Goal: Task Accomplishment & Management: Use online tool/utility

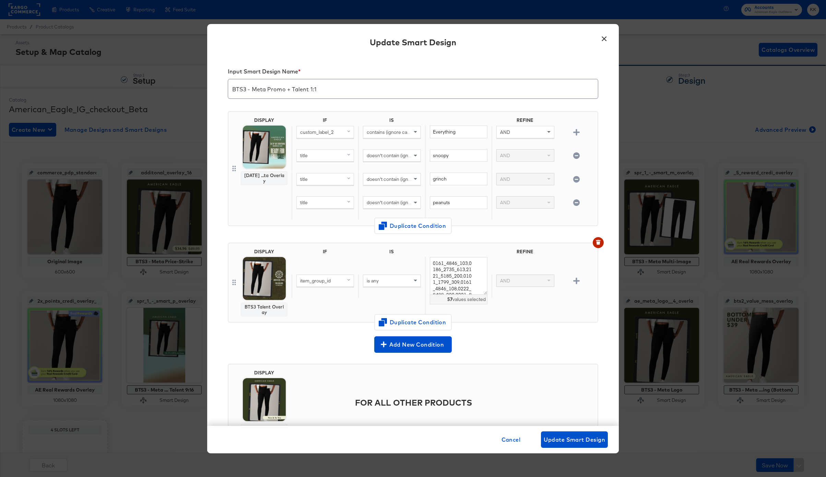
click at [601, 105] on div "Input Smart Design Name * BTS3 - Meta Promo + Talent 1:1 DISPLAY [DATE] ...ta O…" at bounding box center [413, 241] width 412 height 370
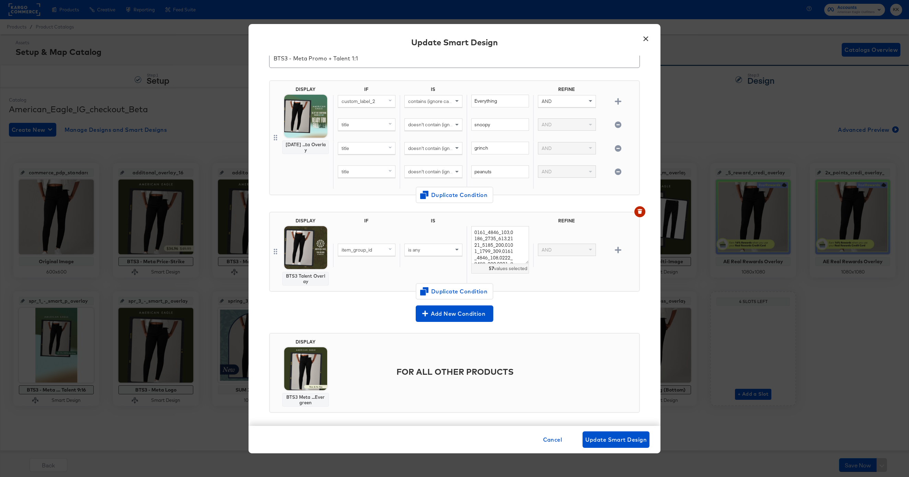
scroll to position [36, 0]
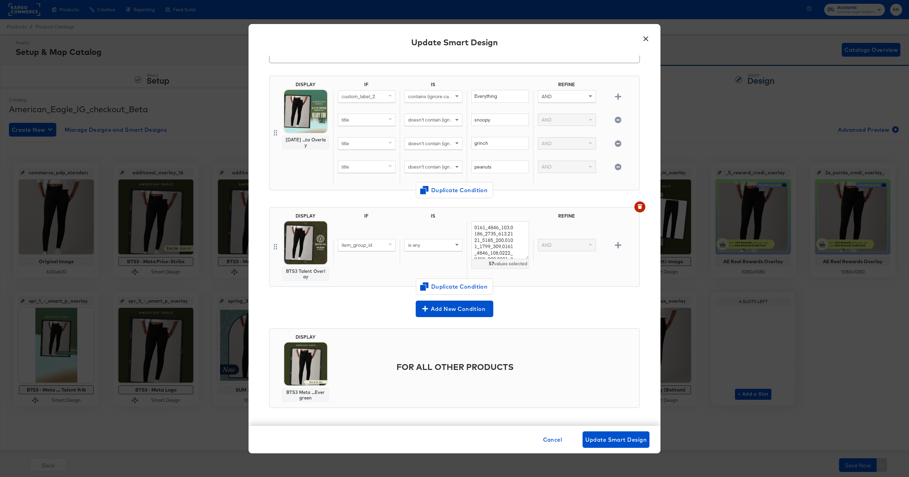
click at [647, 35] on button "×" at bounding box center [645, 37] width 12 height 12
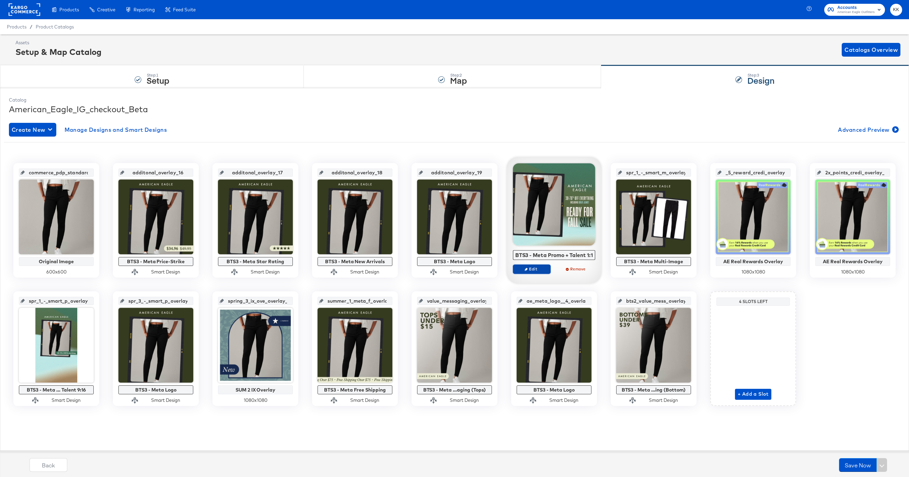
click at [532, 271] on span "Edit" at bounding box center [532, 268] width 32 height 5
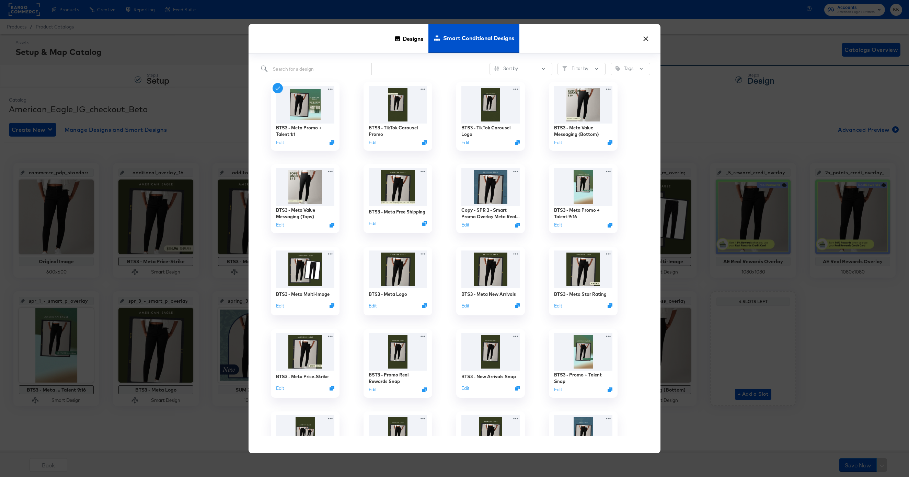
click at [461, 41] on span "Smart Conditional Designs" at bounding box center [478, 38] width 71 height 30
click at [650, 39] on button "×" at bounding box center [645, 37] width 12 height 12
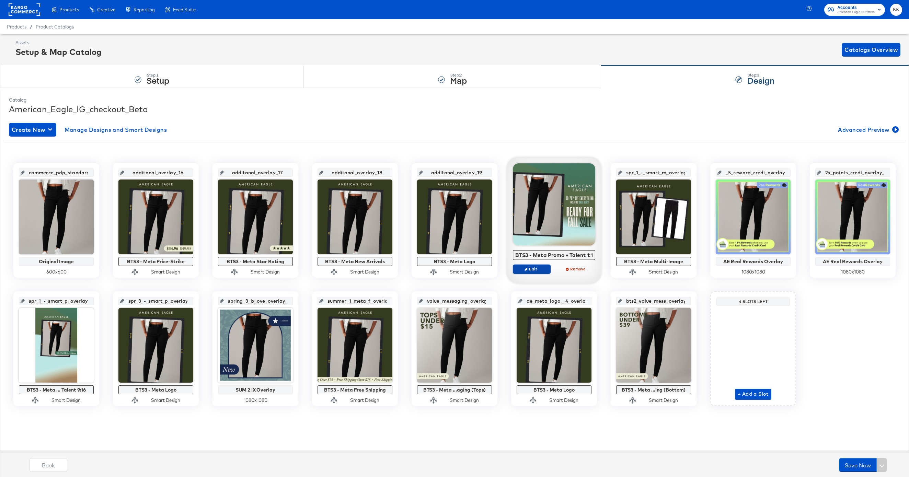
click at [539, 269] on span "Edit" at bounding box center [532, 268] width 32 height 5
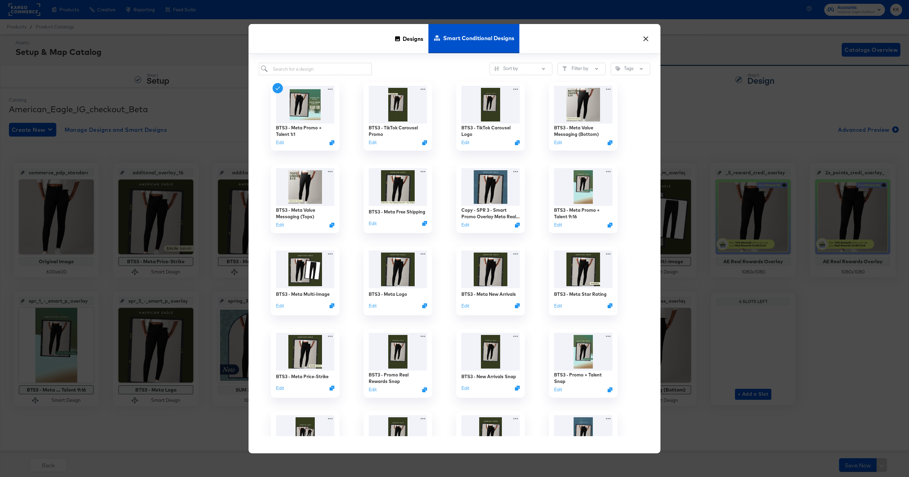
click at [481, 39] on span "Smart Conditional Designs" at bounding box center [478, 38] width 71 height 30
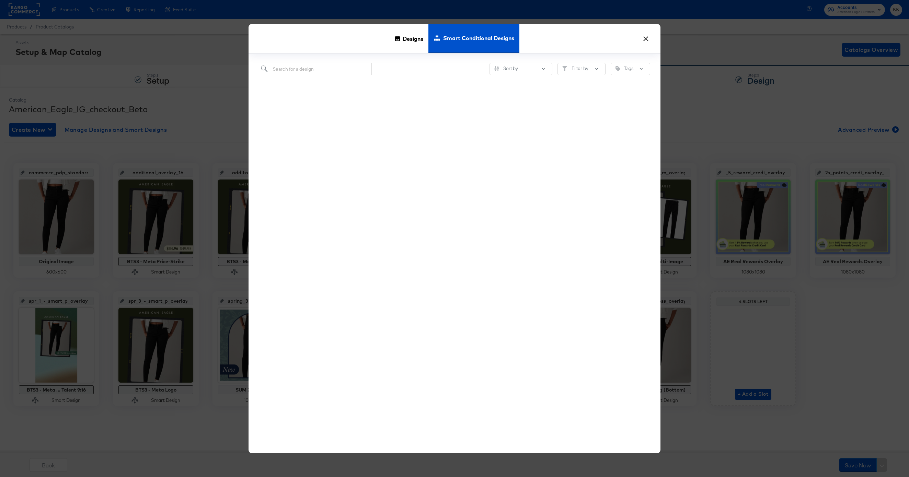
scroll to position [0, 0]
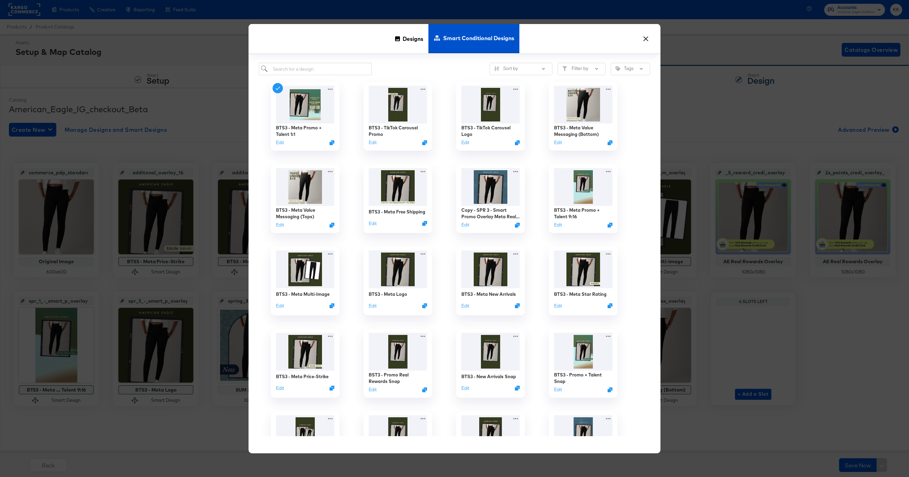
click at [479, 39] on span "Smart Conditional Designs" at bounding box center [478, 38] width 71 height 30
click at [643, 37] on button "×" at bounding box center [645, 37] width 12 height 12
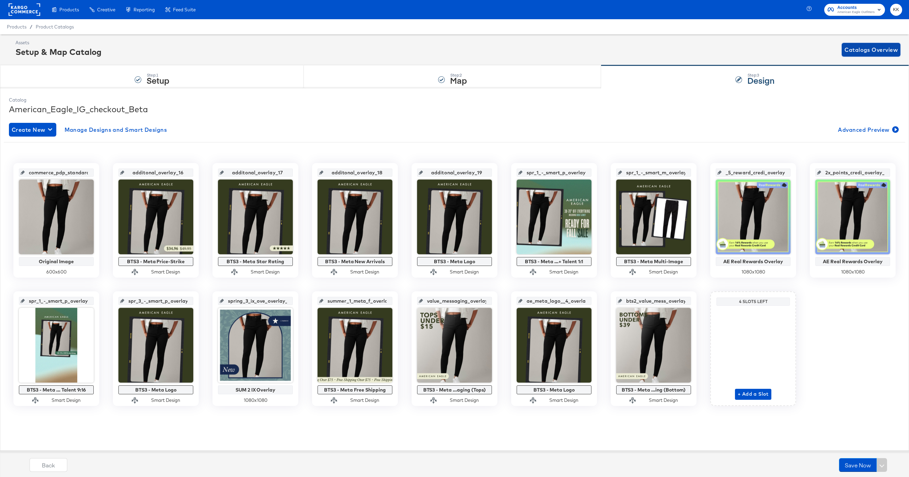
click at [826, 44] on button "Catalogs Overview" at bounding box center [871, 50] width 59 height 14
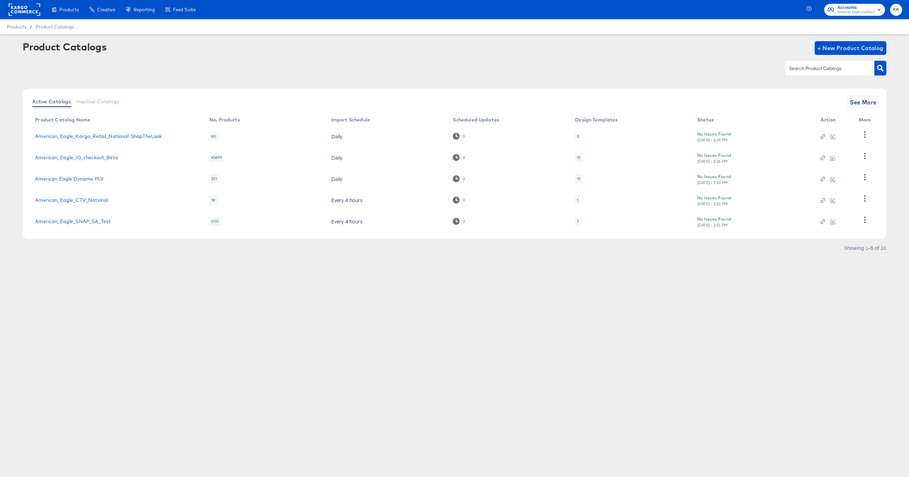
click at [96, 161] on td "American_Eagle_IG_checkout_Beta" at bounding box center [117, 157] width 174 height 21
click at [94, 157] on link "American_Eagle_IG_checkout_Beta" at bounding box center [76, 157] width 83 height 5
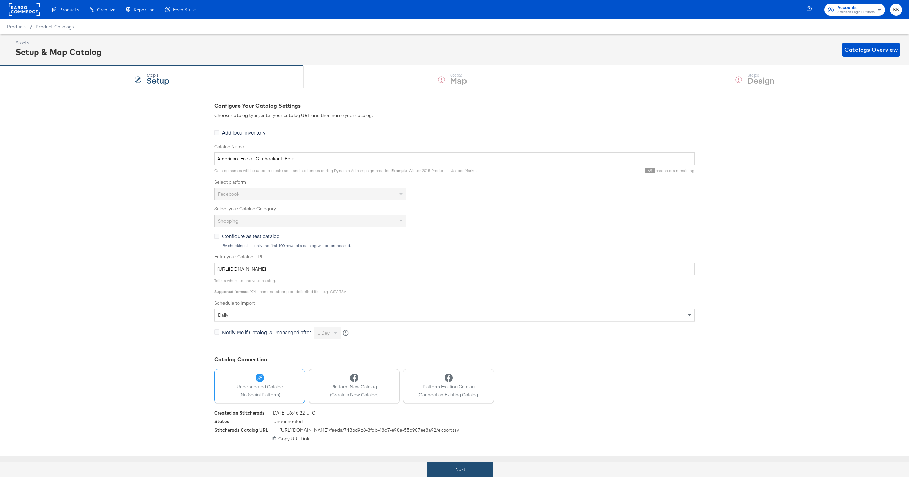
click at [444, 462] on button "Next" at bounding box center [460, 469] width 66 height 15
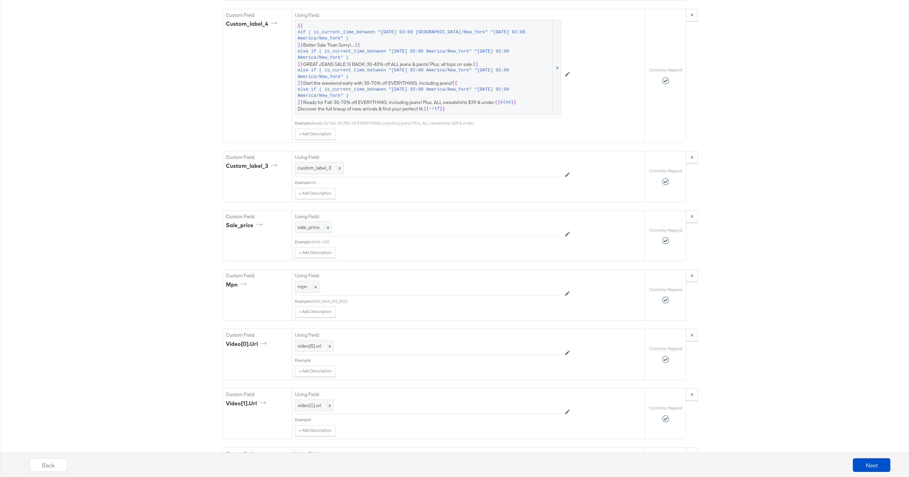
scroll to position [835, 0]
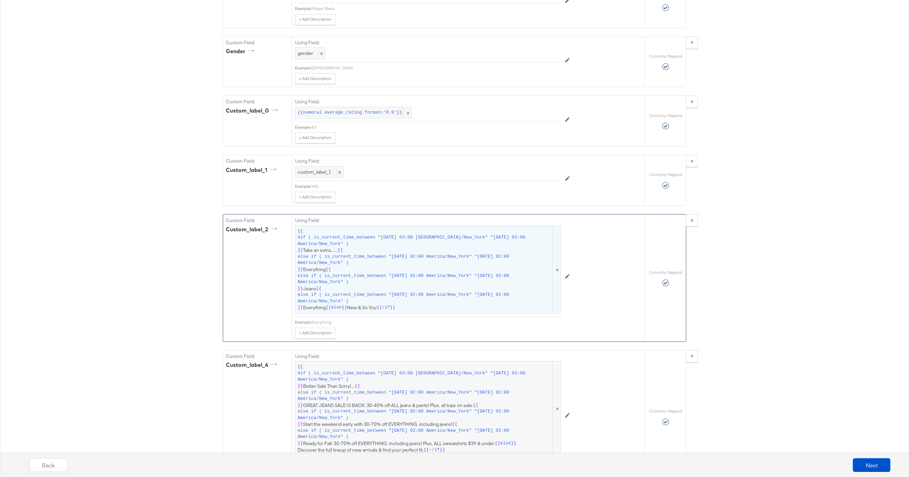
click at [450, 273] on span "else if ( is_current_time_between "2025-08-25 02:00 America/New_York" "2025-08-…" at bounding box center [425, 279] width 254 height 13
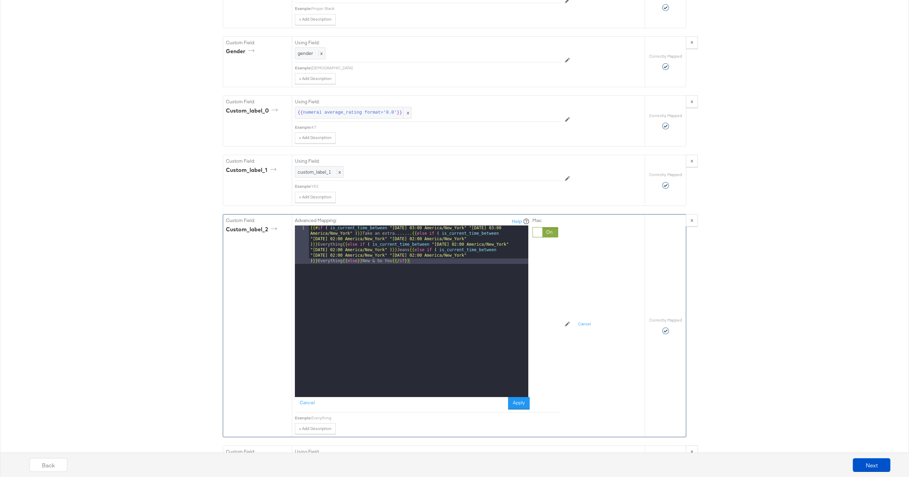
click at [405, 235] on div "{{# if ( is_current_time_between "2024-06-28 03:00 America/New_York" "2024-06-2…" at bounding box center [418, 349] width 219 height 248
click at [517, 404] on button "Apply" at bounding box center [519, 403] width 22 height 12
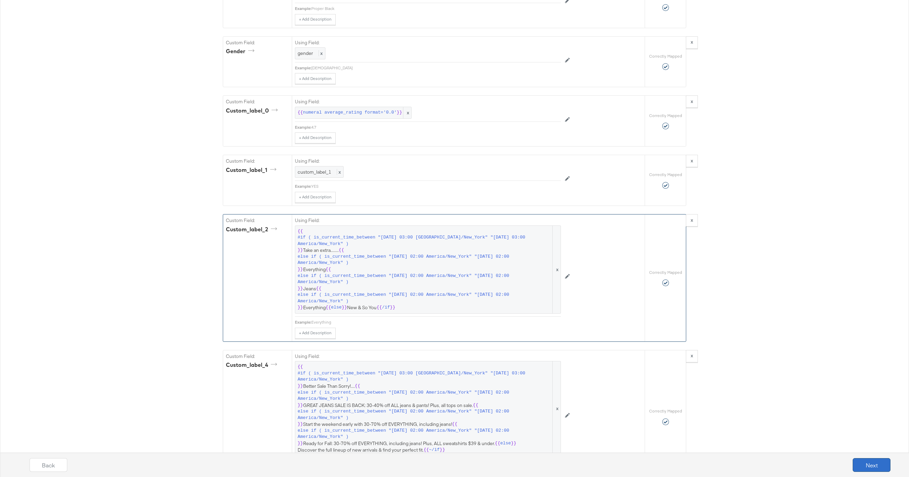
click at [826, 463] on button "Next" at bounding box center [872, 465] width 38 height 14
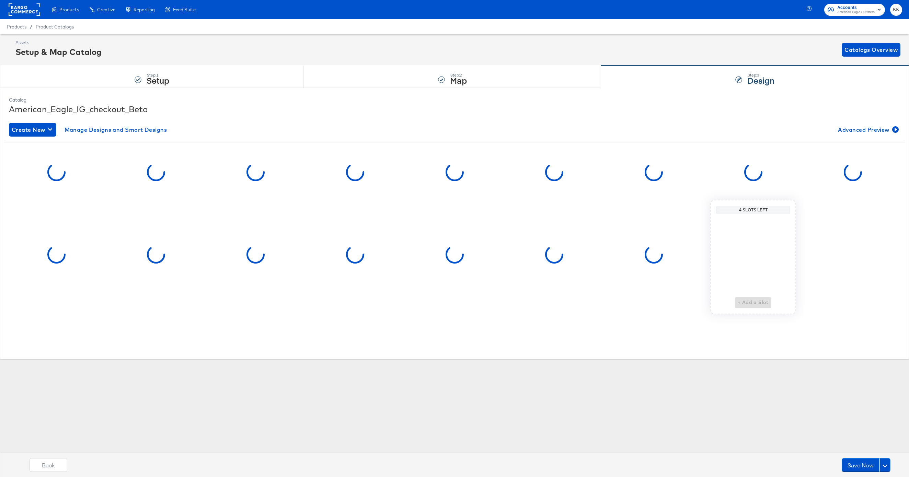
scroll to position [0, 0]
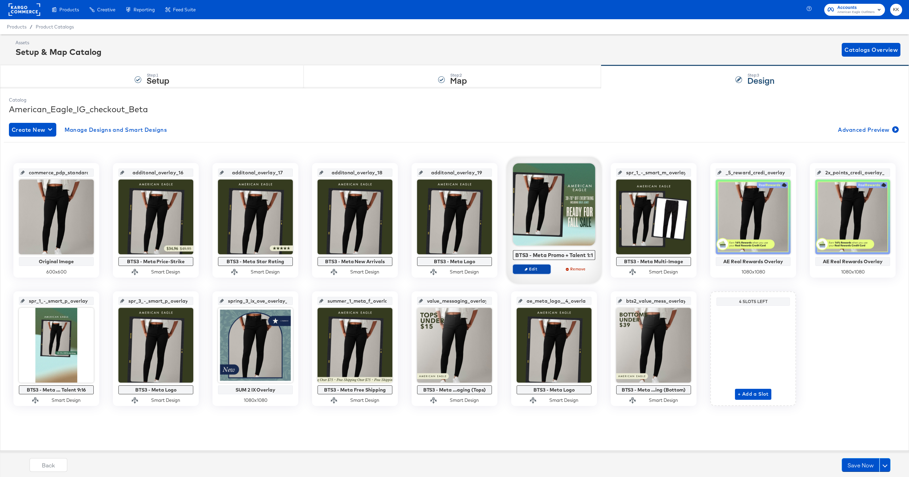
click at [536, 268] on span "Edit" at bounding box center [532, 268] width 32 height 5
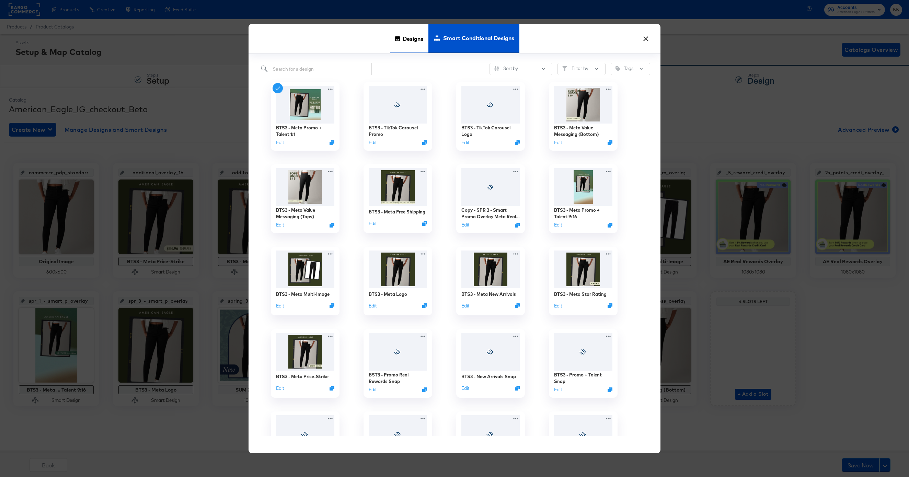
click at [404, 41] on span "Designs" at bounding box center [413, 38] width 21 height 30
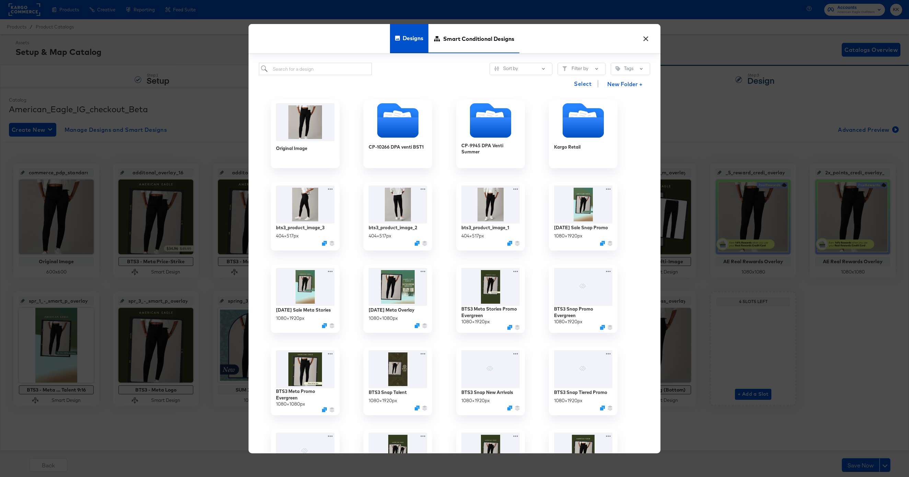
click at [488, 38] on span "Smart Conditional Designs" at bounding box center [478, 38] width 71 height 30
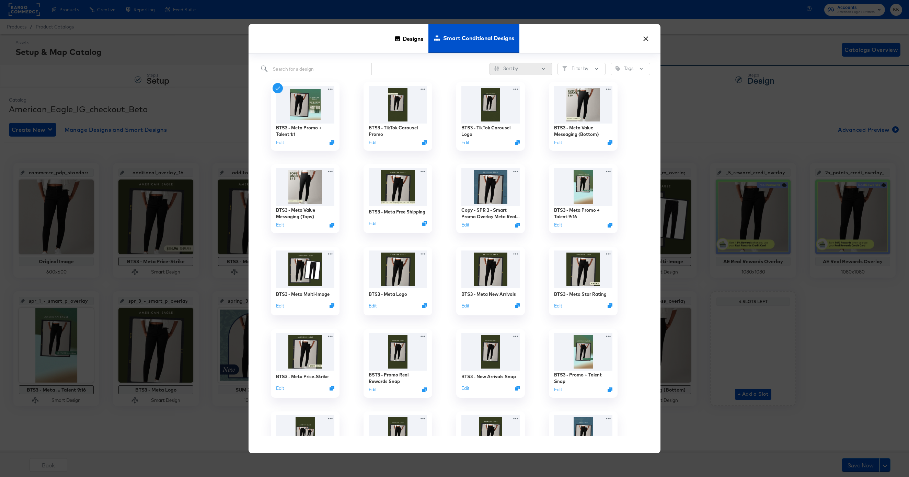
click at [516, 69] on button "Sort by" at bounding box center [520, 69] width 63 height 12
click at [431, 62] on div "Sort by Newest Creation Oldest Creation Newest Edit Oldest Edit Names Ascending…" at bounding box center [454, 254] width 412 height 400
click at [578, 68] on button "Filter by" at bounding box center [581, 69] width 48 height 12
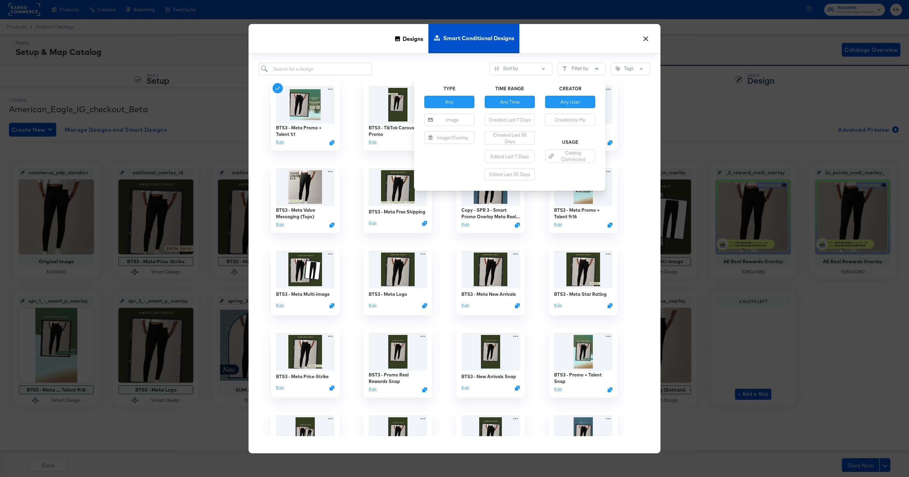
click at [474, 65] on div "Sort by Filter by TYPE Any Image Image/Overlay TIME RANGE Any Time Created Last…" at bounding box center [454, 69] width 391 height 13
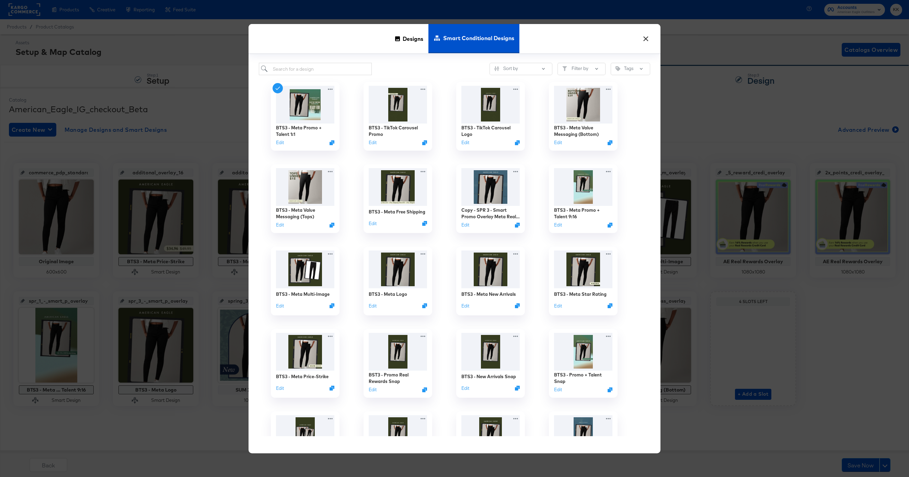
click at [482, 54] on div "Sort by Filter by Tags BTS3 - Meta Promo + Talent 1:1 Edit BTS3 - TikTok Carous…" at bounding box center [454, 254] width 412 height 400
click at [580, 63] on button "Filter by" at bounding box center [581, 69] width 48 height 12
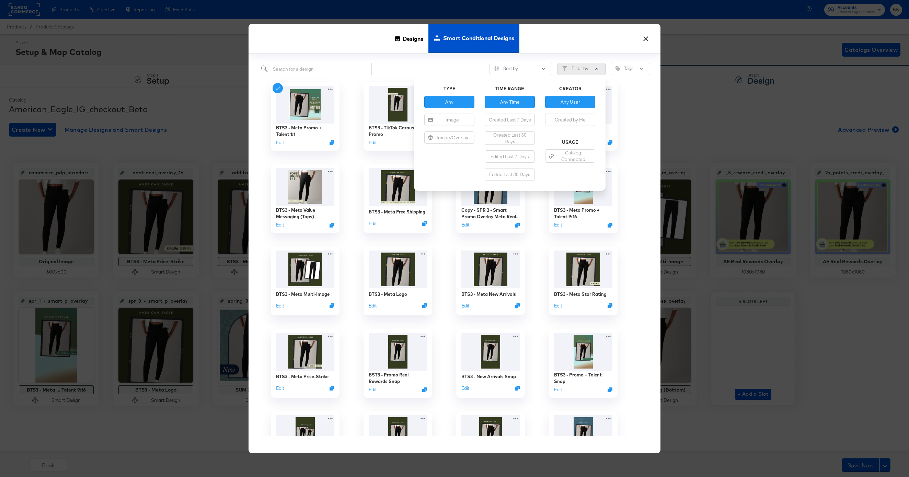
click at [580, 63] on button "Filter by" at bounding box center [581, 69] width 48 height 12
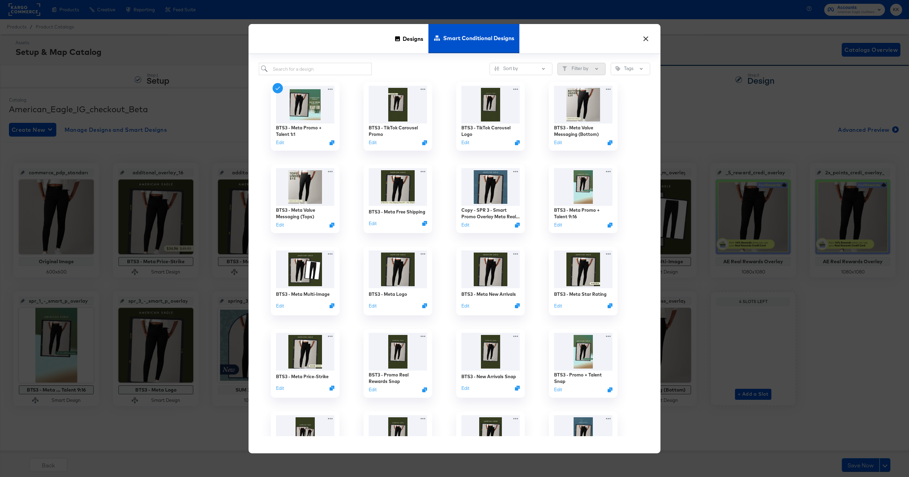
click at [580, 63] on button "Filter by" at bounding box center [581, 69] width 48 height 12
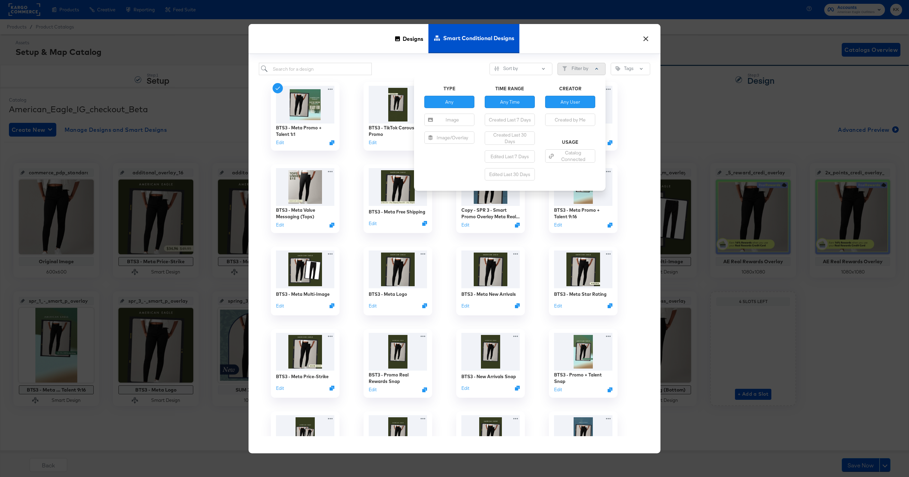
click at [580, 63] on button "Filter by" at bounding box center [581, 69] width 48 height 12
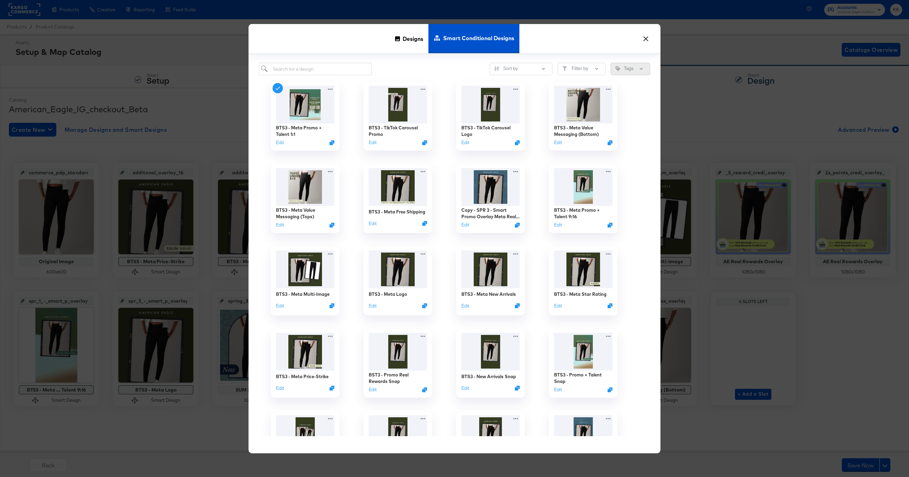
click at [628, 65] on button "Tags" at bounding box center [630, 69] width 39 height 12
click at [646, 40] on button "×" at bounding box center [645, 37] width 12 height 12
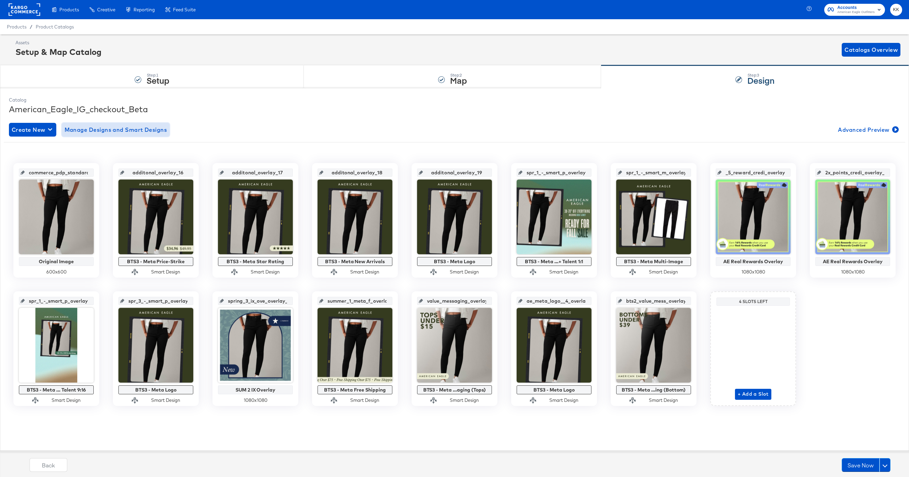
click at [128, 125] on span "Manage Designs and Smart Designs" at bounding box center [116, 130] width 103 height 10
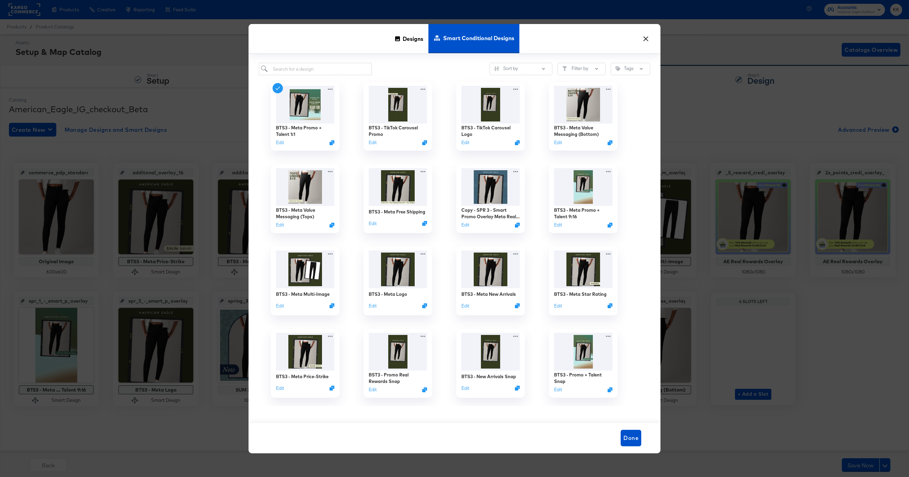
click at [476, 46] on span "Smart Conditional Designs" at bounding box center [478, 38] width 71 height 30
click at [652, 36] on div "Designs Smart Conditional Designs" at bounding box center [454, 39] width 412 height 30
click at [40, 133] on div "× Designs Smart Conditional Designs Sort by Filter by Tags BTS3 - Meta Promo + …" at bounding box center [454, 238] width 909 height 477
click at [631, 436] on span "Done" at bounding box center [630, 438] width 15 height 10
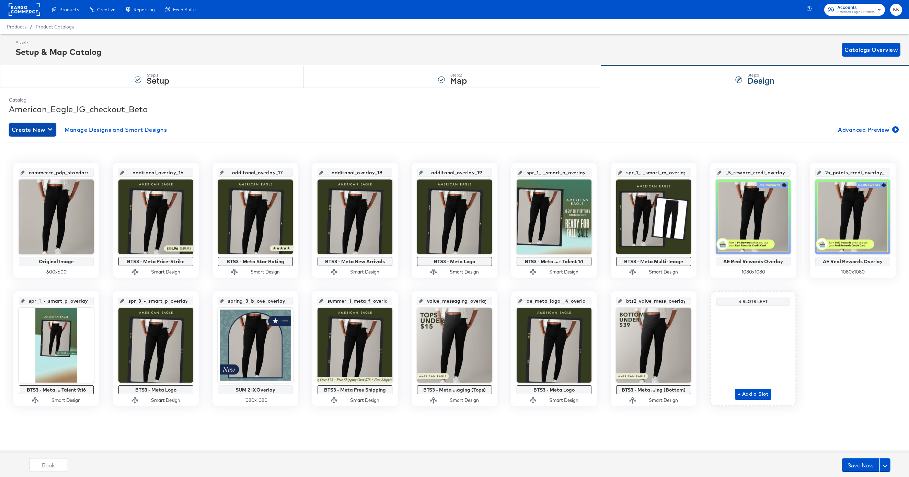
click at [32, 126] on span "Create New" at bounding box center [33, 130] width 42 height 10
click at [38, 155] on div "Create New Smart Design" at bounding box center [45, 157] width 65 height 5
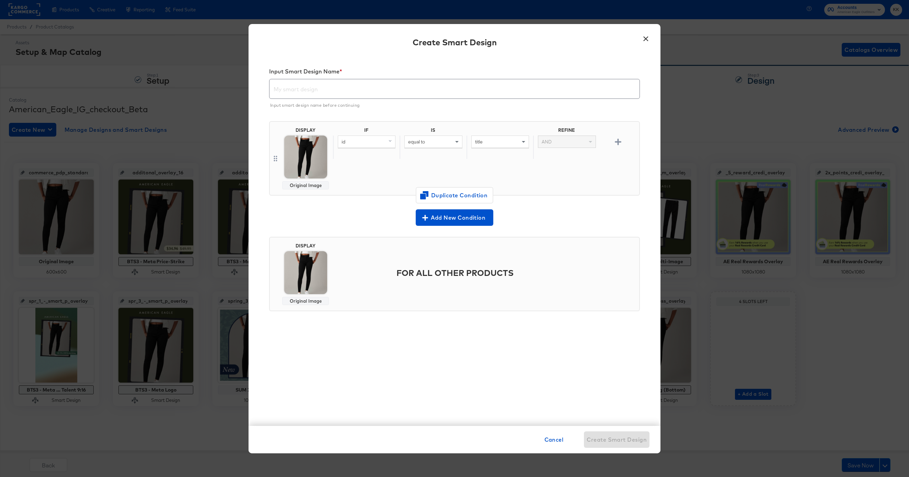
click at [307, 162] on img at bounding box center [305, 157] width 43 height 43
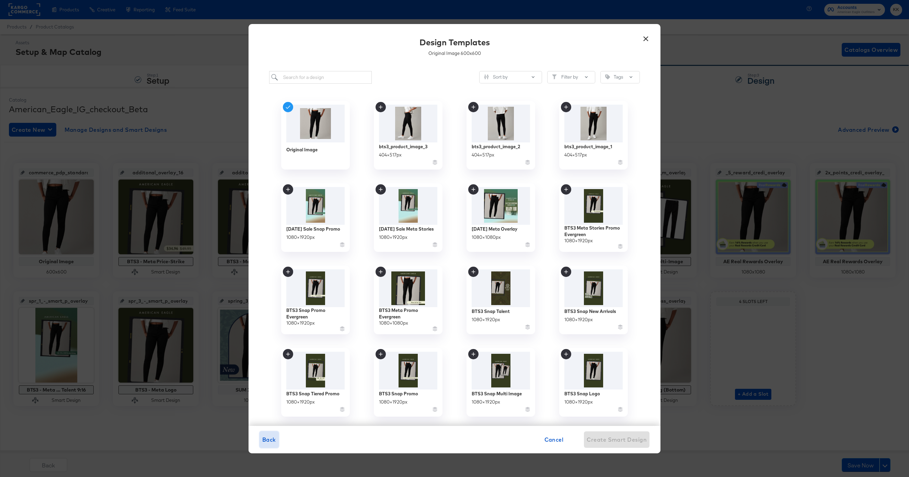
click at [269, 440] on span "Back" at bounding box center [269, 440] width 14 height 10
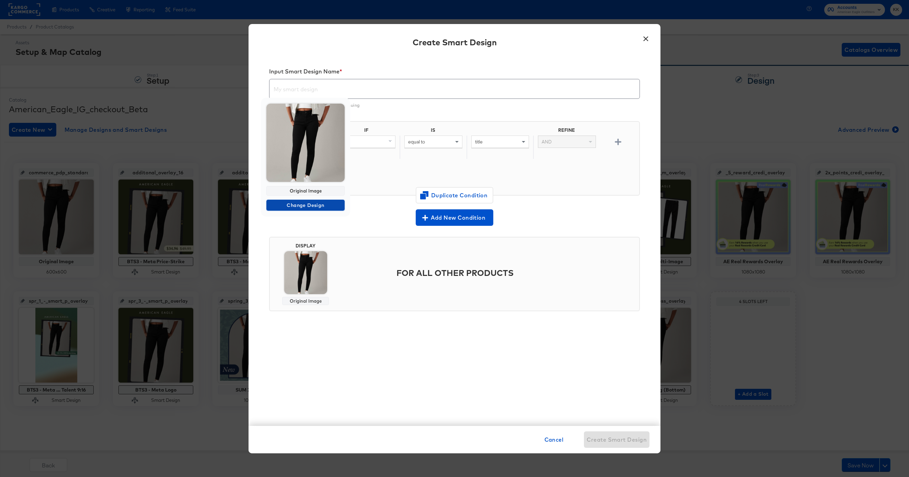
click at [304, 201] on span "Change Design" at bounding box center [305, 205] width 73 height 9
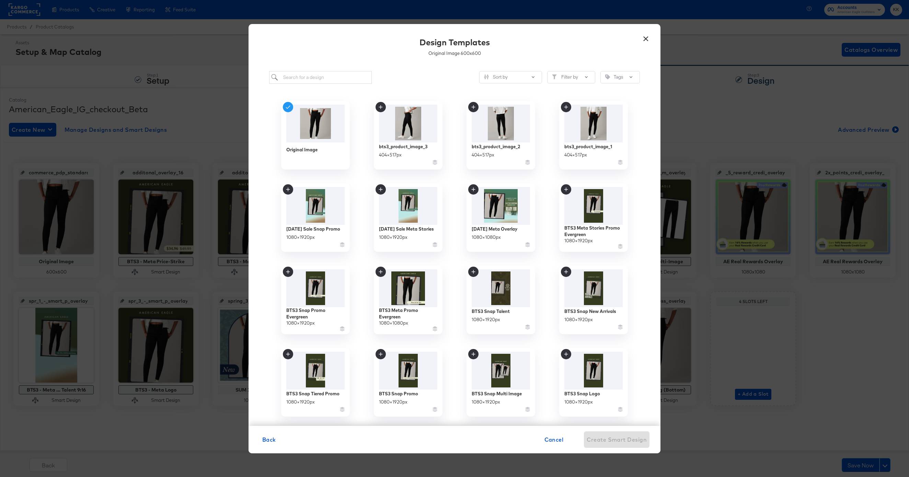
click at [337, 69] on div "Sort by Filter by Tags Original Image bts3_product_image_3 404 × 517 px bts3_pr…" at bounding box center [454, 244] width 412 height 361
click at [334, 77] on input "search" at bounding box center [320, 77] width 103 height 13
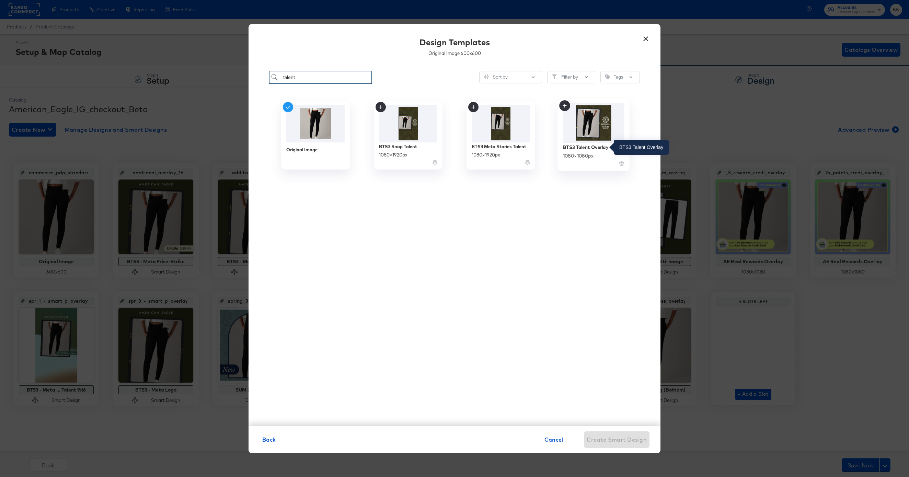
type input "talent"
click at [593, 146] on div "BTS3 Talent Overlay" at bounding box center [585, 147] width 45 height 7
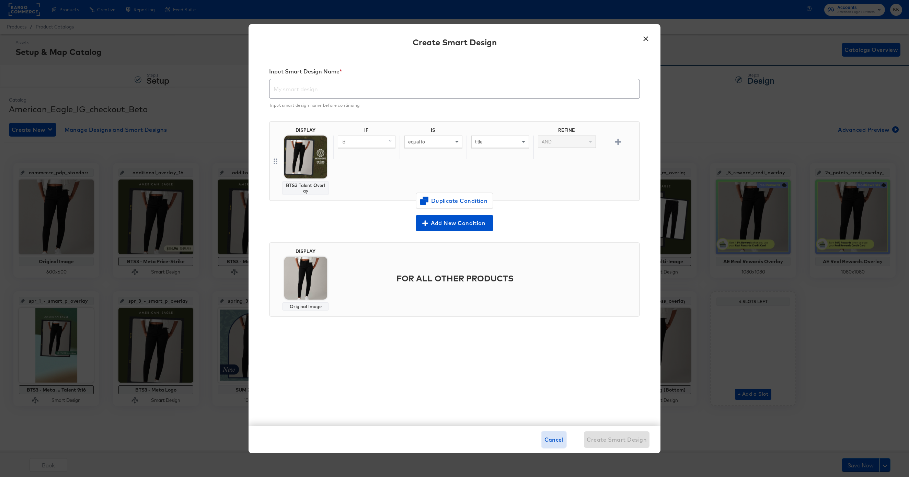
click at [553, 438] on span "Cancel" at bounding box center [553, 440] width 19 height 10
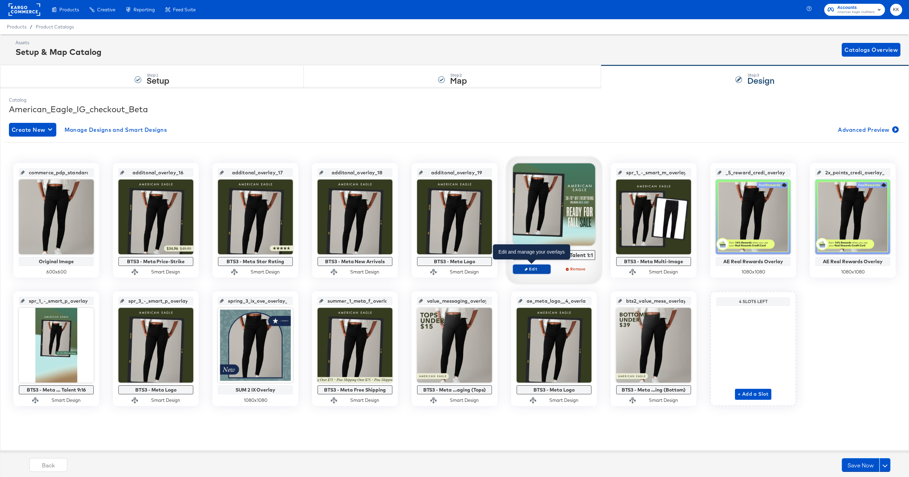
click at [533, 270] on span "Edit" at bounding box center [532, 268] width 32 height 5
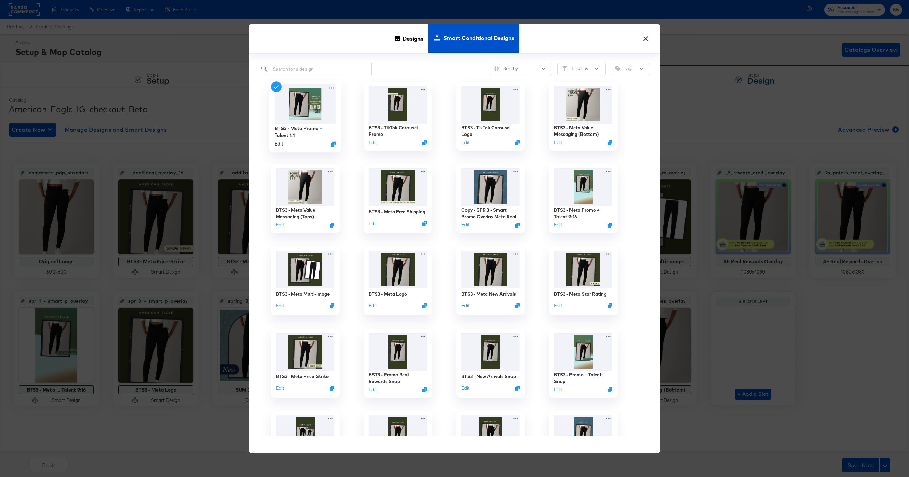
click at [280, 143] on button "Edit" at bounding box center [279, 144] width 8 height 7
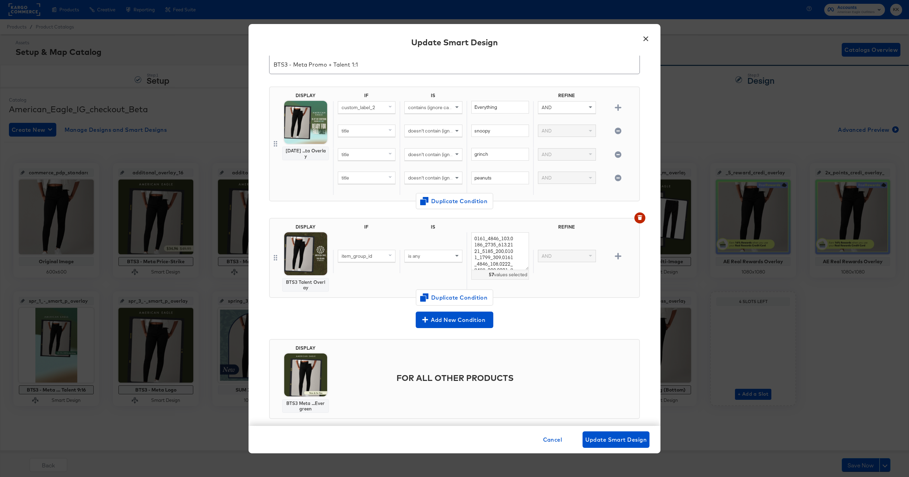
scroll to position [26, 0]
click at [547, 435] on span "Cancel" at bounding box center [552, 440] width 19 height 10
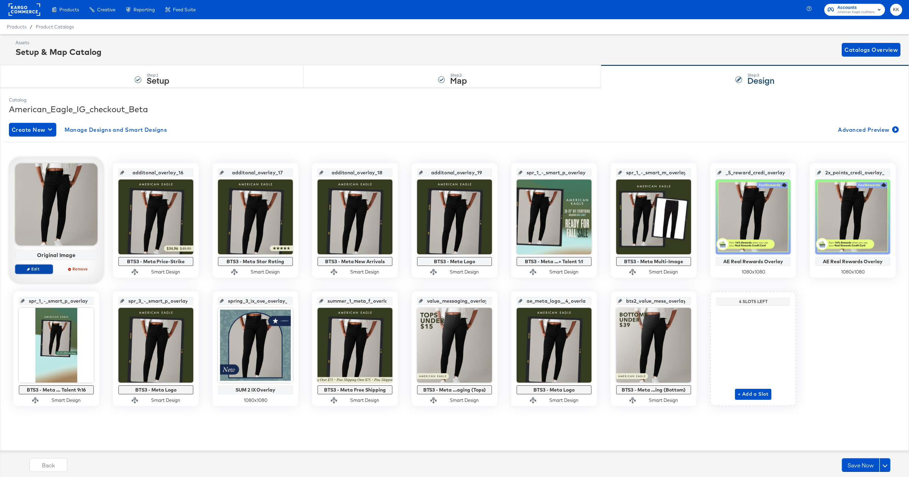
click at [37, 268] on span "Edit" at bounding box center [34, 268] width 32 height 5
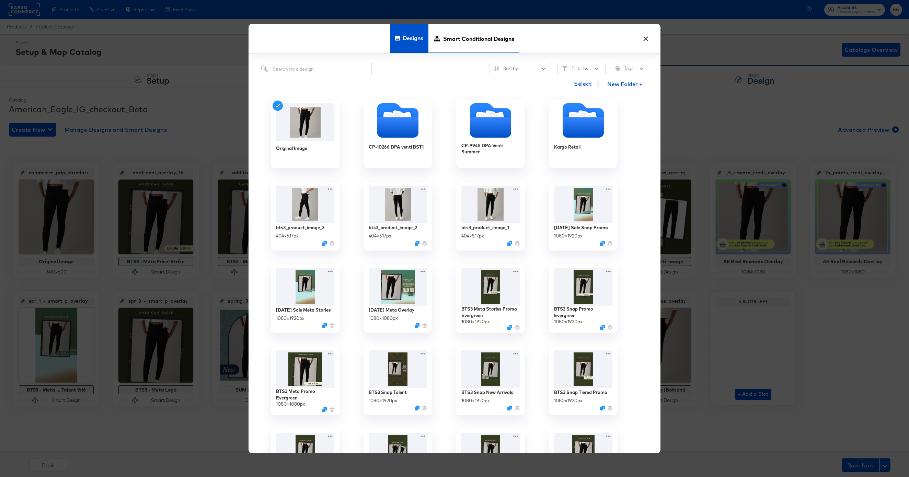
click at [475, 43] on span "Smart Conditional Designs" at bounding box center [478, 38] width 71 height 30
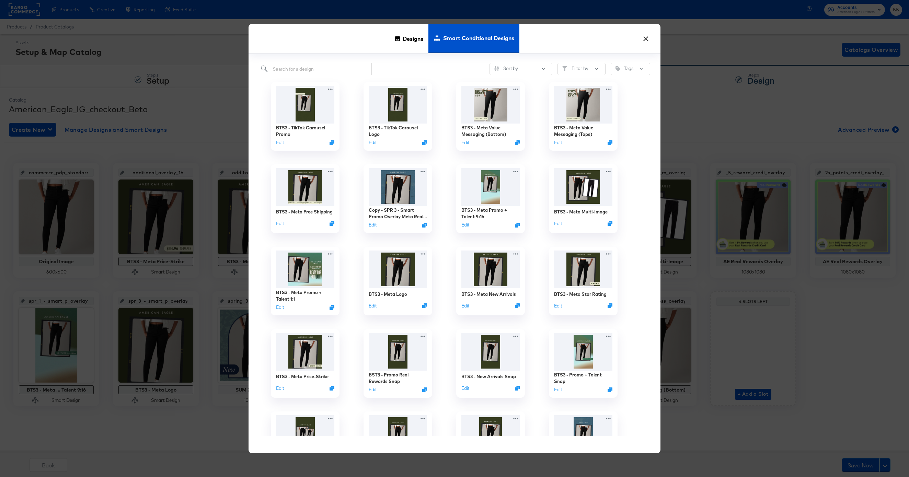
click at [645, 42] on button "×" at bounding box center [645, 37] width 12 height 12
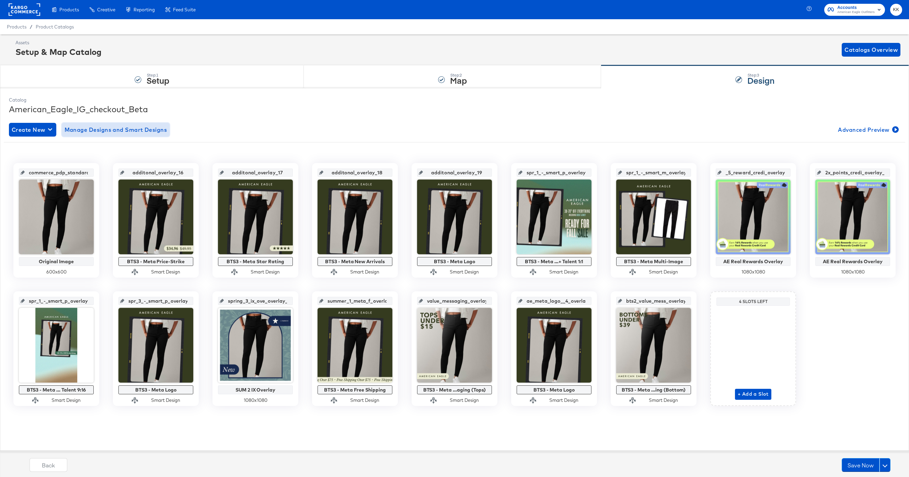
click at [92, 131] on span "Manage Designs and Smart Designs" at bounding box center [116, 130] width 103 height 10
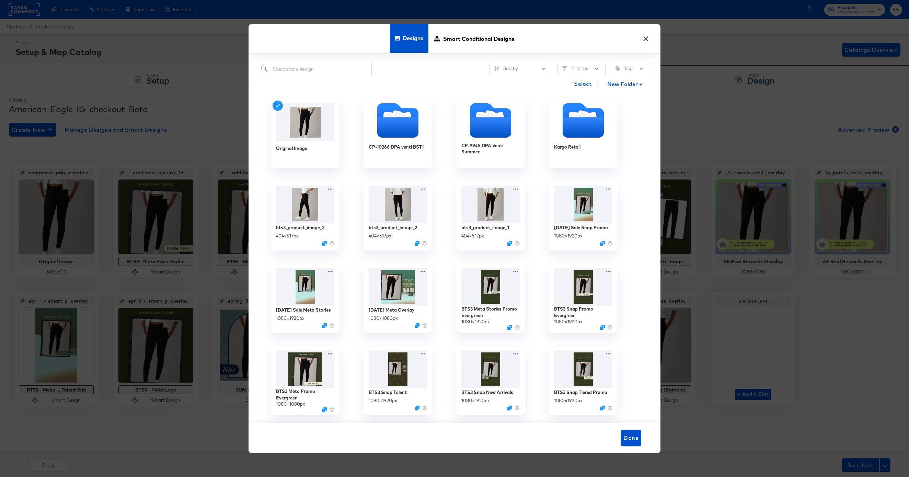
click at [647, 36] on button "×" at bounding box center [645, 37] width 12 height 12
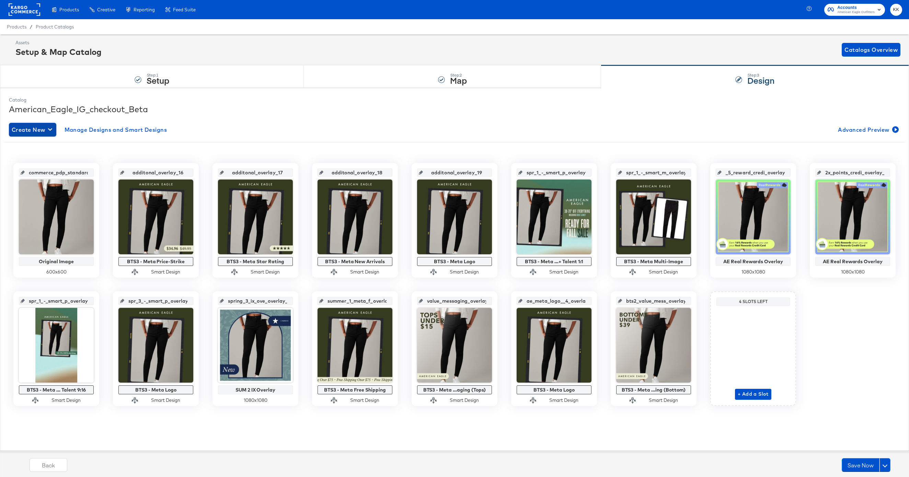
click at [55, 127] on div "button" at bounding box center [51, 129] width 7 height 7
click at [56, 155] on div "Create New Smart Design" at bounding box center [45, 157] width 65 height 5
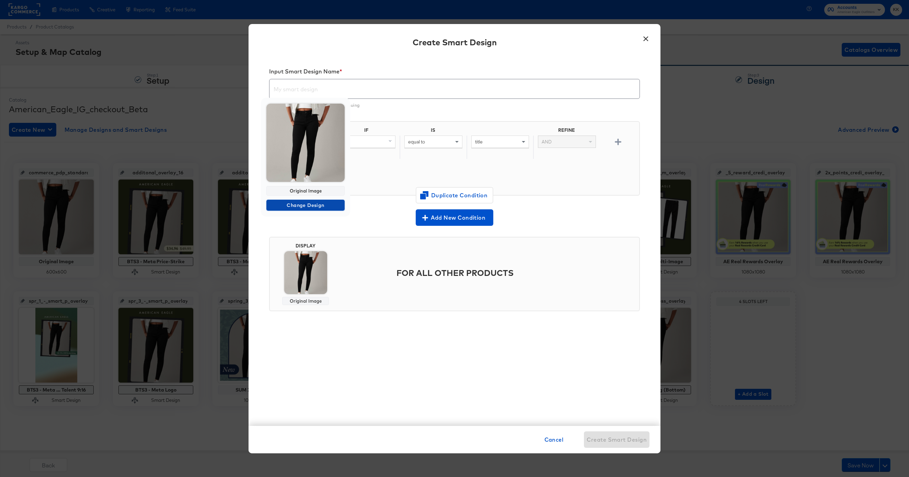
click at [304, 205] on span "Change Design" at bounding box center [305, 205] width 73 height 9
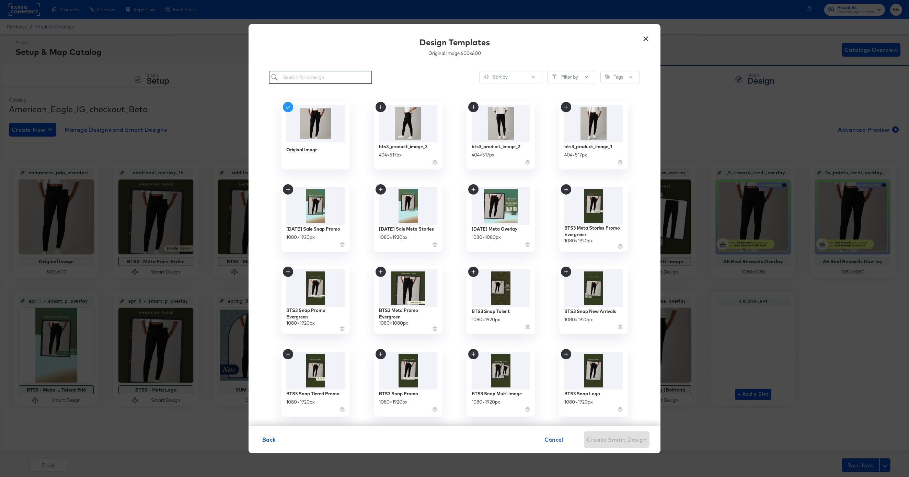
click at [294, 74] on input "search" at bounding box center [320, 77] width 103 height 13
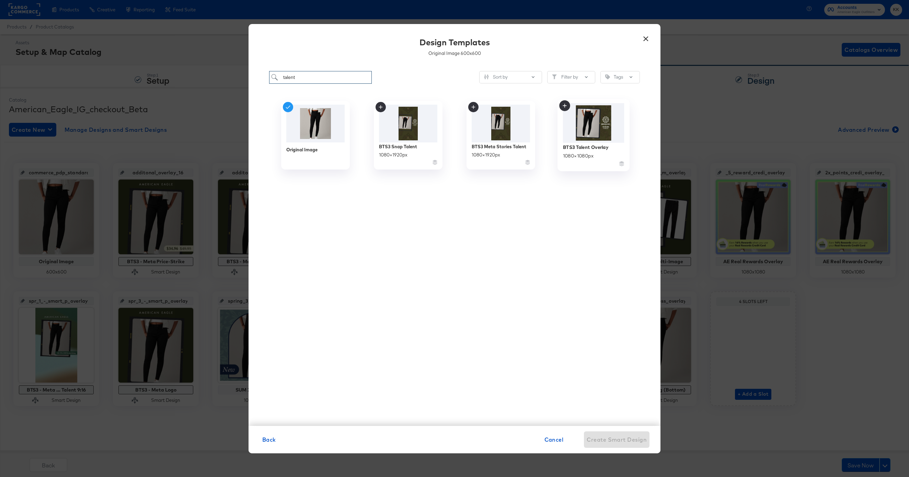
type input "talent"
click at [592, 147] on div "BTS3 Talent Overlay" at bounding box center [585, 147] width 45 height 7
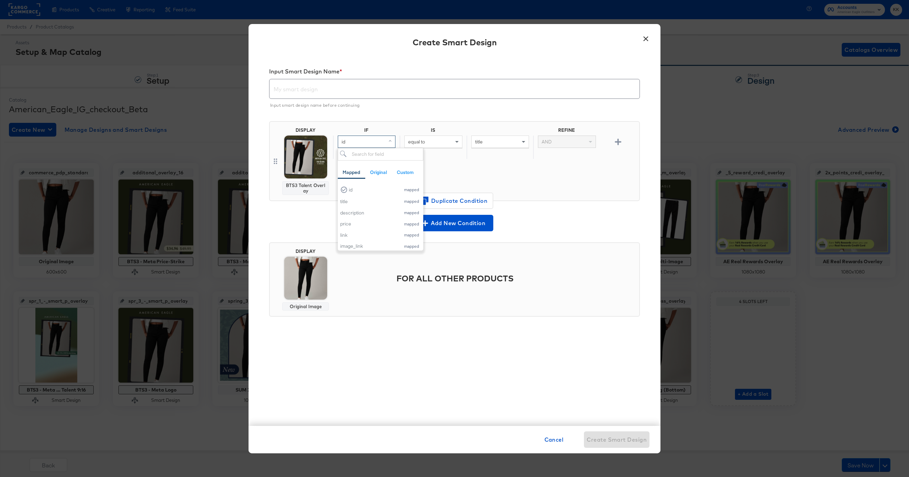
click at [382, 138] on div "id" at bounding box center [366, 142] width 57 height 12
type input "item"
click at [371, 187] on div "item_group_id" at bounding box center [366, 189] width 52 height 7
click at [446, 142] on div "equal to" at bounding box center [433, 142] width 57 height 12
type input "is"
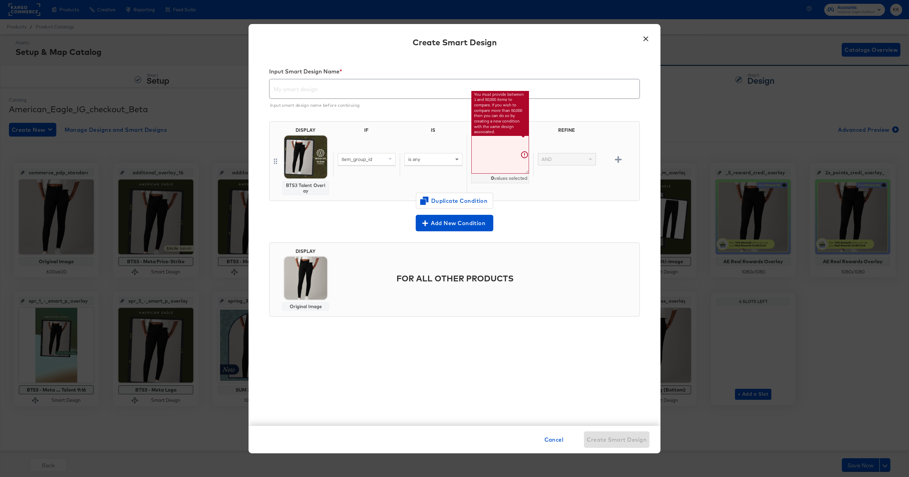
click at [488, 147] on textarea at bounding box center [500, 155] width 58 height 38
paste textarea "0161_4846_103, 0186_2735_613, 2121_5185_200, 0101_1799_309, 0161_4846_108, 0222…"
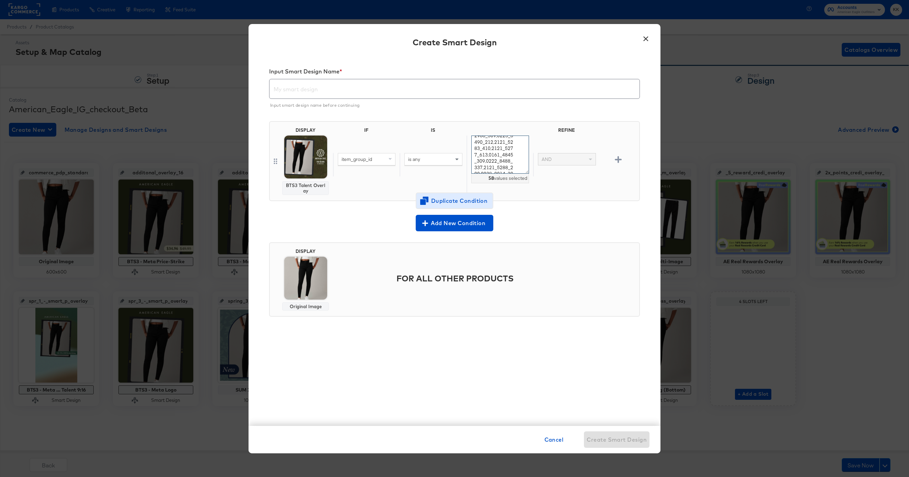
type textarea "0161_4846_103,0186_2735_613,2121_5185_200,0101_1799_309,0161_4846_108,0222_8488…"
click at [453, 193] on button "Duplicate Condition" at bounding box center [455, 201] width 78 height 16
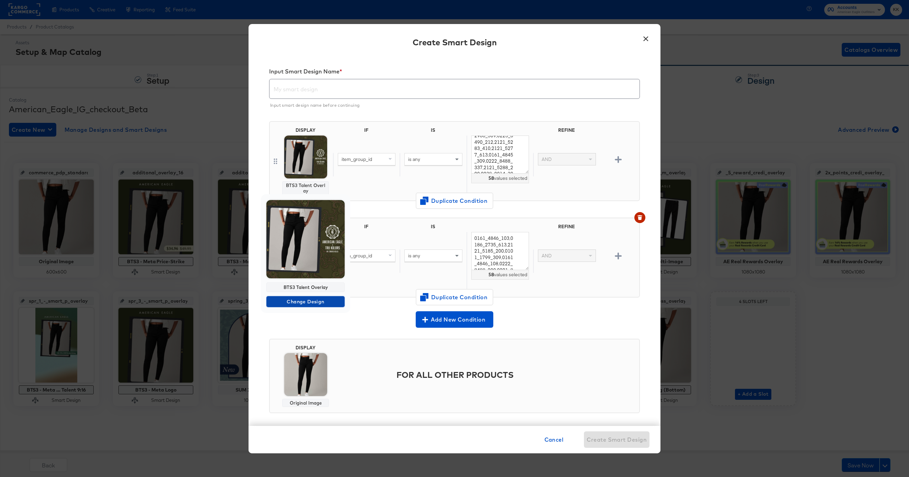
click at [302, 303] on span "Change Design" at bounding box center [305, 302] width 73 height 9
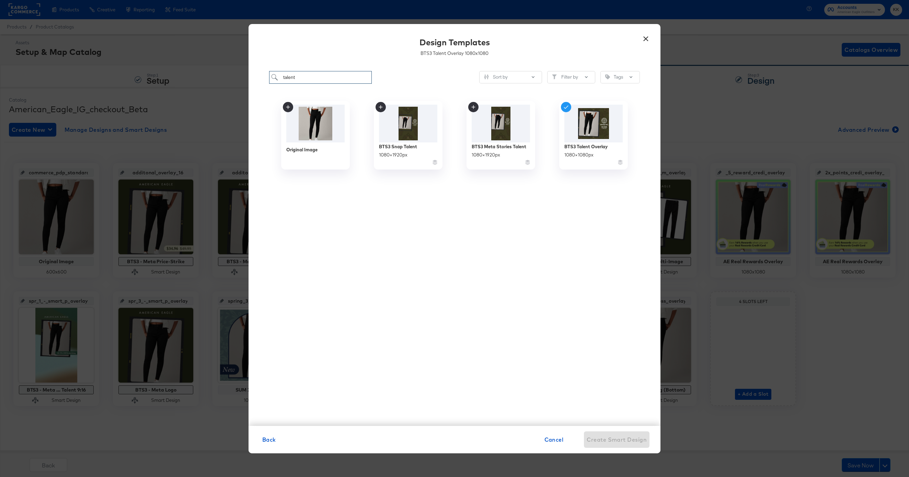
drag, startPoint x: 309, startPoint y: 78, endPoint x: 262, endPoint y: 78, distance: 47.4
click at [262, 78] on div "talent Sort by Filter by Tags Original Image BTS3 Snap Talent 1080 × 1920 px BT…" at bounding box center [454, 244] width 412 height 361
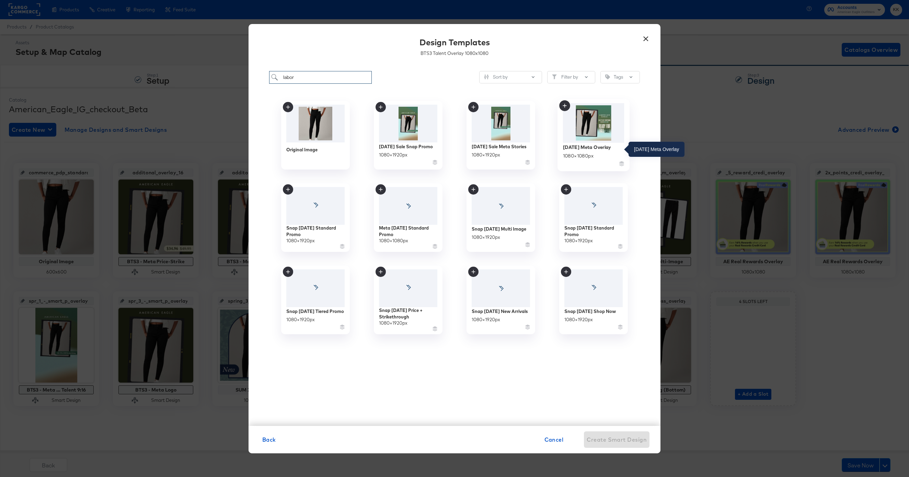
type input "labor"
click at [599, 146] on div "Labor Day 2025 Meta Overlay" at bounding box center [587, 147] width 48 height 7
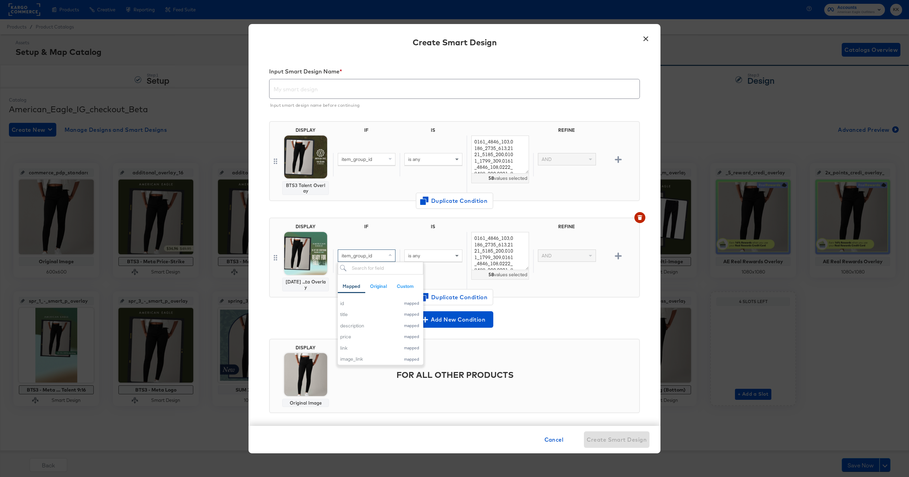
click at [370, 258] on span "item_group_id" at bounding box center [357, 256] width 31 height 6
type input "cusom"
click at [382, 256] on div "item_group_id" at bounding box center [366, 256] width 57 height 12
click at [377, 256] on div "item_group_id" at bounding box center [366, 256] width 57 height 12
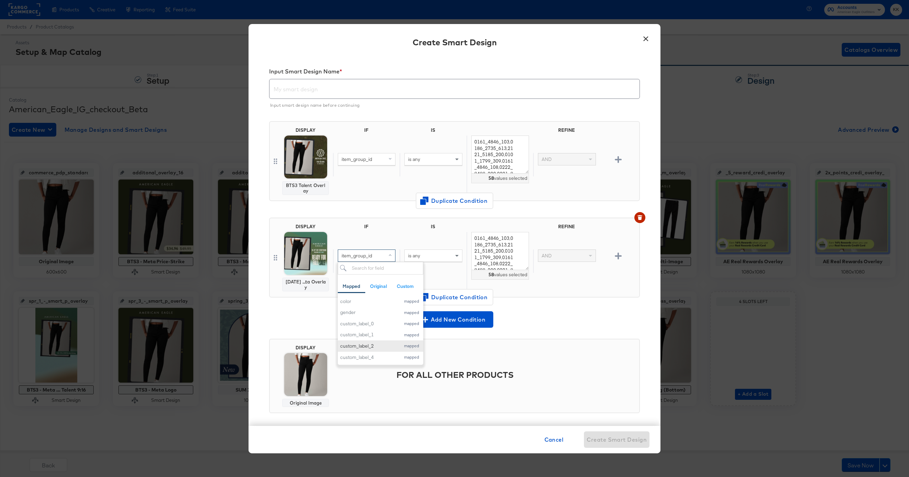
click at [367, 343] on div "custom_label_2" at bounding box center [368, 346] width 57 height 7
click at [435, 259] on div "is any" at bounding box center [433, 256] width 57 height 12
type input "con"
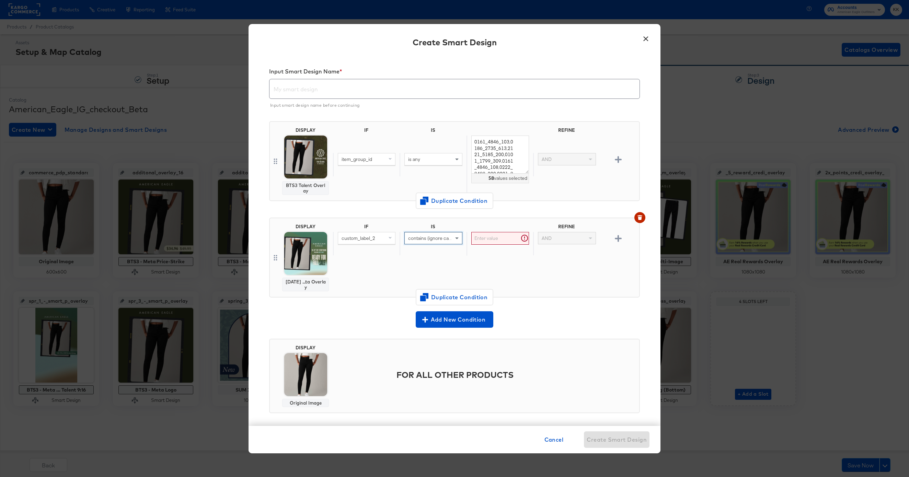
click at [497, 238] on input "text" at bounding box center [500, 238] width 58 height 13
type input "Everything"
click at [615, 240] on icon "button" at bounding box center [618, 238] width 7 height 7
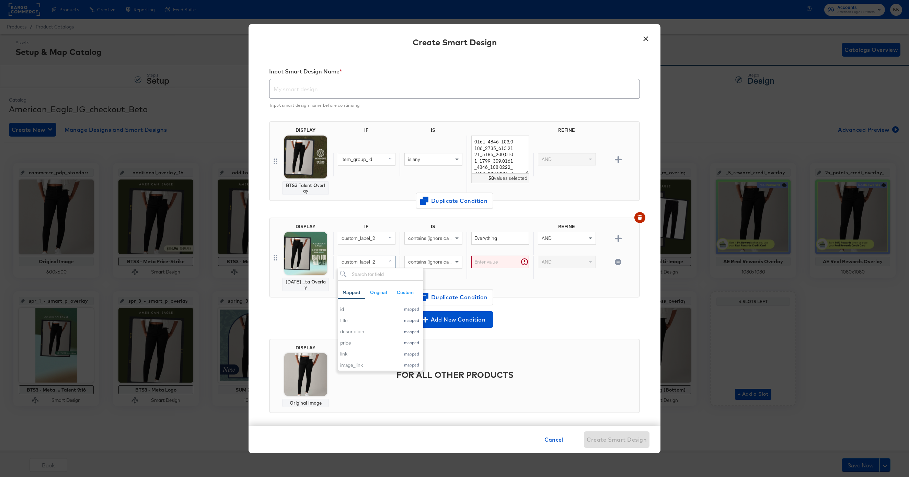
click at [382, 263] on div "custom_label_2" at bounding box center [366, 262] width 57 height 12
type input "title"
click at [370, 310] on div "title" at bounding box center [366, 309] width 52 height 7
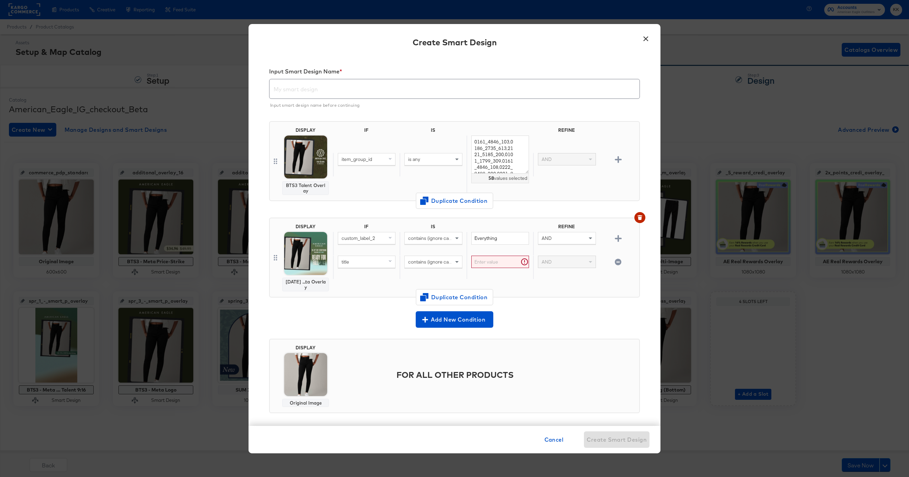
click at [448, 262] on span "contains (ignore case)" at bounding box center [431, 262] width 47 height 6
click at [494, 258] on input "text" at bounding box center [500, 262] width 58 height 13
type input "snoopy"
click at [616, 243] on div at bounding box center [618, 244] width 36 height 18
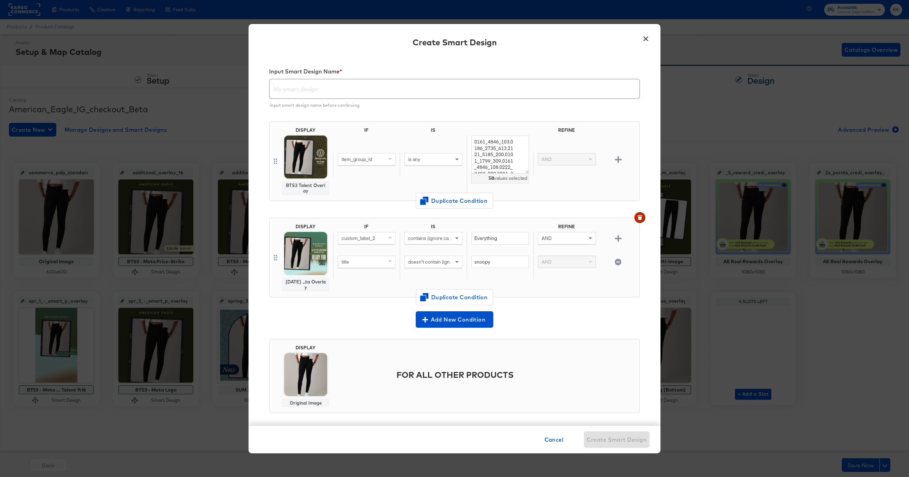
click at [616, 238] on icon "button" at bounding box center [618, 238] width 7 height 7
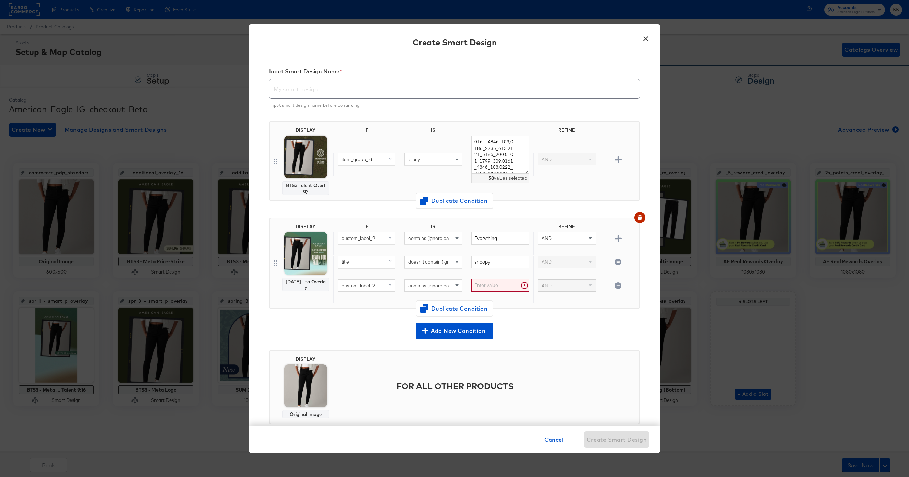
click at [372, 289] on div "custom_label_2" at bounding box center [366, 286] width 57 height 12
type input "title"
click at [348, 329] on button "title mapped" at bounding box center [378, 332] width 81 height 11
click at [429, 278] on div "doesn't contain (ignore case)" at bounding box center [433, 267] width 67 height 23
click at [429, 285] on span "contains (ignore case)" at bounding box center [431, 285] width 47 height 6
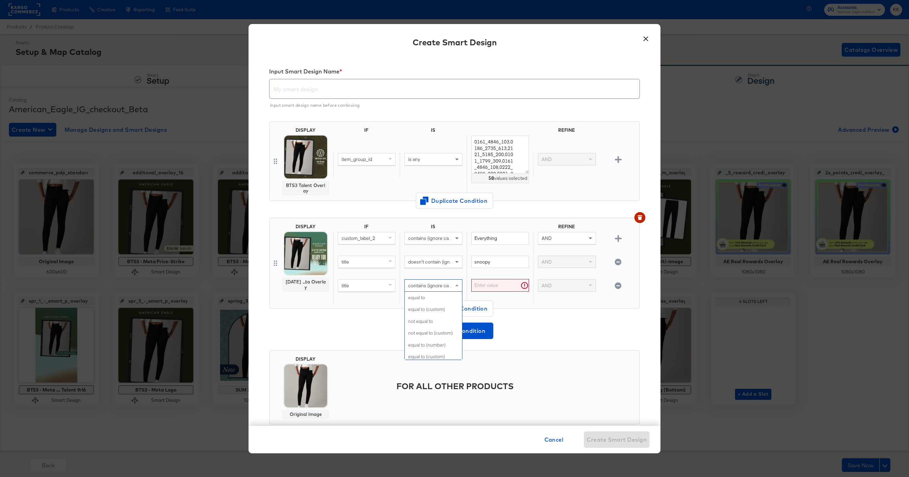
scroll to position [0, 0]
type input "does"
click at [495, 285] on input "text" at bounding box center [500, 285] width 58 height 13
type input "grinch"
click at [616, 235] on icon "button" at bounding box center [618, 238] width 7 height 7
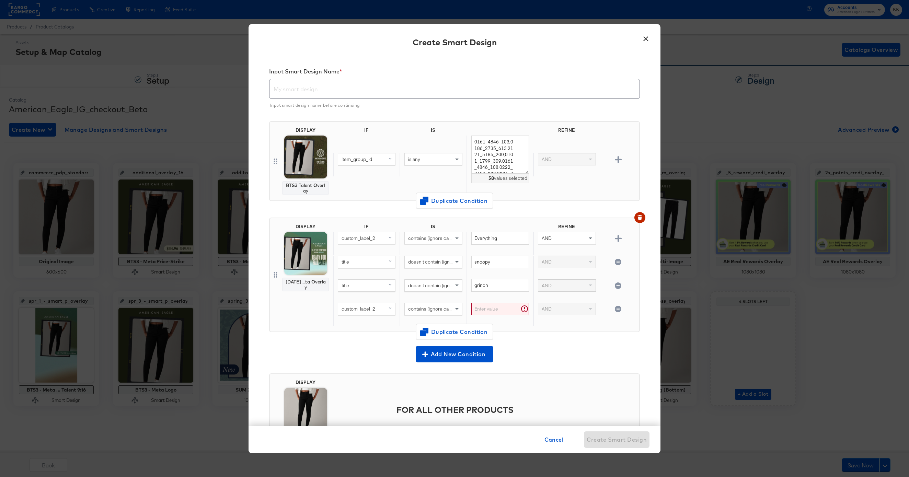
click at [373, 311] on span "custom_label_2" at bounding box center [359, 309] width 34 height 6
type input "title"
click at [352, 353] on button "title mapped" at bounding box center [378, 356] width 81 height 11
click at [437, 310] on span "contains (ignore case)" at bounding box center [431, 309] width 47 height 6
type input "does"
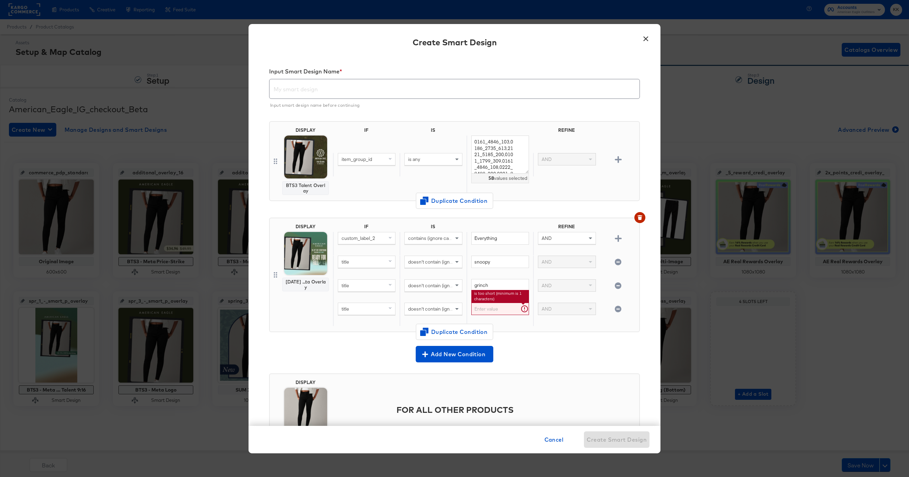
click at [490, 310] on input "text" at bounding box center [500, 309] width 58 height 13
type input "peanuts"
click at [568, 340] on div "DISPLAY Labor Day ...ta Overlay IF IS REFINE custom_label_2 contains (ignore ca…" at bounding box center [454, 277] width 371 height 131
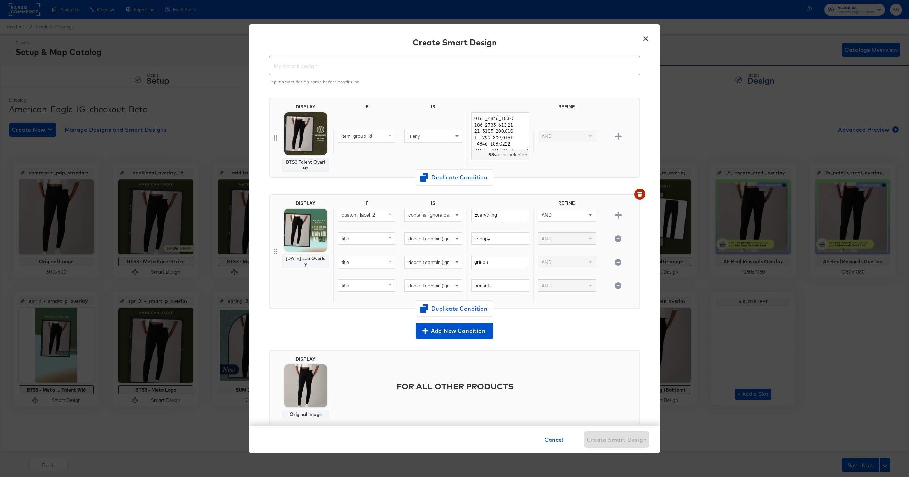
scroll to position [30, 0]
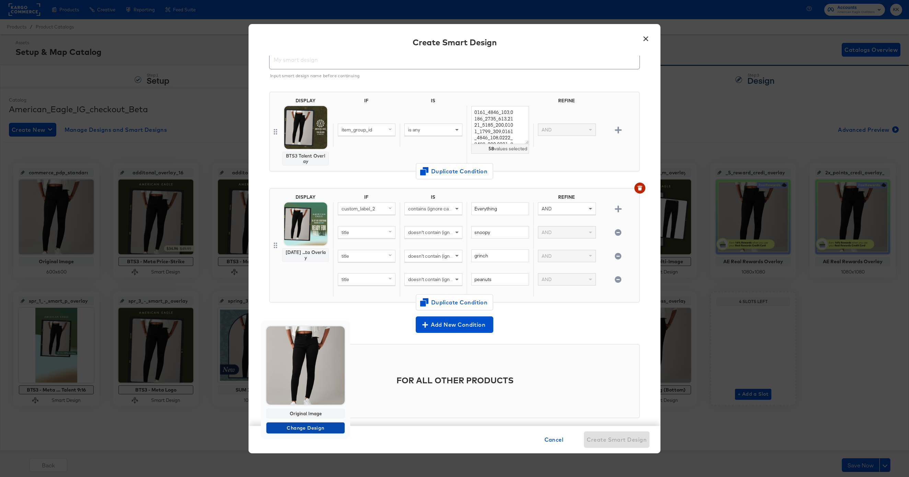
click at [304, 429] on span "Change Design" at bounding box center [305, 428] width 73 height 9
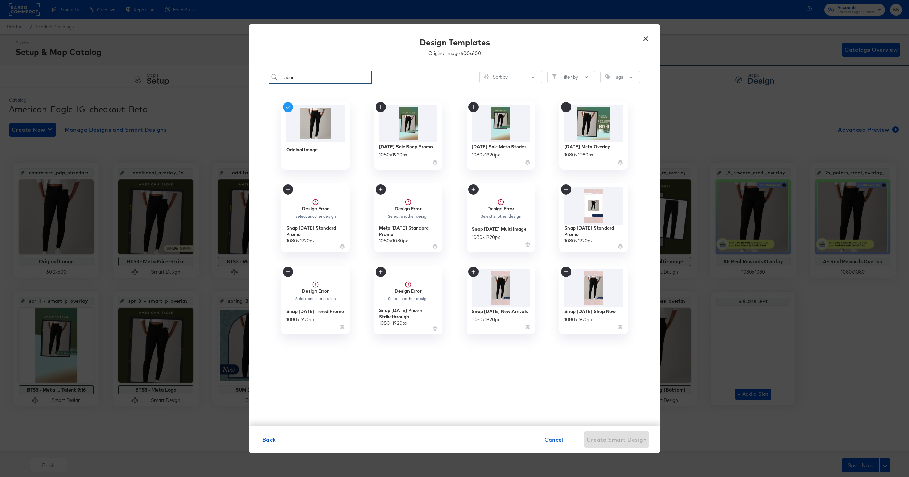
drag, startPoint x: 315, startPoint y: 76, endPoint x: 265, endPoint y: 76, distance: 49.8
click at [265, 76] on div "labor Sort by Filter by Tags Original Image Labor Day Sale Snap Promo 1080 × 19…" at bounding box center [454, 244] width 412 height 361
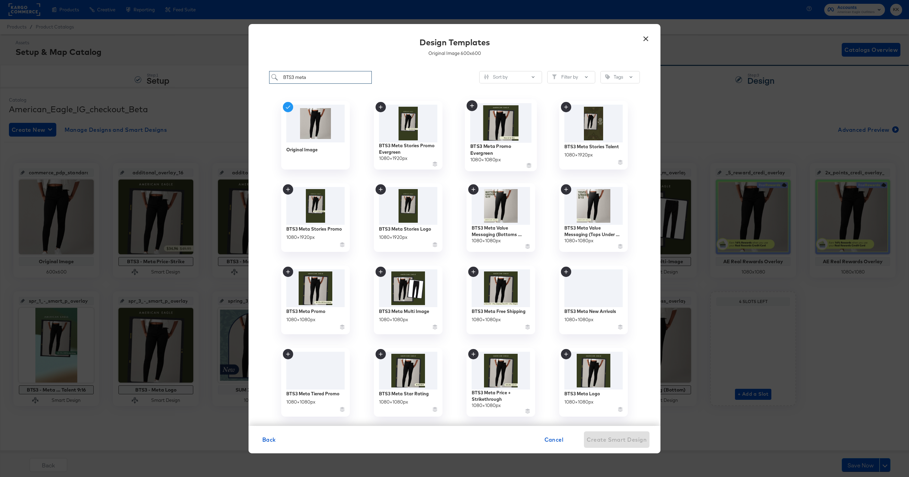
type input "BTS3 meta"
click at [492, 139] on img at bounding box center [500, 122] width 61 height 39
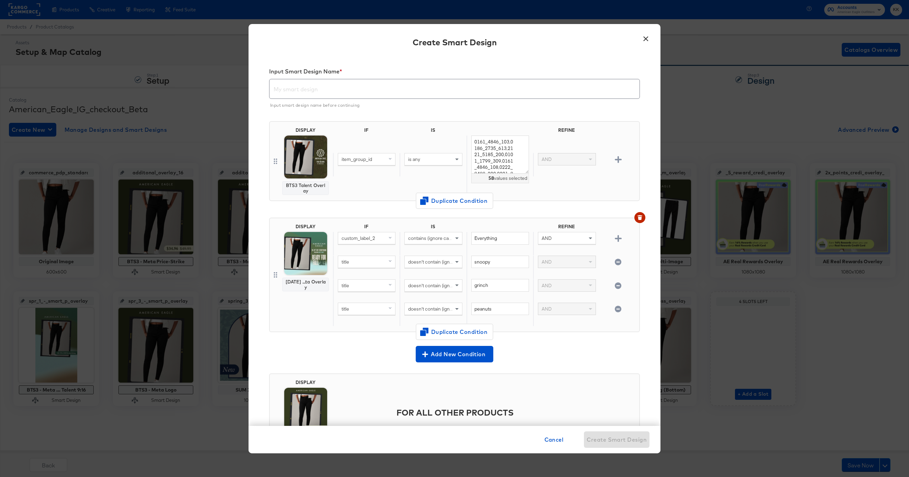
click at [295, 92] on input "text" at bounding box center [454, 86] width 370 height 19
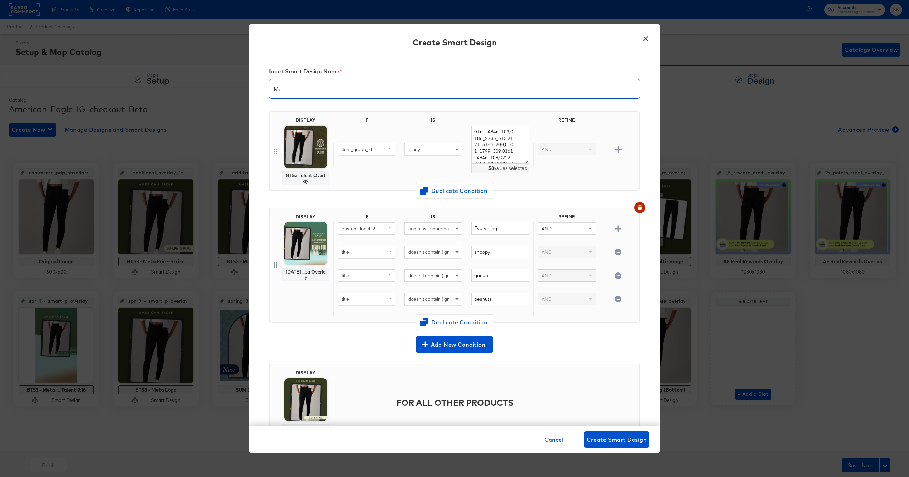
type input "M"
type input "BTS3 - Meta Promo KK"
click at [349, 112] on div "DISPLAY BTS3 Talent Overlay IF IS REFINE item_group_id is any 0161_4846_103,018…" at bounding box center [454, 151] width 371 height 80
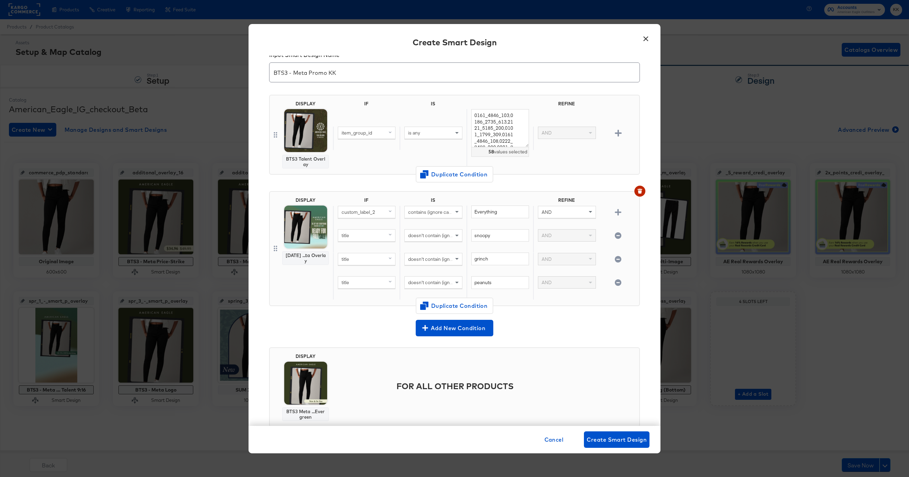
scroll to position [12, 0]
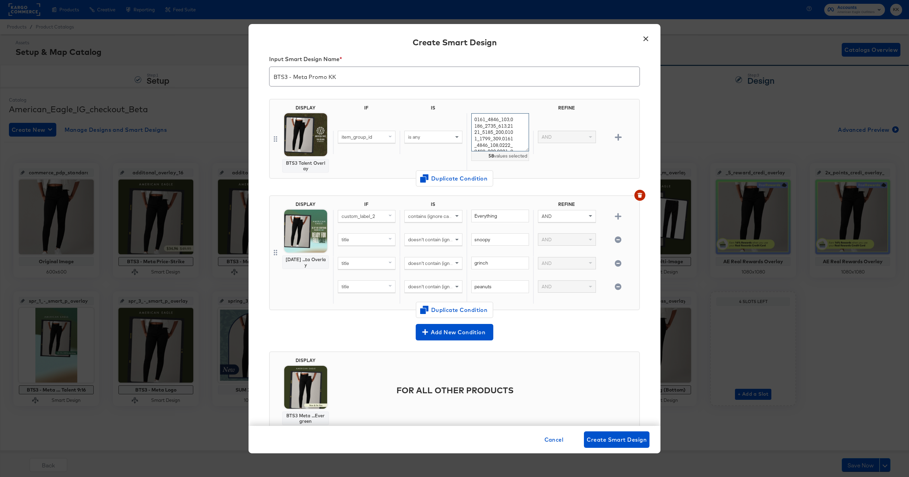
click at [509, 145] on textarea "0161_4846_103,0186_2735_613,2121_5185_200,0101_1799_309,0161_4846_108,0222_8488…" at bounding box center [500, 132] width 58 height 38
type textarea "0161_4846_103,0186_2735_613,2121_5185_200,0101_1799_309,0161_4846_108,0222_8488…"
click at [564, 160] on div "item_group_id is any 0161_4846_103,0186_2735_613,2121_5185_200,0101_1799_309,01…" at bounding box center [484, 142] width 303 height 58
click at [622, 446] on button "Create Smart Design" at bounding box center [617, 439] width 66 height 16
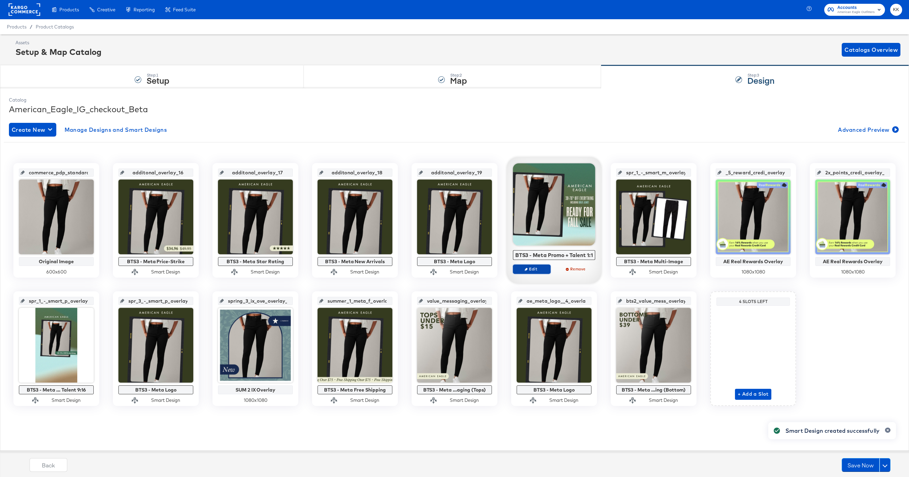
click at [544, 269] on span "Edit" at bounding box center [532, 268] width 32 height 5
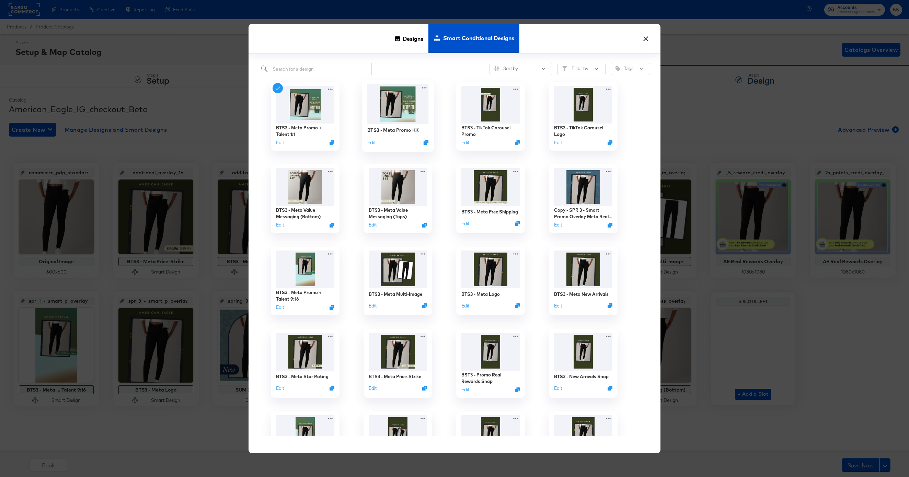
click at [400, 112] on img at bounding box center [397, 103] width 61 height 39
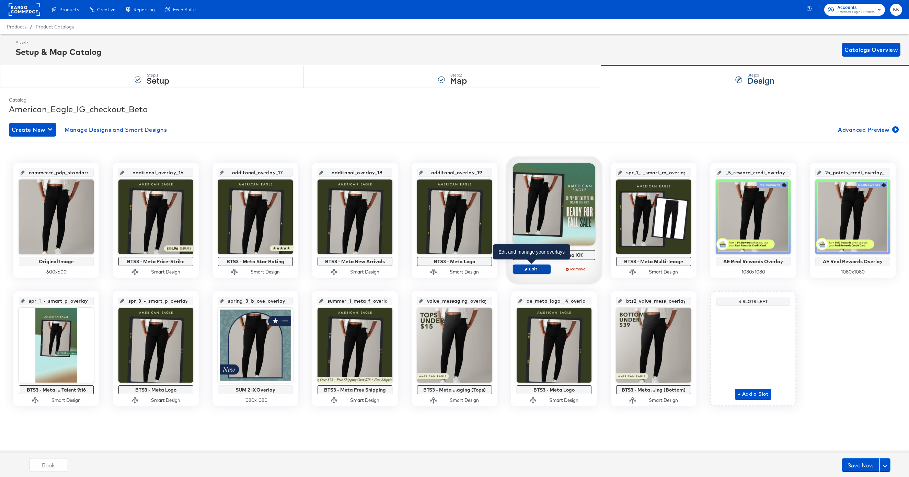
click at [539, 267] on span "Edit" at bounding box center [532, 268] width 32 height 5
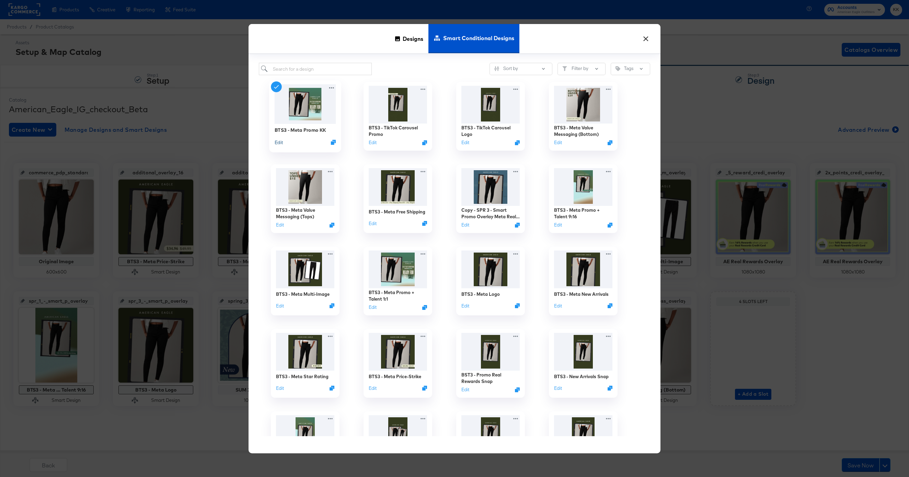
click at [282, 140] on button "Edit" at bounding box center [279, 142] width 8 height 7
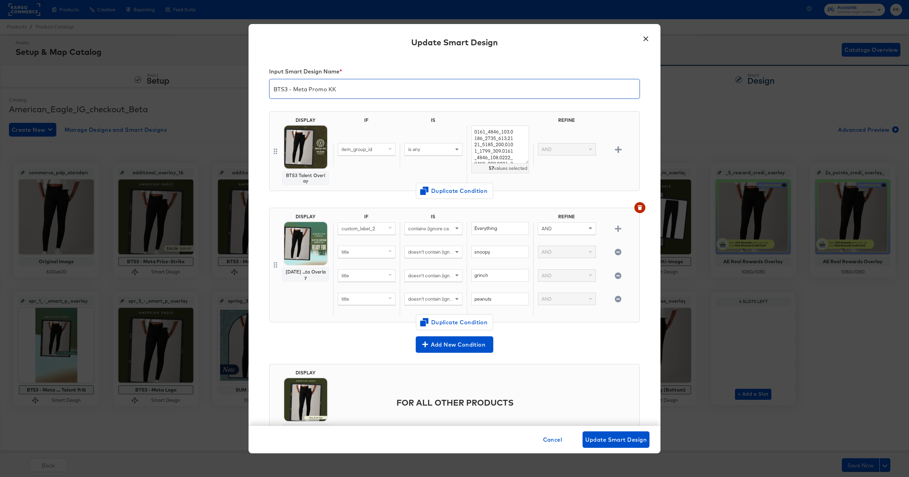
click at [328, 90] on input "BTS3 - Meta Promo KK" at bounding box center [454, 86] width 370 height 19
type input "BTS3 - Meta Promo 1:1 KK"
click at [602, 432] on button "Update Smart Design" at bounding box center [615, 439] width 67 height 16
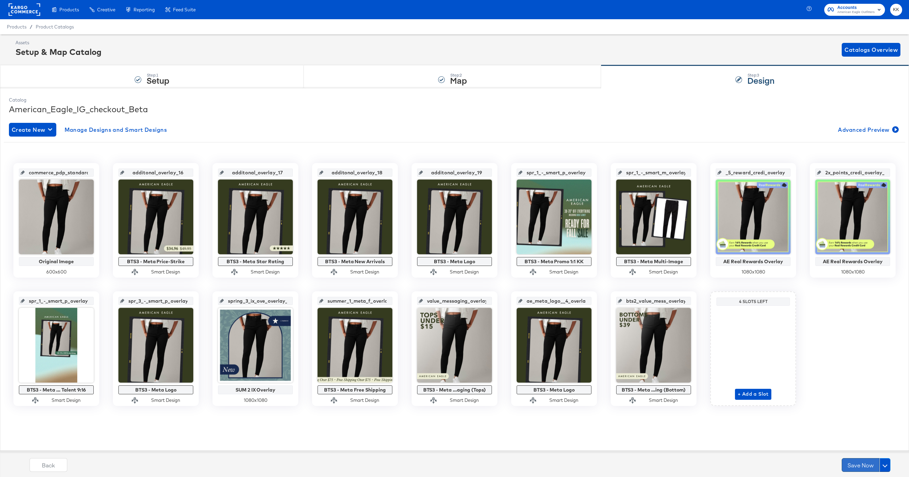
click at [826, 465] on button "Save Now" at bounding box center [861, 465] width 38 height 14
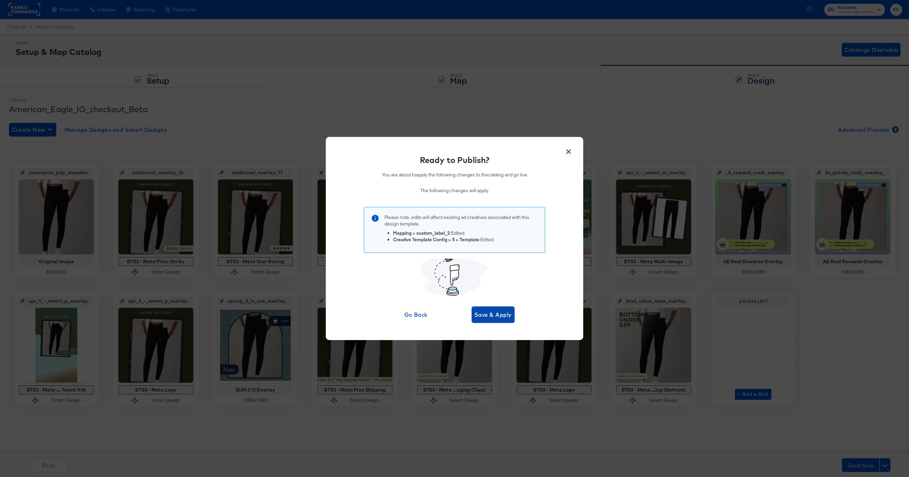
click at [487, 312] on span "Save & Apply" at bounding box center [492, 315] width 37 height 10
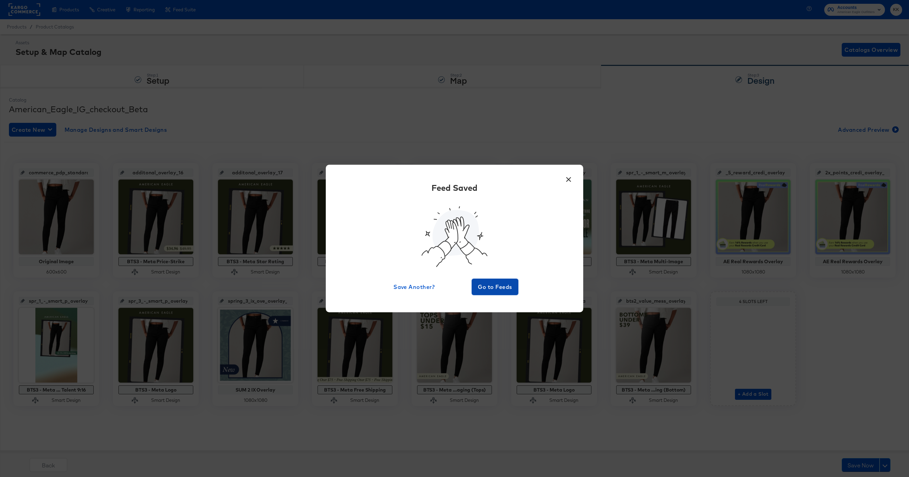
click at [496, 290] on span "Go to Feeds" at bounding box center [494, 287] width 41 height 10
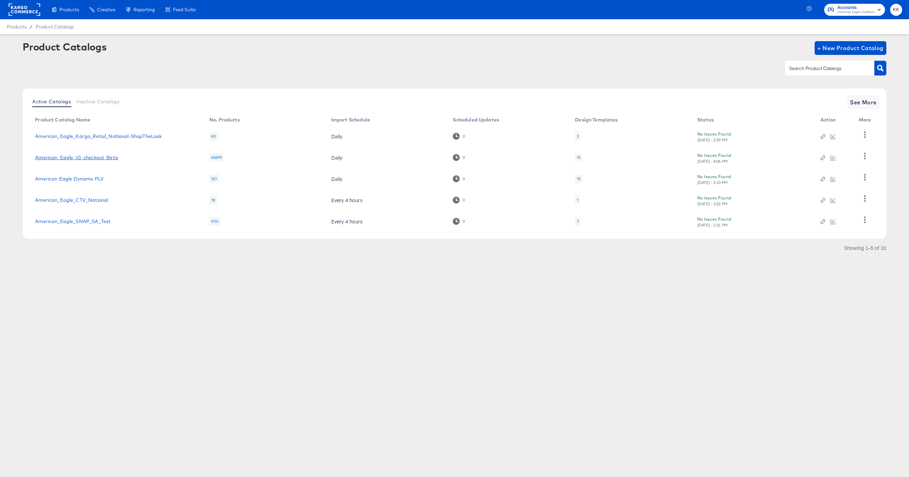
click at [112, 156] on link "American_Eagle_IG_checkout_Beta" at bounding box center [76, 157] width 83 height 5
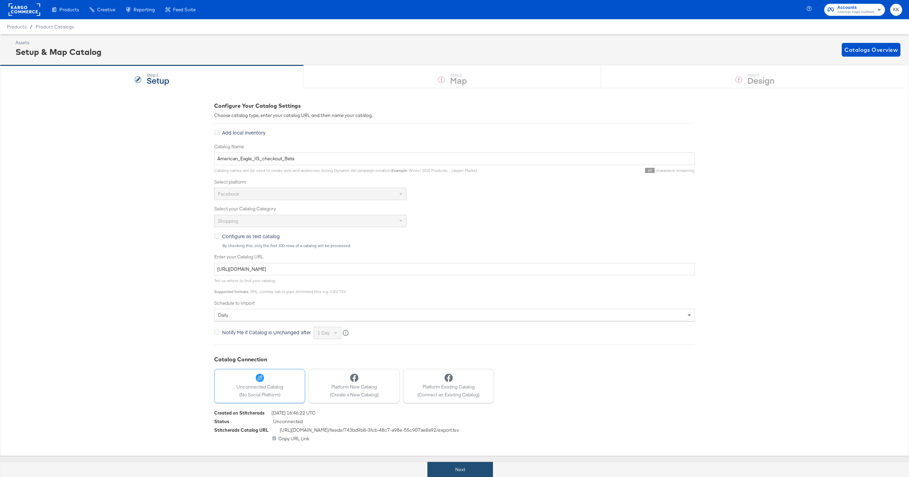
click at [449, 466] on button "Next" at bounding box center [460, 469] width 66 height 15
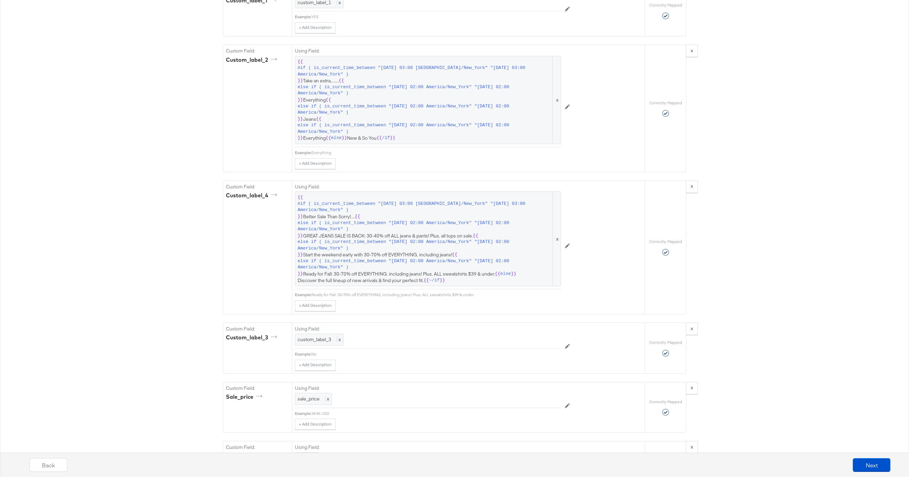
scroll to position [1090, 0]
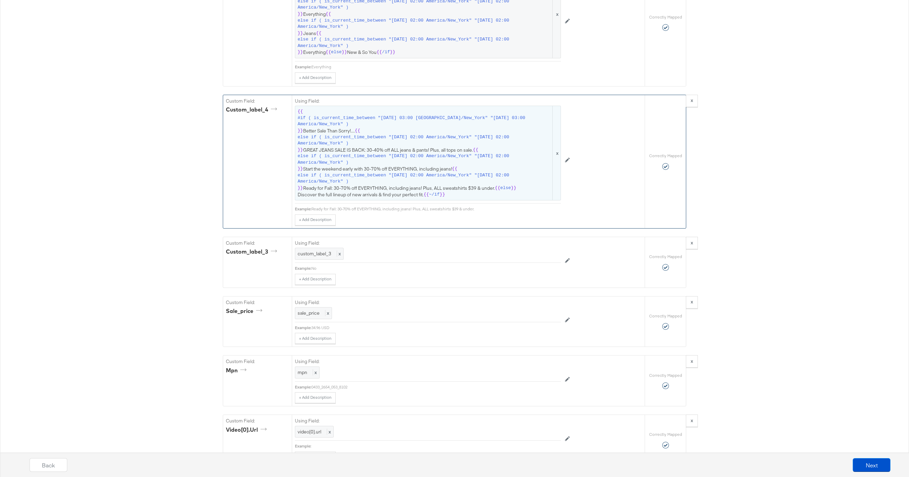
click at [415, 166] on span "{{ #if ( is_current_time_between "2024-06-11 03:00 America/New_York" "2024-06-1…" at bounding box center [428, 152] width 261 height 89
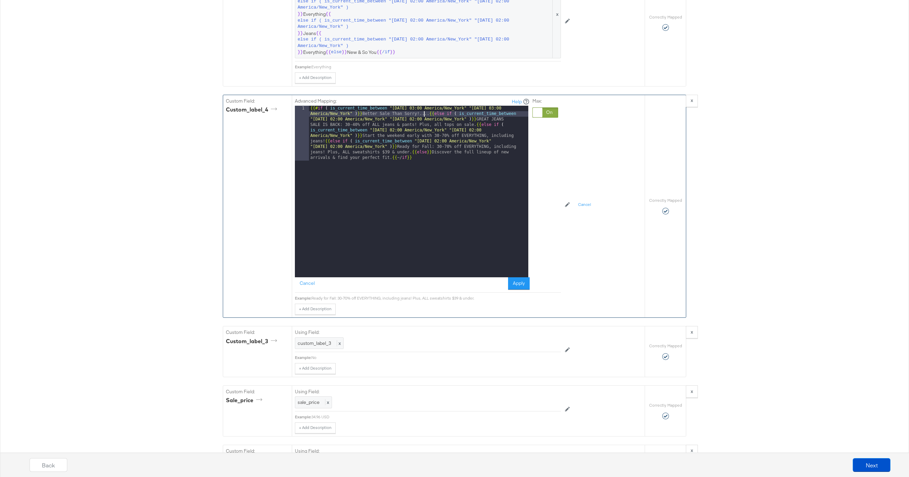
click at [423, 115] on div "{{# if ( is_current_time_between "2024-06-11 03:00 America/New_York" "2024-06-1…" at bounding box center [418, 246] width 219 height 281
click at [521, 286] on button "Apply" at bounding box center [519, 283] width 22 height 12
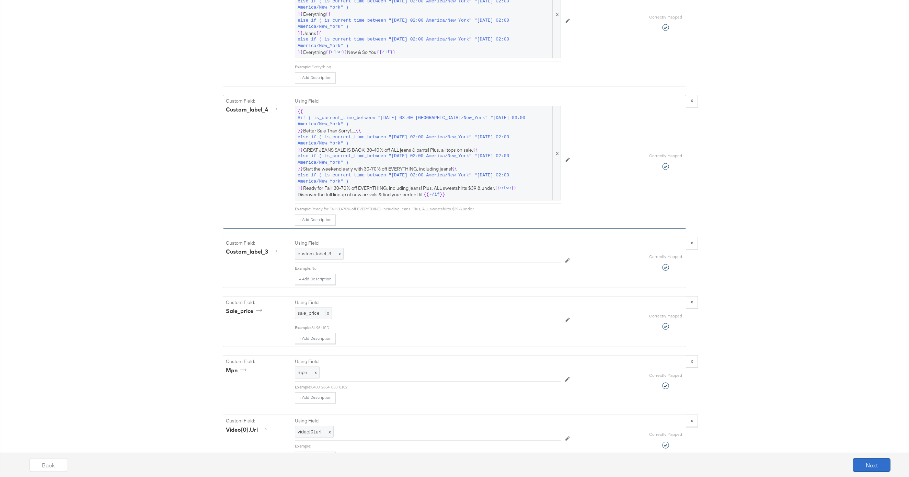
click at [826, 463] on button "Next" at bounding box center [872, 465] width 38 height 14
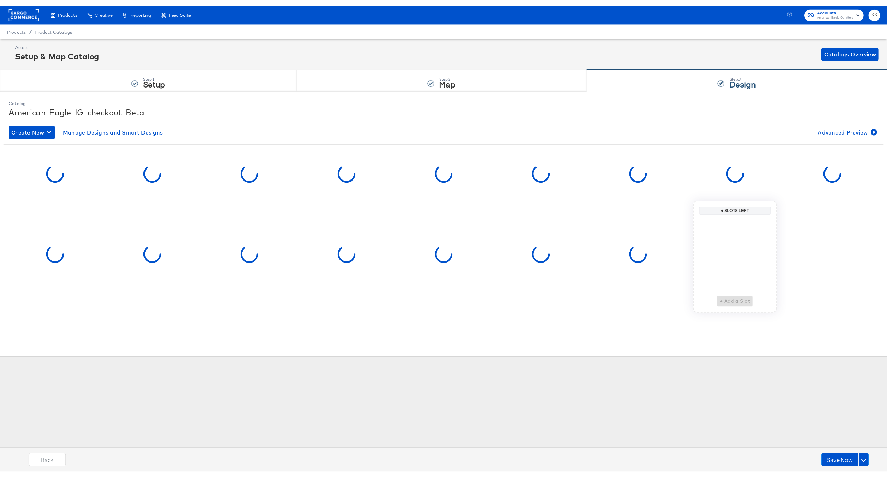
scroll to position [0, 0]
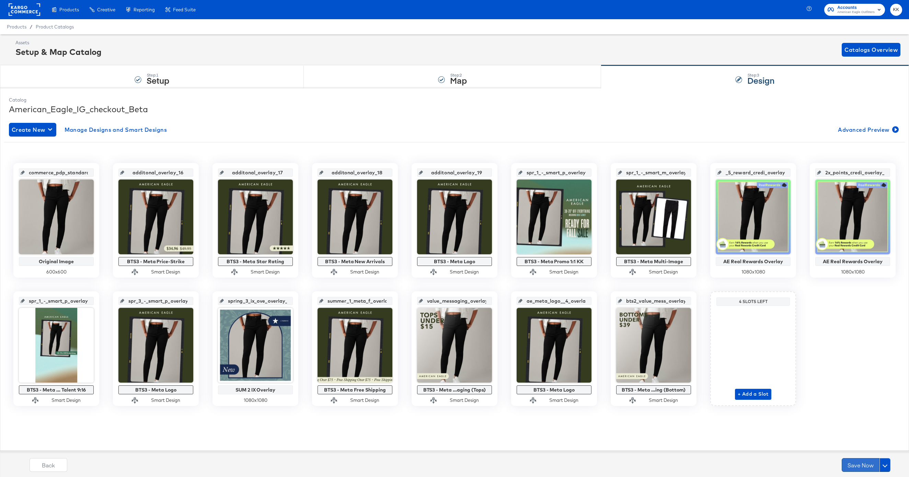
click at [826, 465] on button "Save Now" at bounding box center [861, 465] width 38 height 14
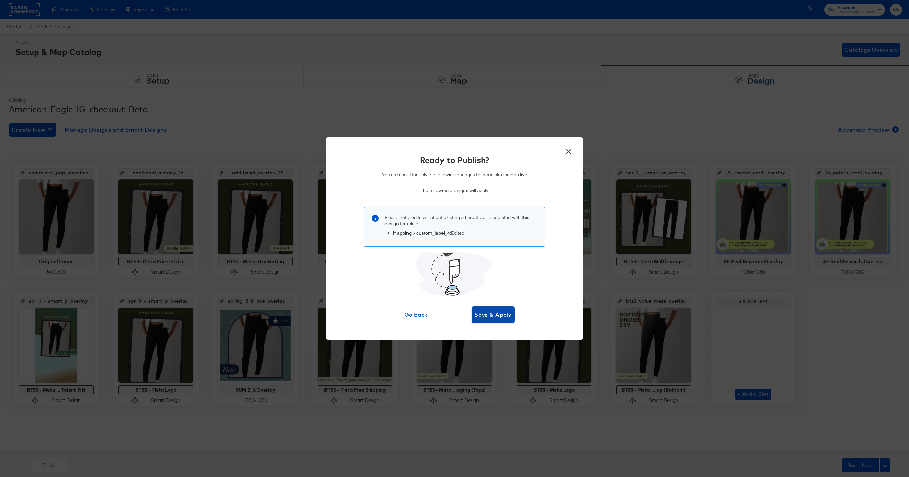
click at [504, 314] on span "Save & Apply" at bounding box center [492, 315] width 37 height 10
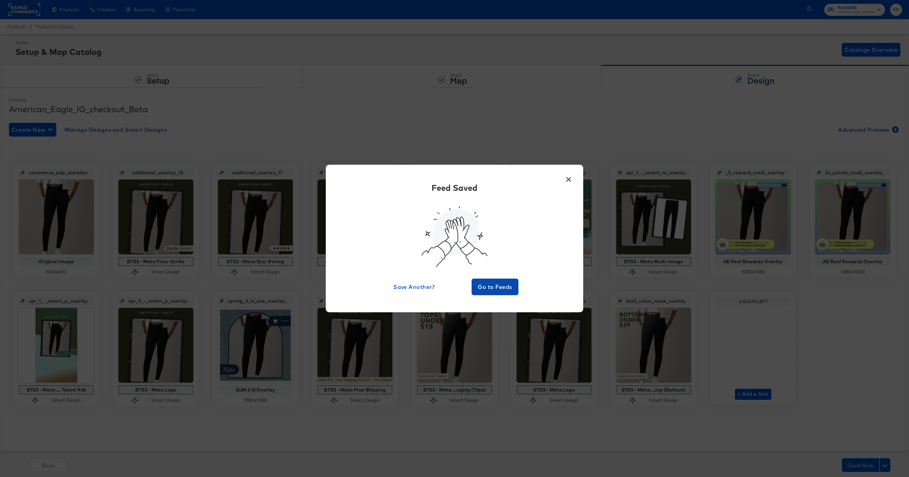
click at [493, 280] on button "Go to Feeds" at bounding box center [495, 287] width 47 height 16
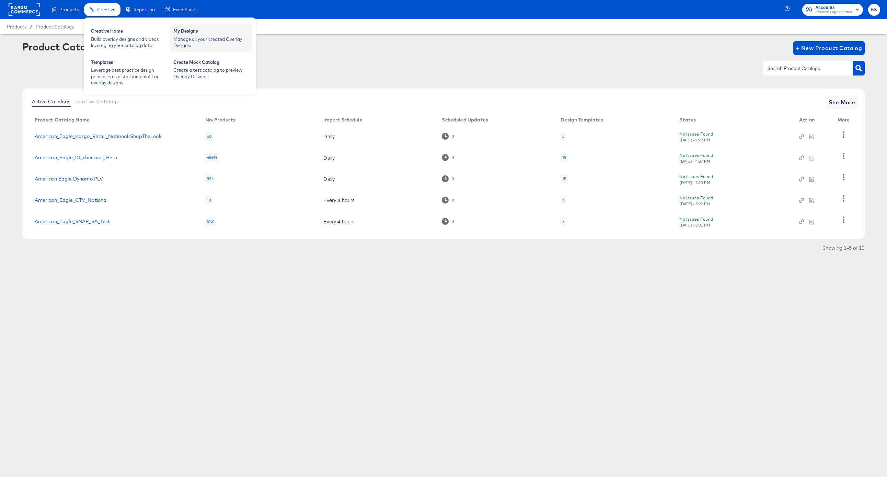
click at [208, 34] on div "My Designs" at bounding box center [211, 32] width 76 height 8
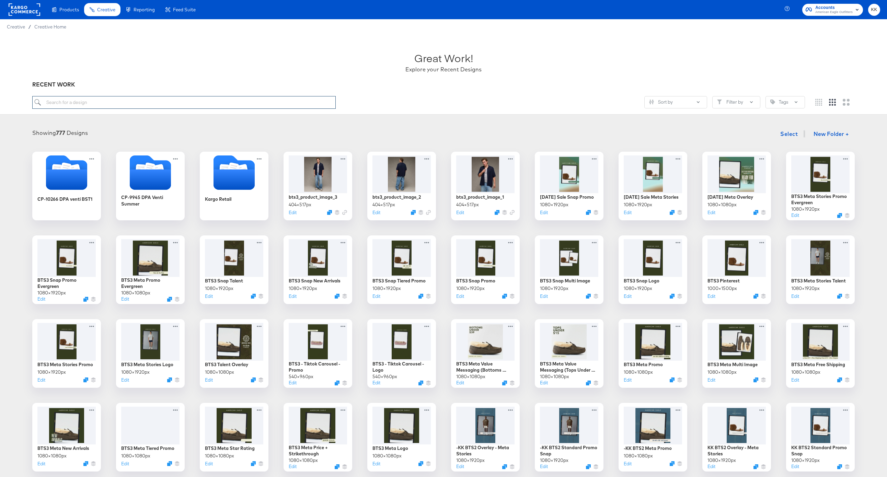
click at [113, 100] on input "search" at bounding box center [183, 102] width 303 height 13
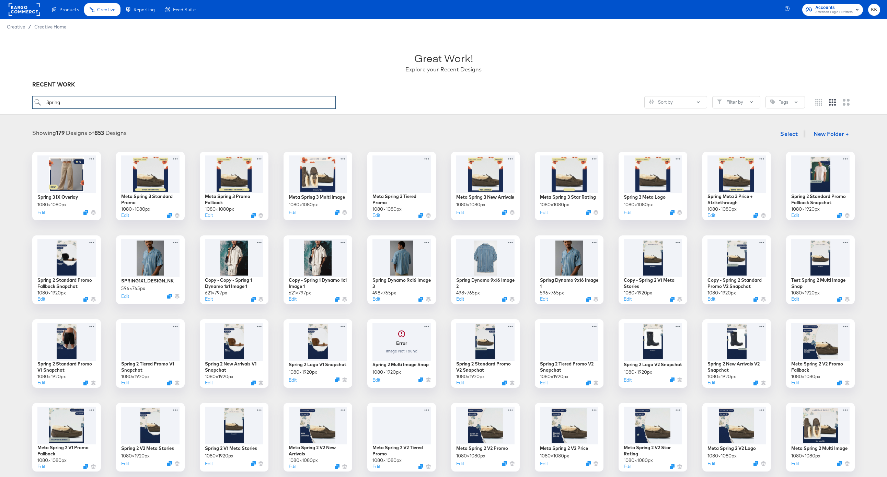
drag, startPoint x: 62, startPoint y: 102, endPoint x: 32, endPoint y: 102, distance: 30.2
click at [32, 102] on div "Great Work! Explore your Recent Designs RECENT WORK Spring Sort by Filter by Ta…" at bounding box center [443, 74] width 887 height 80
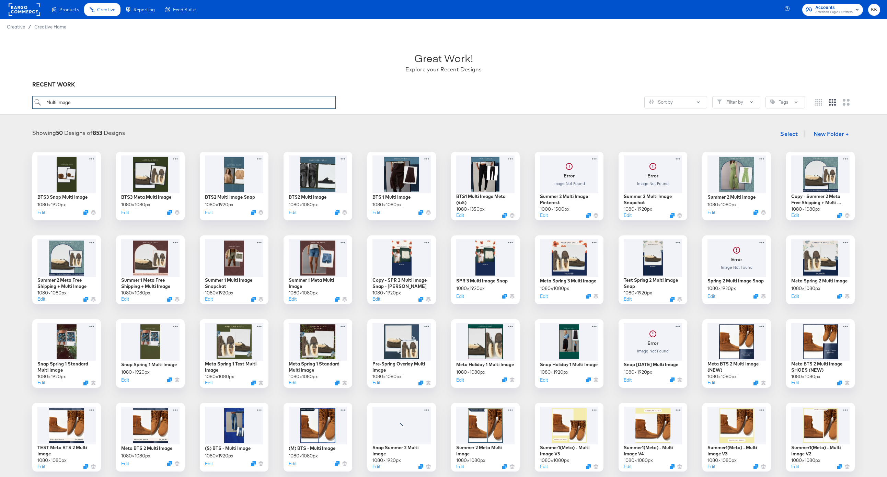
type input "Multi Image"
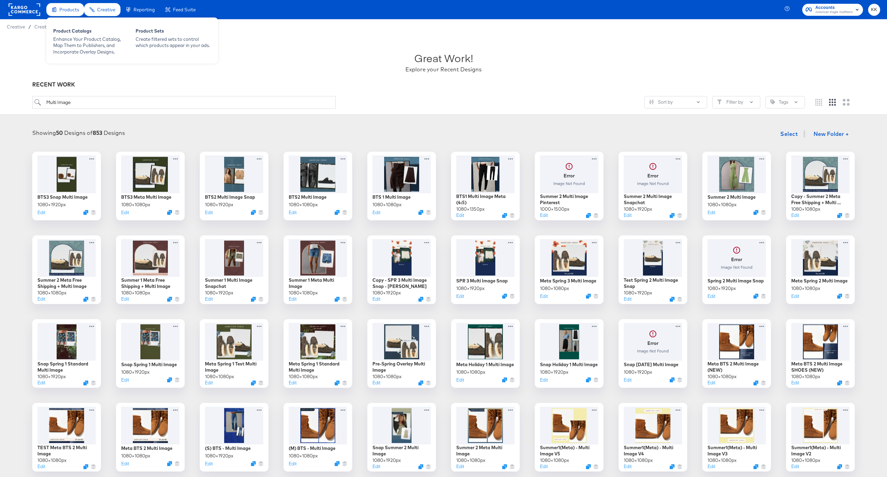
click at [65, 10] on span "Products" at bounding box center [69, 9] width 20 height 5
click at [69, 36] on div "Enhance Your Product Catalog, Map Them to Publishers, and Incorporate Overlay D…" at bounding box center [91, 45] width 76 height 19
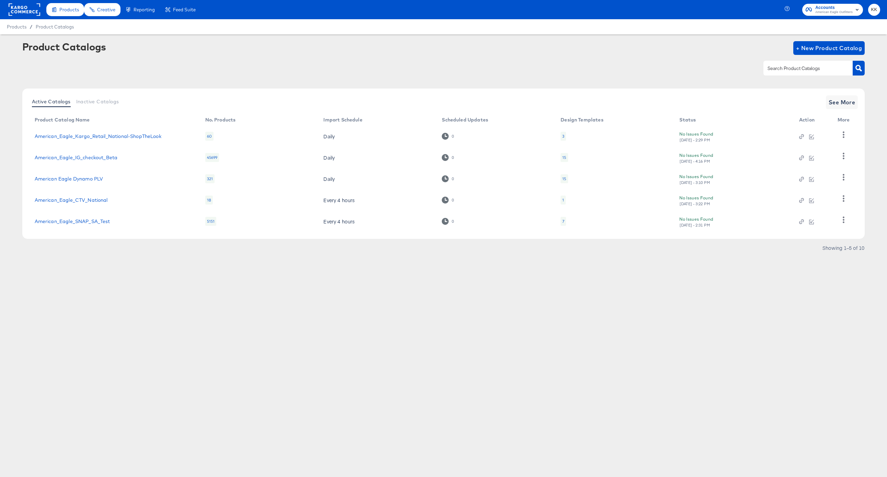
click at [100, 152] on td "American_Eagle_IG_checkout_Beta" at bounding box center [114, 157] width 171 height 21
click at [109, 157] on link "American_Eagle_IG_checkout_Beta" at bounding box center [76, 157] width 83 height 5
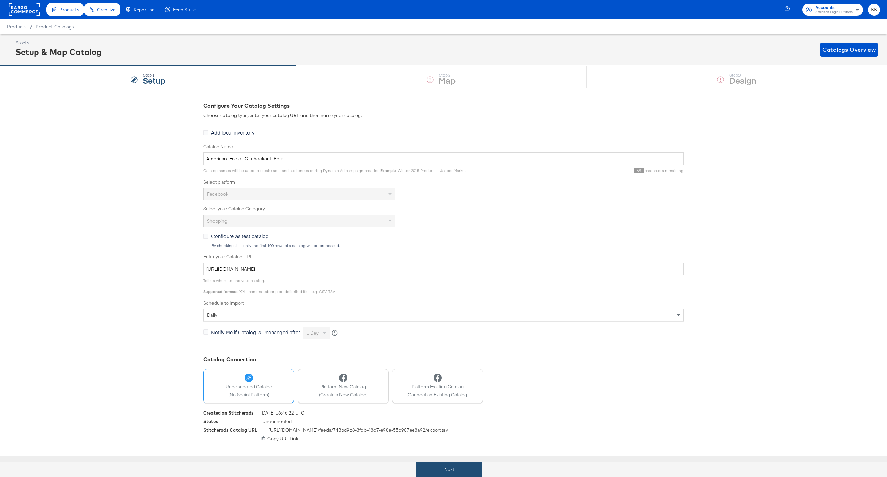
click at [433, 472] on button "Next" at bounding box center [449, 469] width 66 height 15
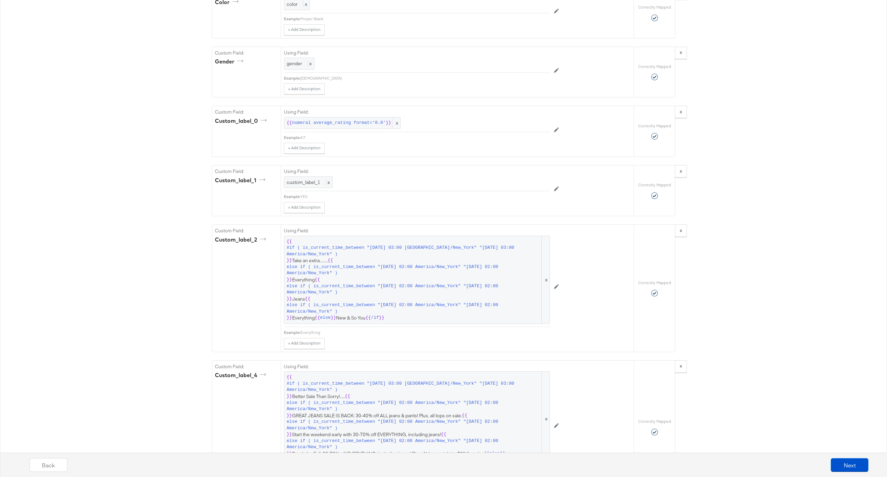
scroll to position [871, 0]
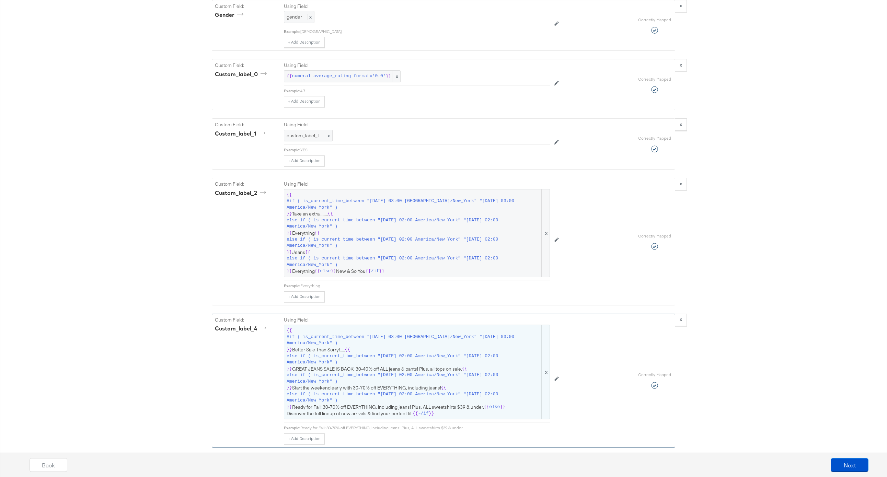
click at [371, 371] on span "{{ #if ( is_current_time_between "2024-06-11 03:00 America/New_York" "2024-06-1…" at bounding box center [417, 371] width 261 height 89
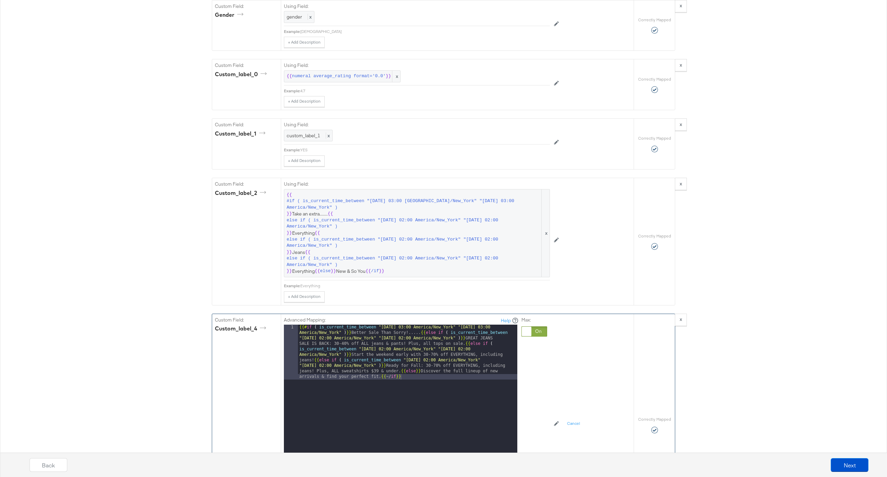
click at [413, 335] on div "{{# if ( is_current_time_between "2024-06-11 03:00 America/New_York" "2024-06-1…" at bounding box center [407, 465] width 219 height 281
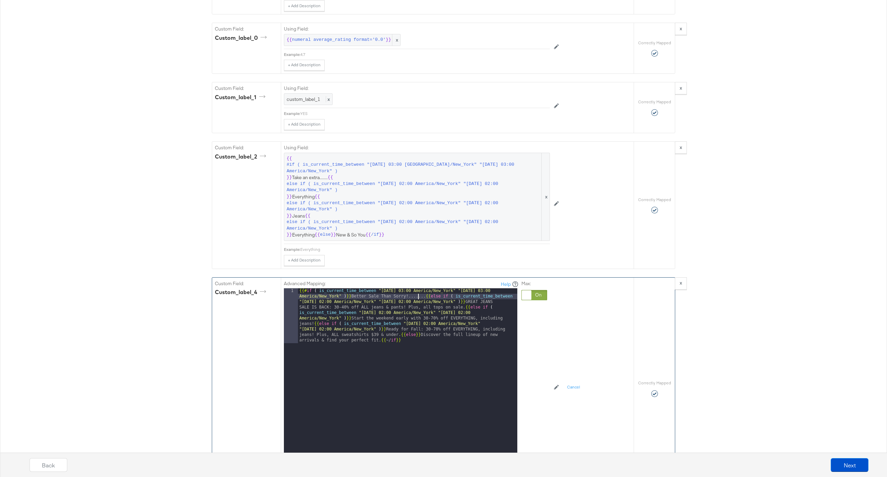
scroll to position [922, 0]
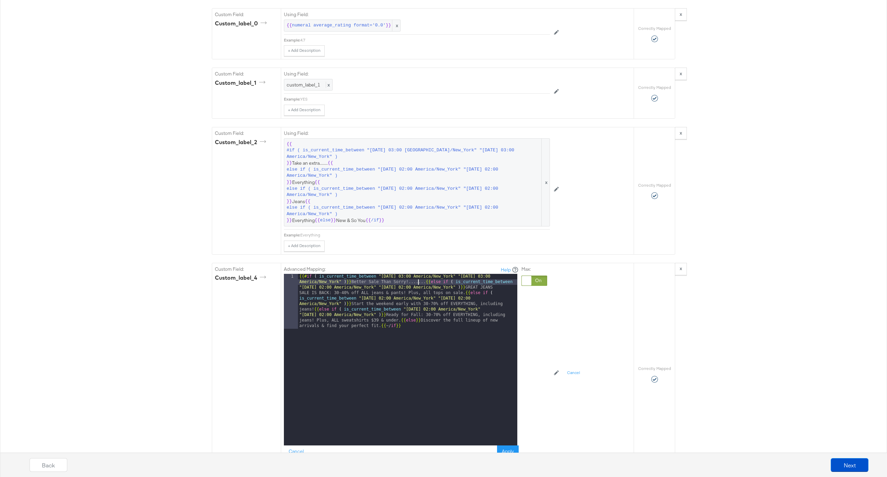
click at [502, 450] on div "Back Next" at bounding box center [448, 463] width 887 height 30
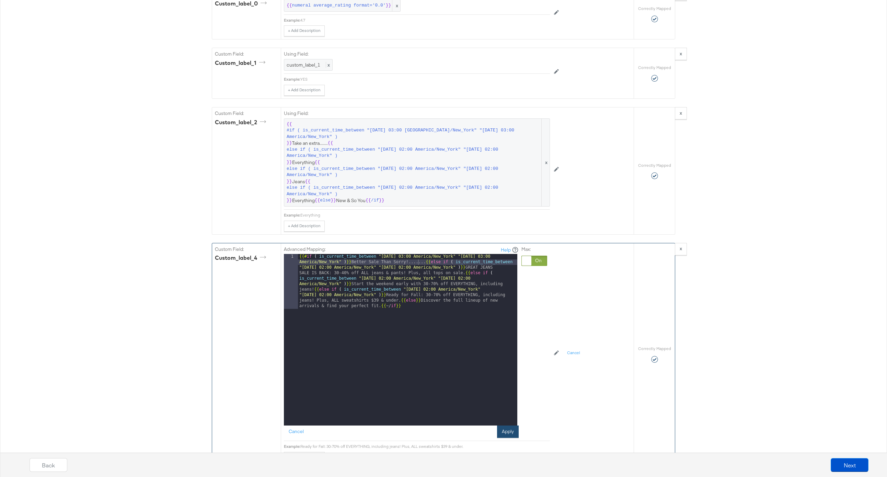
scroll to position [948, 0]
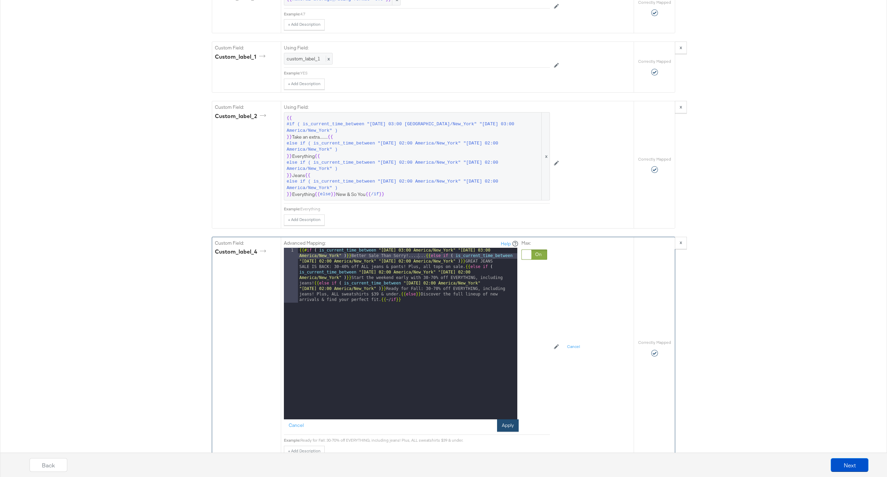
click at [510, 423] on button "Apply" at bounding box center [508, 425] width 22 height 12
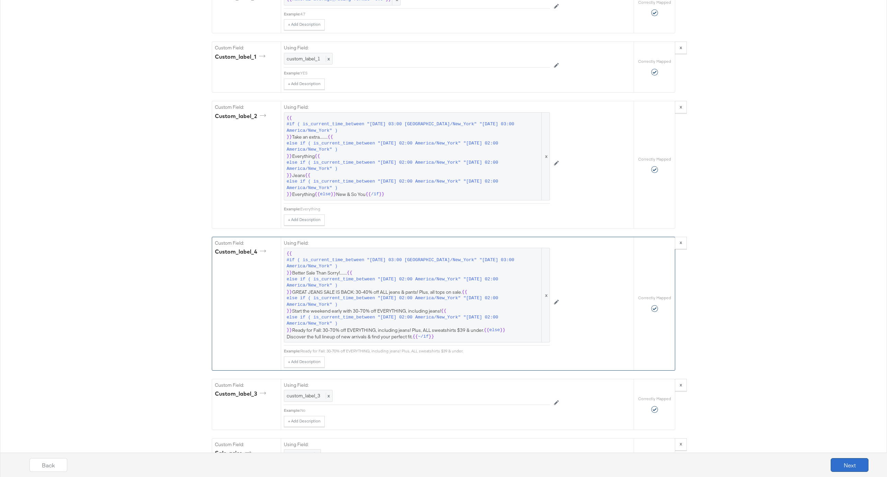
click at [826, 465] on button "Next" at bounding box center [850, 465] width 38 height 14
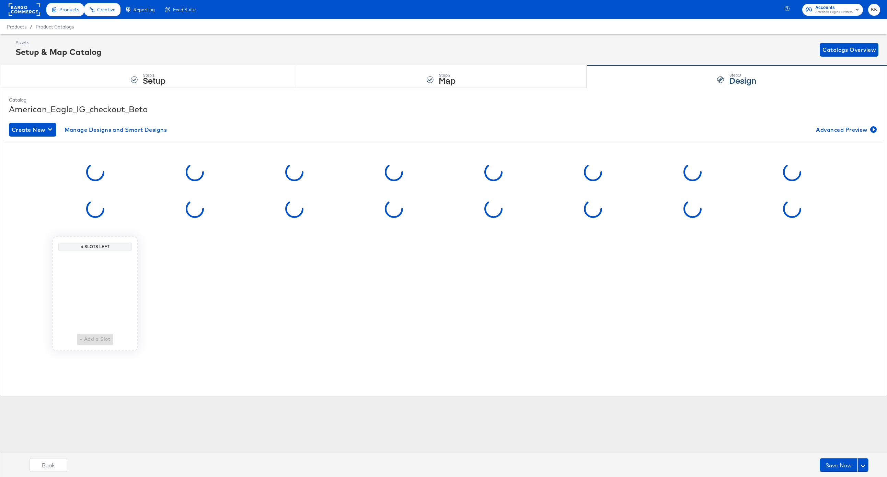
scroll to position [0, 0]
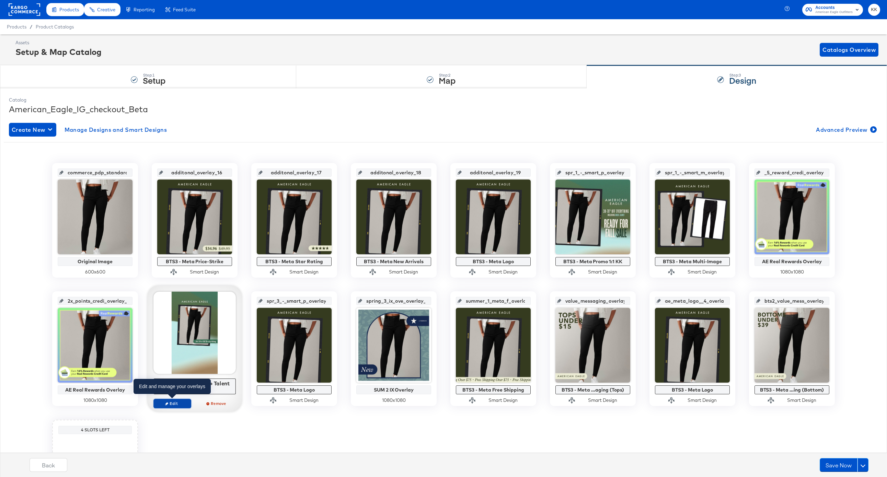
click at [174, 402] on span "Edit" at bounding box center [173, 403] width 32 height 5
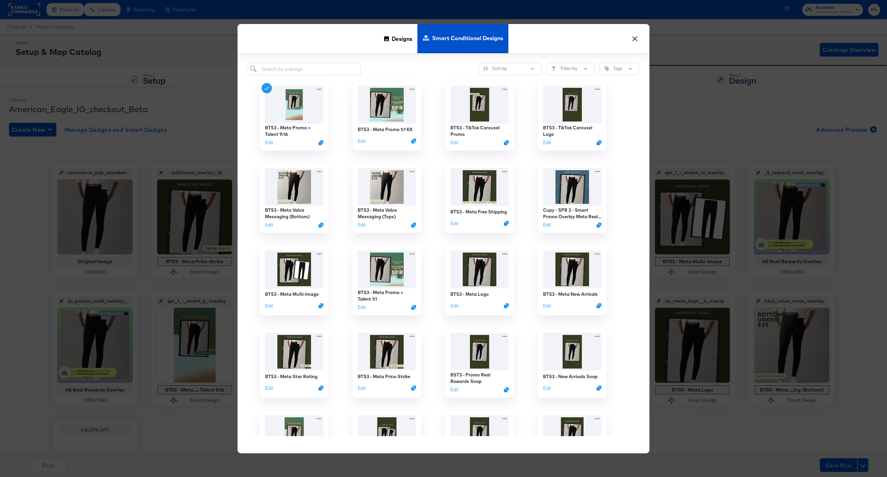
click at [634, 38] on button "×" at bounding box center [634, 37] width 12 height 12
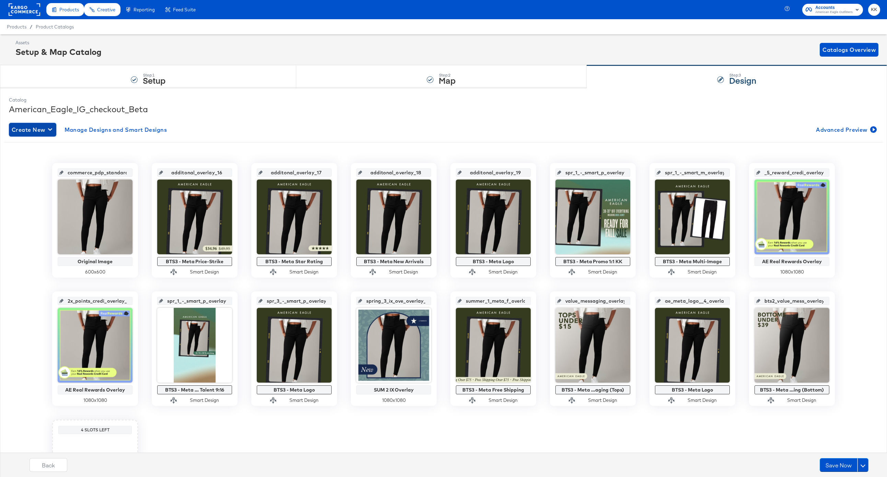
click at [47, 134] on span "Create New" at bounding box center [33, 130] width 42 height 10
click at [46, 157] on div "Create New Smart Design" at bounding box center [45, 157] width 65 height 5
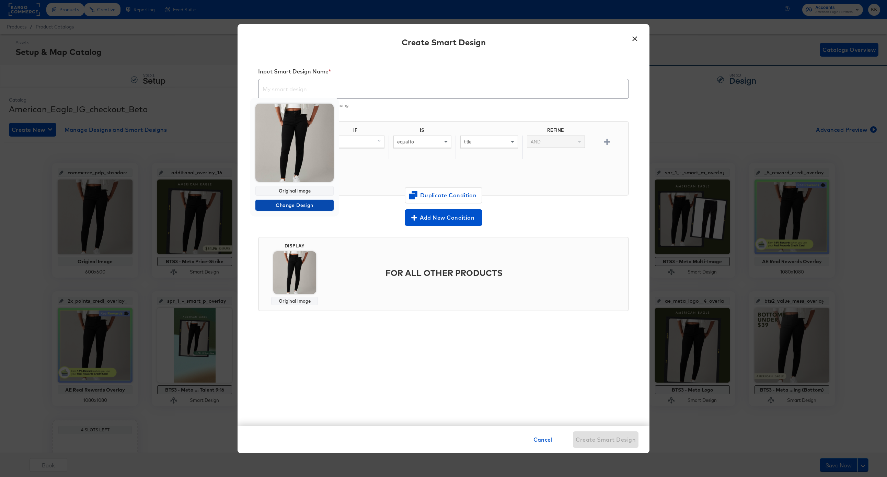
click at [290, 200] on button "Change Design" at bounding box center [294, 205] width 78 height 11
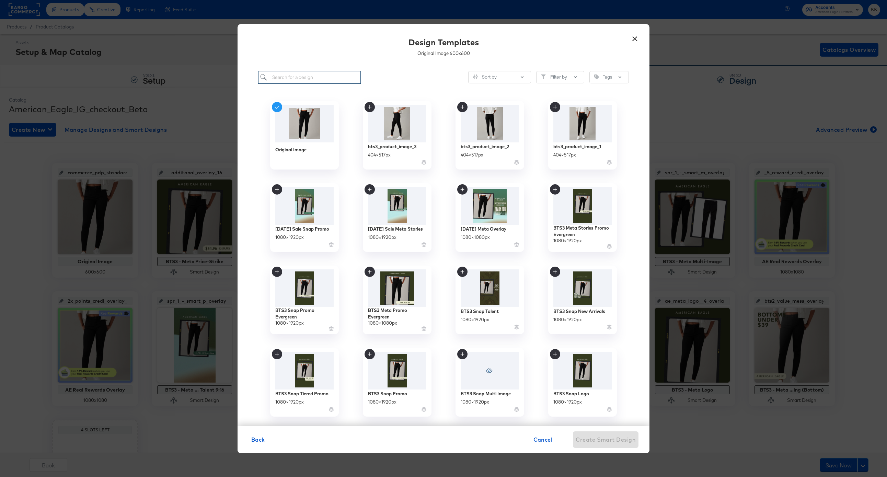
click at [295, 76] on input "search" at bounding box center [309, 77] width 103 height 13
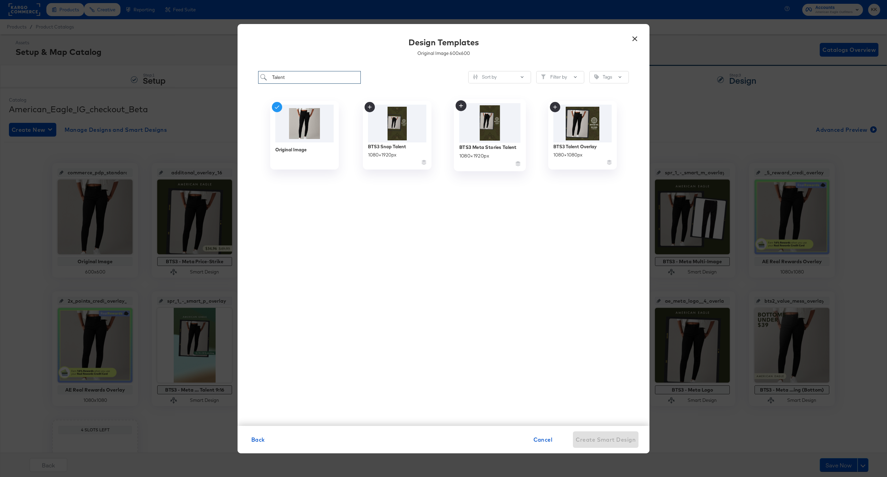
type input "Talent"
click at [489, 143] on div "BTS3 Meta Stories Talent 1080 × 1920 px" at bounding box center [489, 155] width 61 height 24
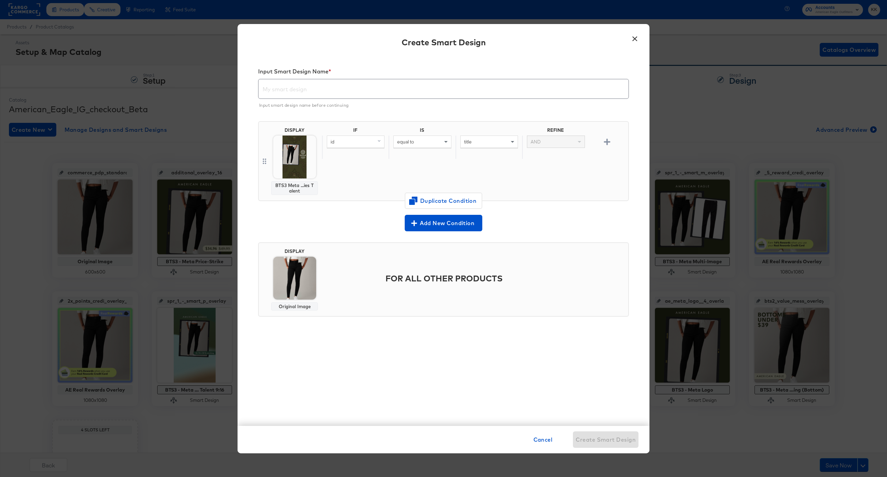
click at [362, 143] on div "id" at bounding box center [355, 142] width 57 height 12
type input "item"
click at [349, 192] on div "item_group_id" at bounding box center [355, 189] width 52 height 7
click at [406, 144] on span "equal to" at bounding box center [405, 142] width 17 height 6
type input "is"
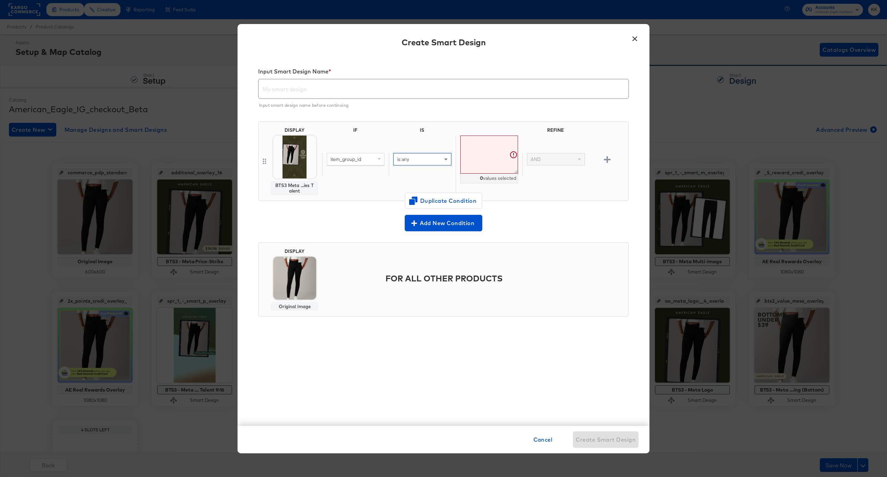
click at [484, 156] on textarea at bounding box center [489, 155] width 58 height 38
paste textarea "0161_4846_103, 0186_2735_613, 2121_5185_200, 0101_1799_309, 0161_4846_108, 0222…"
type textarea "0161_4846_103,0186_2735_613,2121_5185_200,0101_1799_309,0161_4846_108,0222_8488…"
click at [427, 192] on div "item_group_id is any 0161_4846_103,0186_2735_613,2121_5185_200,0101_1799_309,01…" at bounding box center [473, 165] width 303 height 58
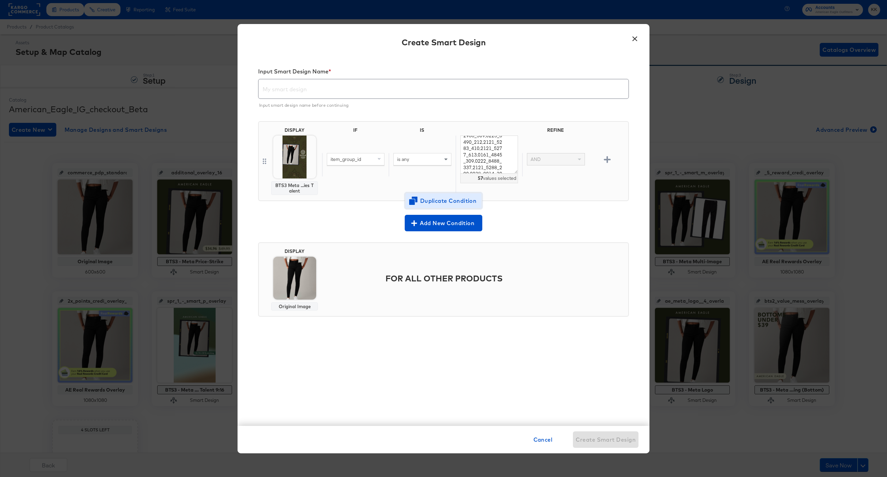
click at [428, 196] on span "Duplicate Condition" at bounding box center [443, 201] width 67 height 10
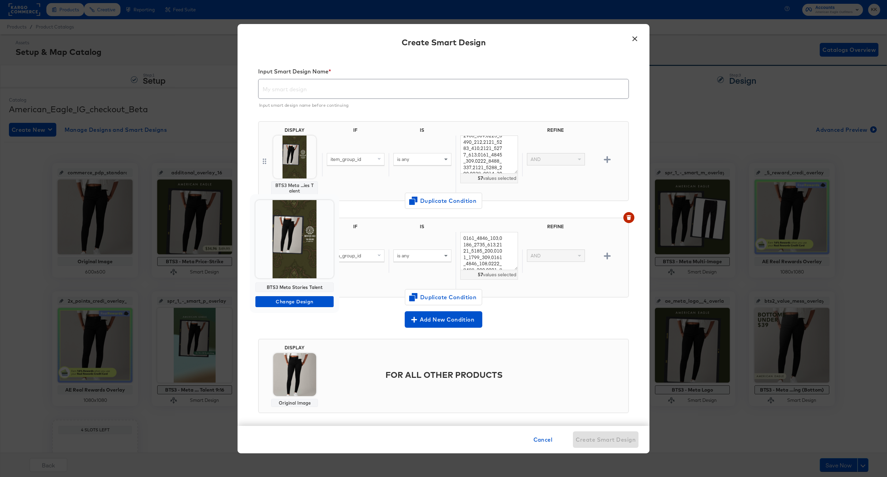
click at [291, 307] on div "BTS3 Meta Stories Talent Change Design" at bounding box center [294, 253] width 89 height 119
click at [291, 303] on span "Change Design" at bounding box center [294, 302] width 73 height 9
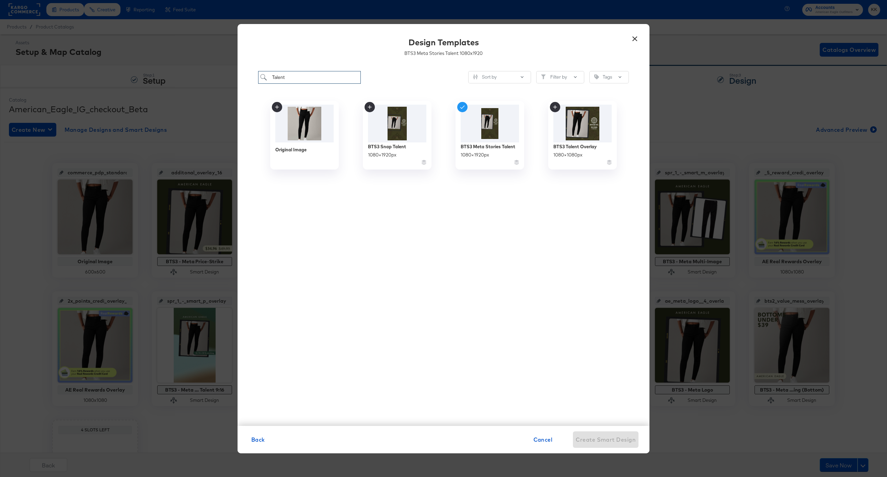
drag, startPoint x: 296, startPoint y: 83, endPoint x: 229, endPoint y: 71, distance: 67.6
click at [229, 71] on div "× Design Templates BTS3 Meta Stories Talent 1080 x 1920 Talent Sort by Filter b…" at bounding box center [443, 238] width 887 height 477
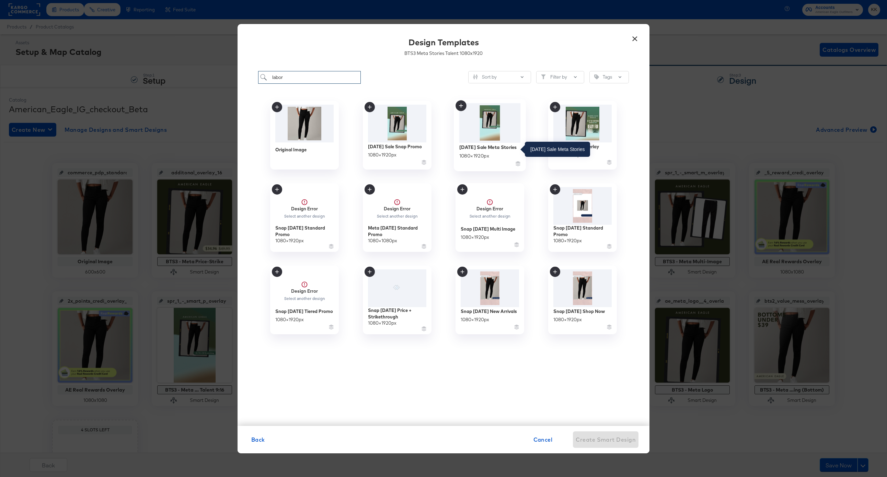
type input "labor"
click at [479, 150] on div "Labor Day Sale Meta Stories" at bounding box center [488, 147] width 58 height 7
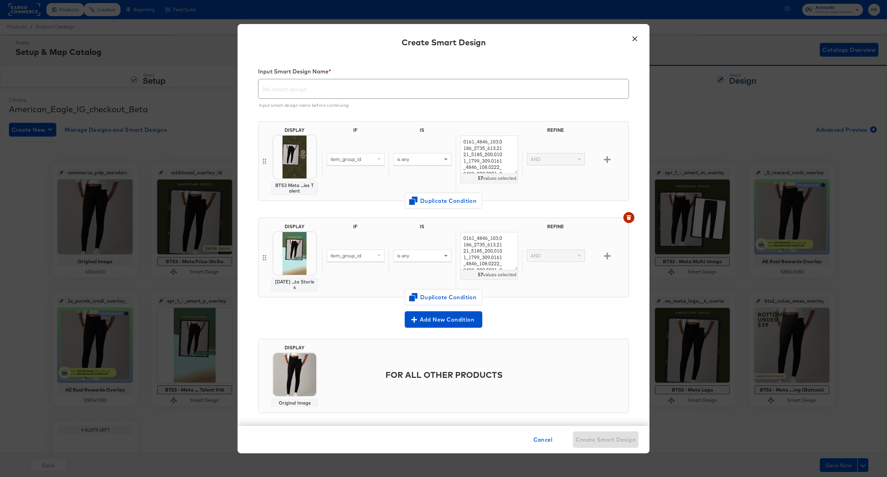
click at [365, 256] on div "item_group_id" at bounding box center [355, 256] width 57 height 12
click at [375, 322] on div "custom_label_2" at bounding box center [357, 323] width 57 height 7
click at [413, 257] on div "is any" at bounding box center [422, 256] width 57 height 12
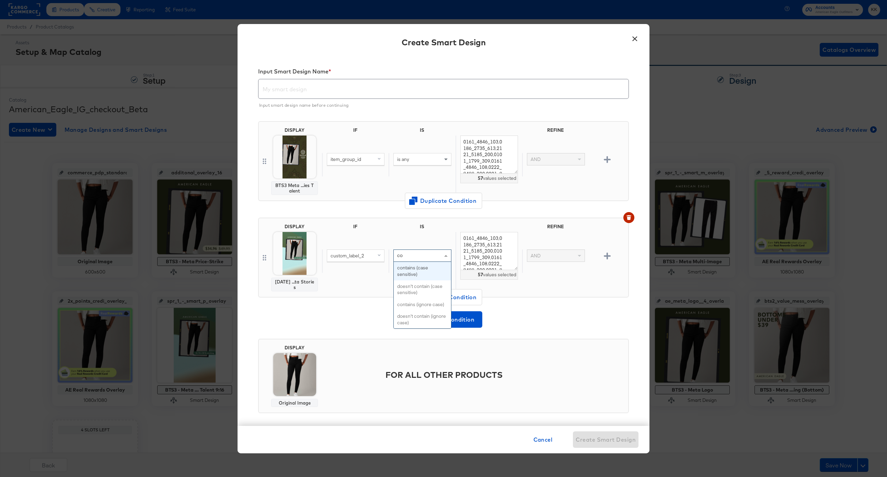
type input "con"
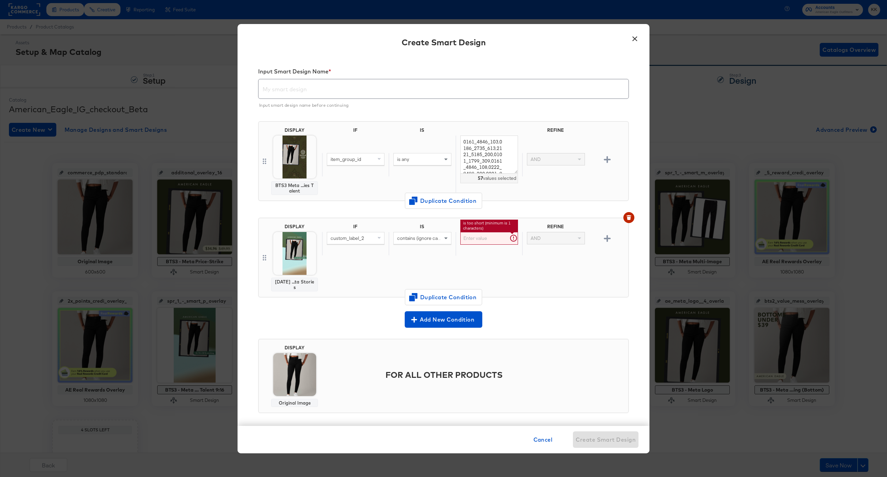
click at [478, 235] on input "text" at bounding box center [489, 238] width 58 height 13
type input "Everything"
click at [608, 237] on icon "button" at bounding box center [607, 238] width 7 height 7
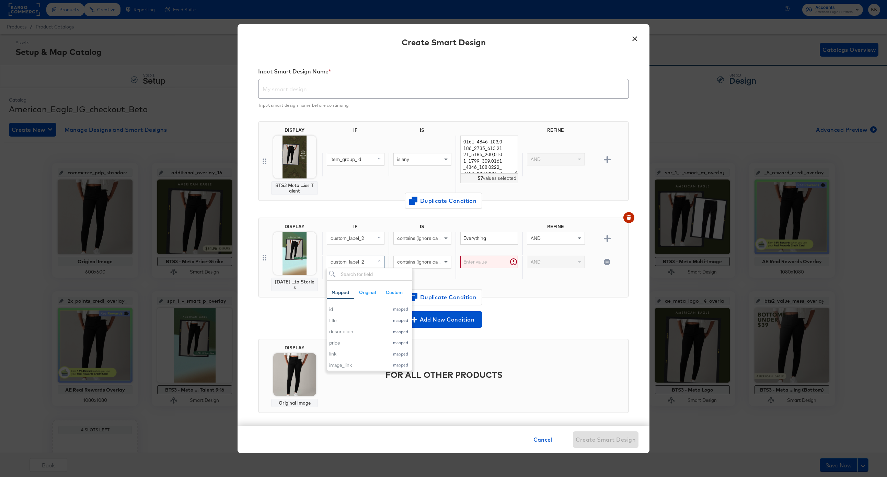
click at [366, 265] on div "custom_label_2" at bounding box center [355, 262] width 57 height 12
type input "title"
click at [354, 306] on button "title mapped" at bounding box center [367, 309] width 81 height 11
click at [408, 269] on div "contains (ignore case)" at bounding box center [422, 267] width 67 height 23
click at [413, 262] on span "contains (ignore case)" at bounding box center [420, 262] width 47 height 6
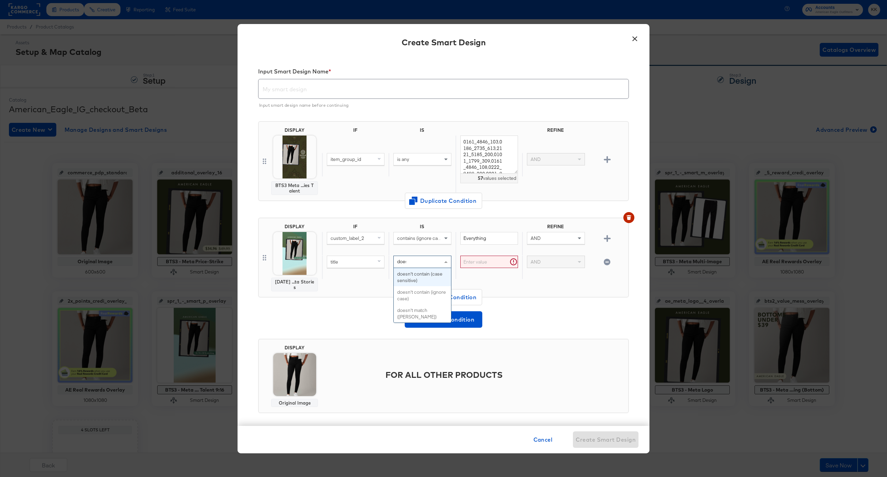
type input "doesn"
click at [483, 262] on input "text" at bounding box center [489, 262] width 58 height 13
type input "snoopy"
click at [532, 288] on div "IF IS REFINE custom_label_2 contains (ignore case) Everything AND title doesn't…" at bounding box center [473, 258] width 303 height 68
click at [606, 240] on icon "button" at bounding box center [607, 238] width 7 height 7
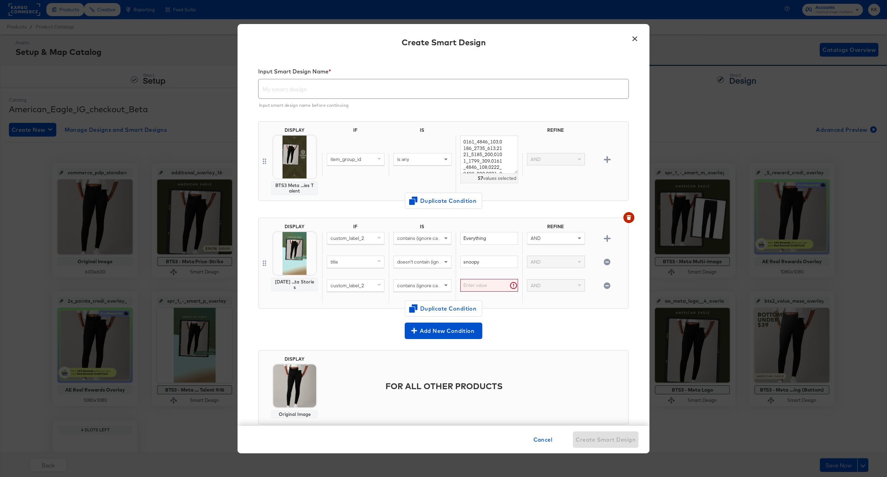
click at [348, 293] on div "custom_label_2" at bounding box center [355, 290] width 67 height 23
click at [345, 284] on span "custom_label_2" at bounding box center [348, 285] width 34 height 6
type input "title"
click at [339, 332] on div "title" at bounding box center [355, 333] width 52 height 7
click at [419, 284] on span "contains (ignore case)" at bounding box center [420, 285] width 47 height 6
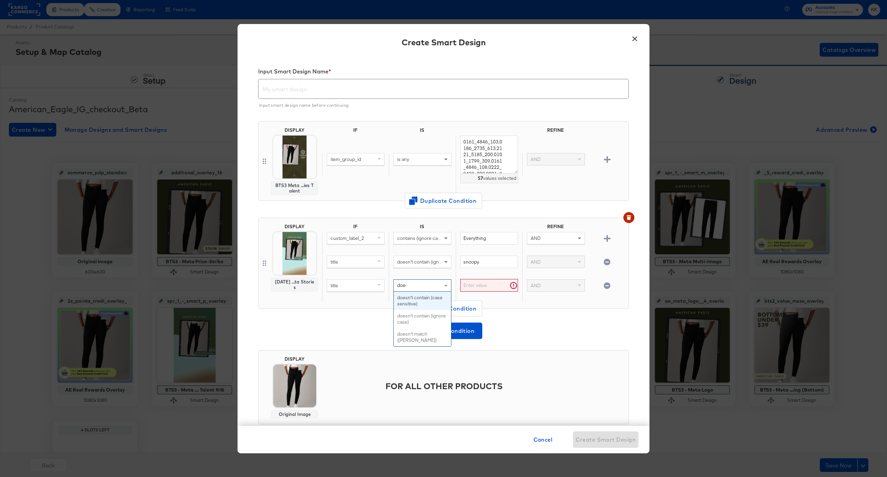
type input "doesn"
click at [475, 286] on input "text" at bounding box center [489, 285] width 58 height 13
type input "grinch"
click at [605, 239] on icon "button" at bounding box center [607, 238] width 7 height 7
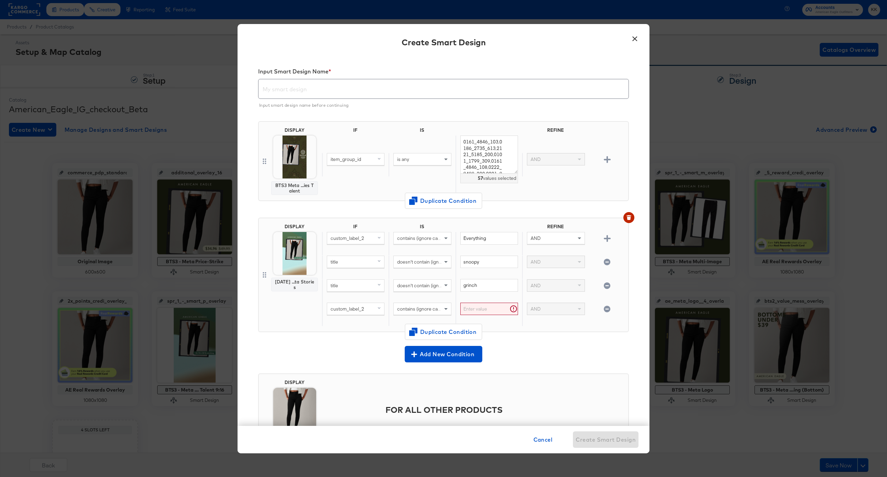
click at [367, 307] on div "custom_label_2" at bounding box center [355, 309] width 57 height 12
type input "title"
click at [340, 356] on div "title" at bounding box center [355, 356] width 52 height 7
click at [420, 308] on span "contains (ignore case)" at bounding box center [420, 309] width 47 height 6
type input "doesn"
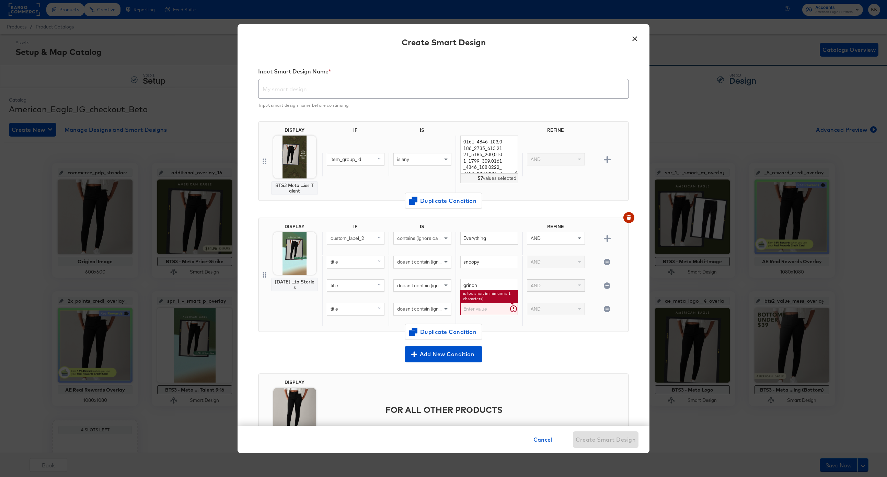
click at [474, 309] on input "text" at bounding box center [489, 309] width 58 height 13
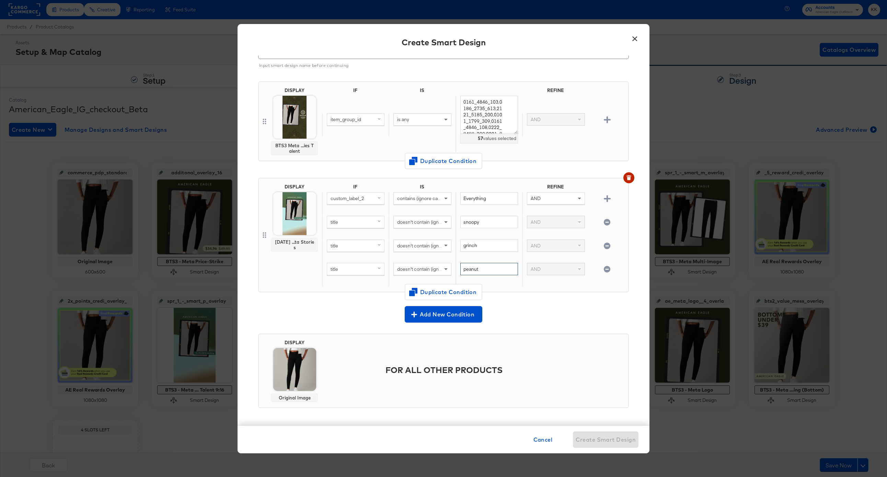
type input "peanut"
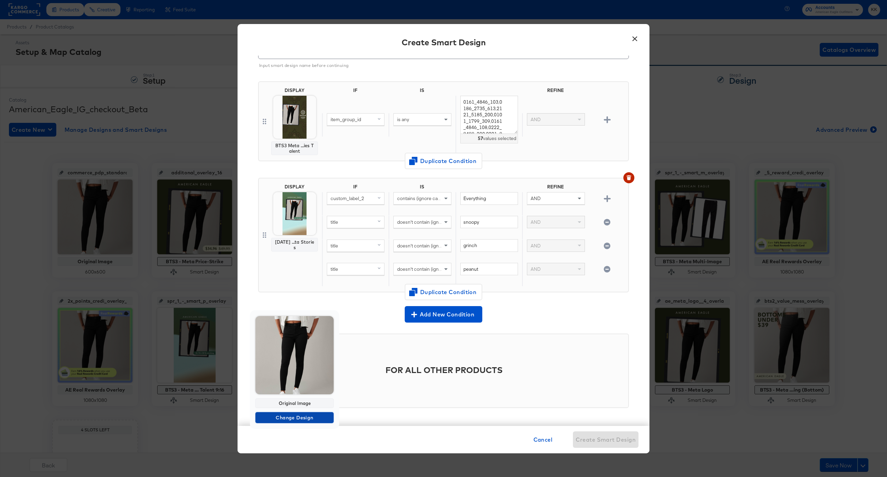
click at [292, 416] on span "Change Design" at bounding box center [294, 418] width 73 height 9
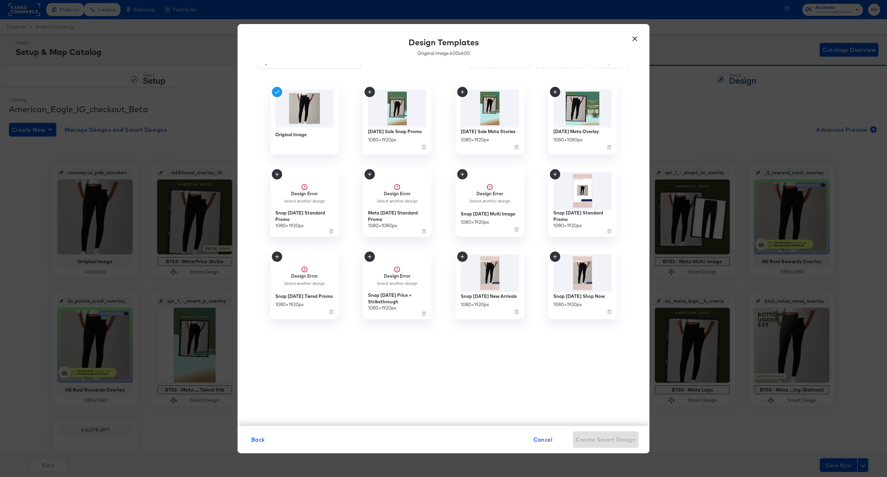
scroll to position [0, 0]
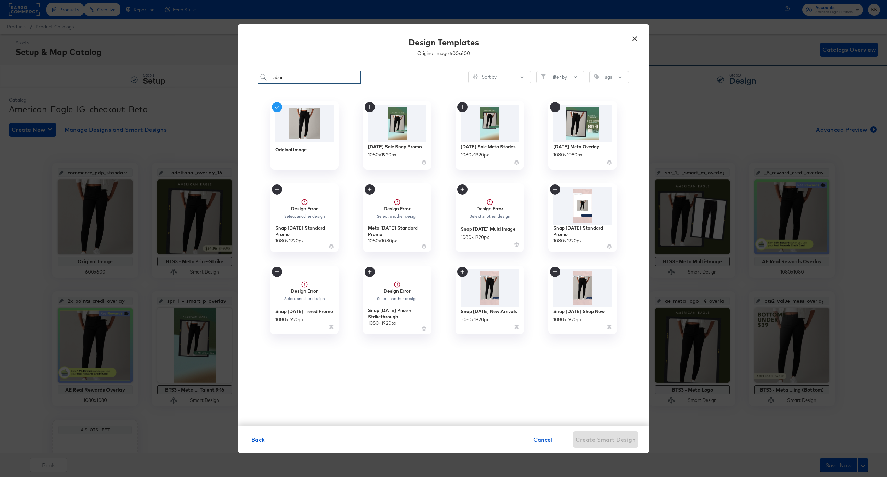
drag, startPoint x: 291, startPoint y: 77, endPoint x: 253, endPoint y: 77, distance: 38.1
click at [253, 77] on div "labor Sort by Filter by Tags Original Image Labor Day Sale Snap Promo 1080 × 19…" at bounding box center [444, 244] width 412 height 361
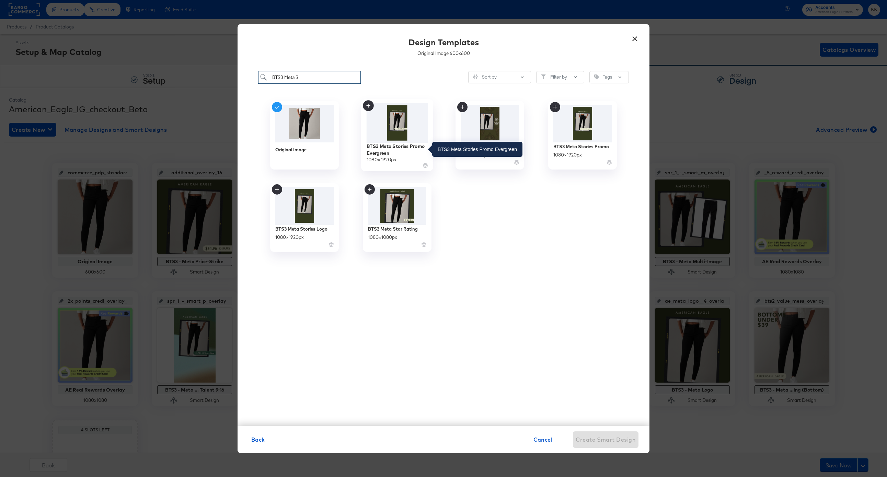
type input "BTS3 Meta S"
click at [391, 148] on div "BTS3 Meta Stories Promo Evergreen" at bounding box center [397, 149] width 61 height 13
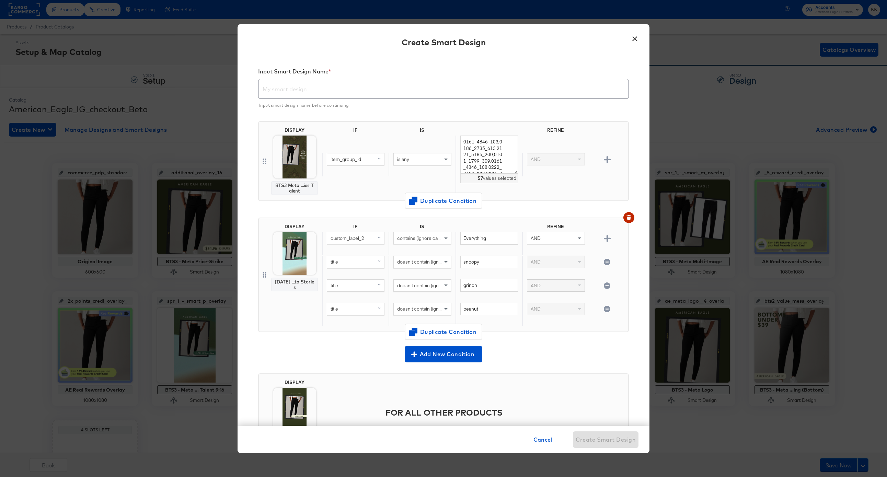
click at [284, 86] on input "text" at bounding box center [443, 86] width 370 height 19
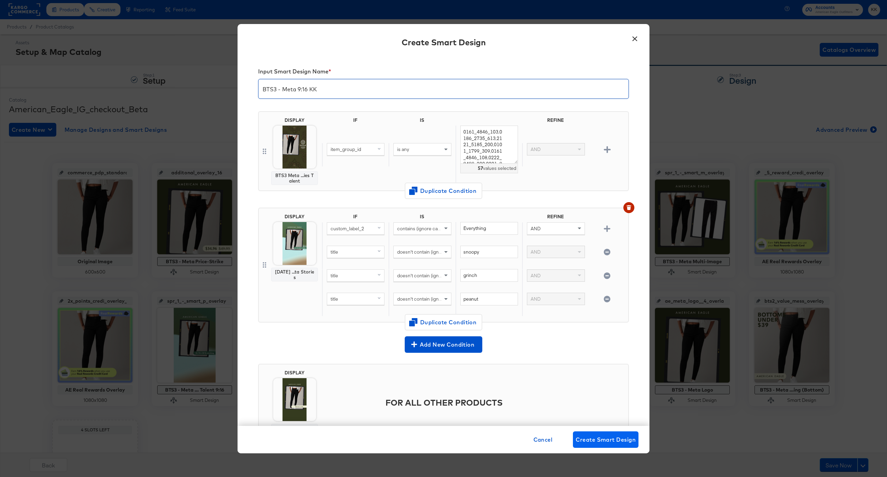
type input "BTS3 - Meta 9:16 KK"
click at [618, 439] on span "Create Smart Design" at bounding box center [606, 440] width 60 height 10
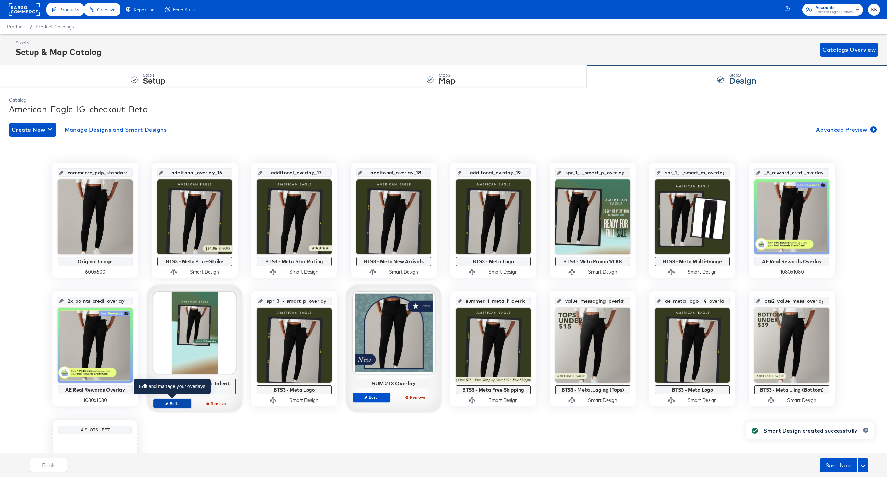
click at [172, 404] on span "Edit" at bounding box center [173, 403] width 32 height 5
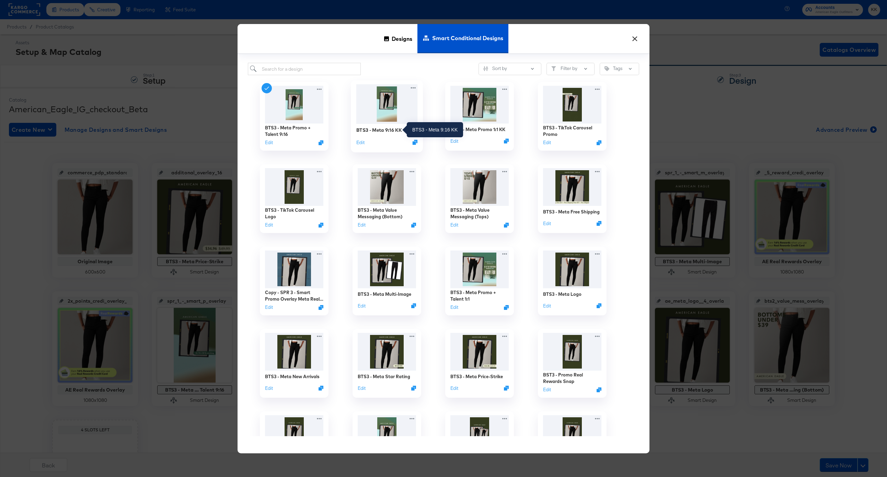
click at [386, 129] on div "BTS3 - Meta 9:16 KK" at bounding box center [378, 130] width 45 height 7
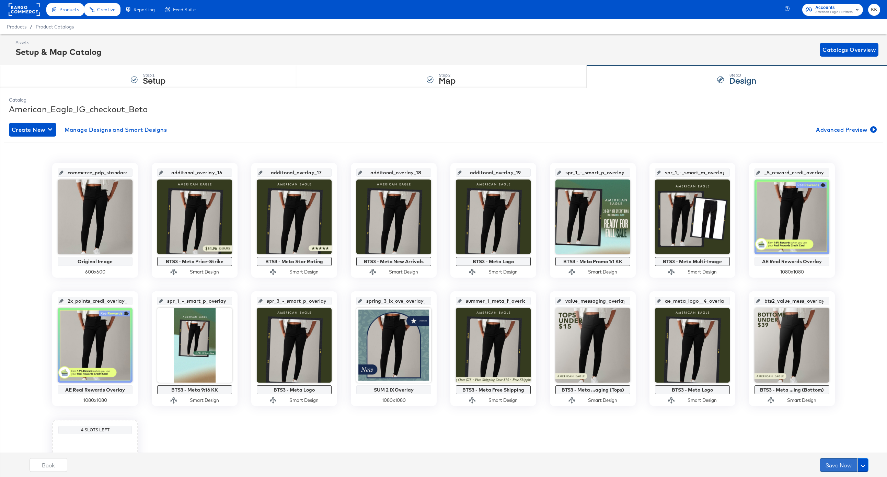
click at [826, 466] on button "Save Now" at bounding box center [839, 465] width 38 height 14
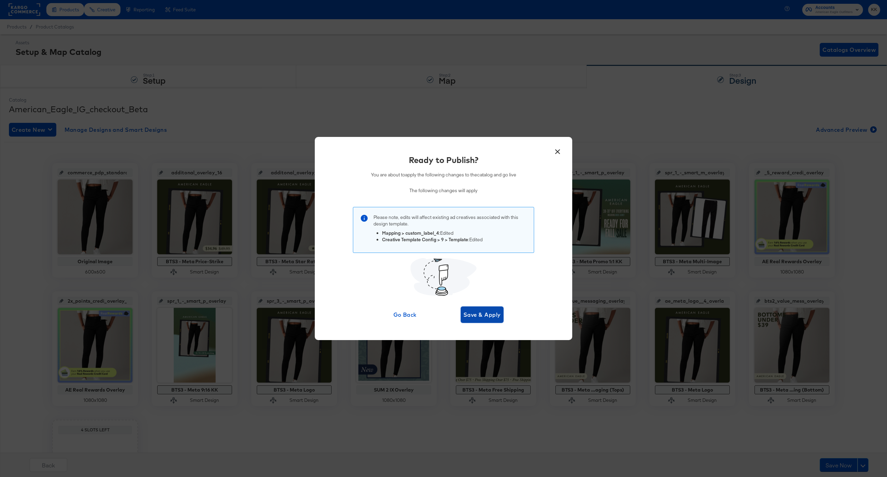
click at [493, 323] on button "Save & Apply" at bounding box center [482, 315] width 43 height 16
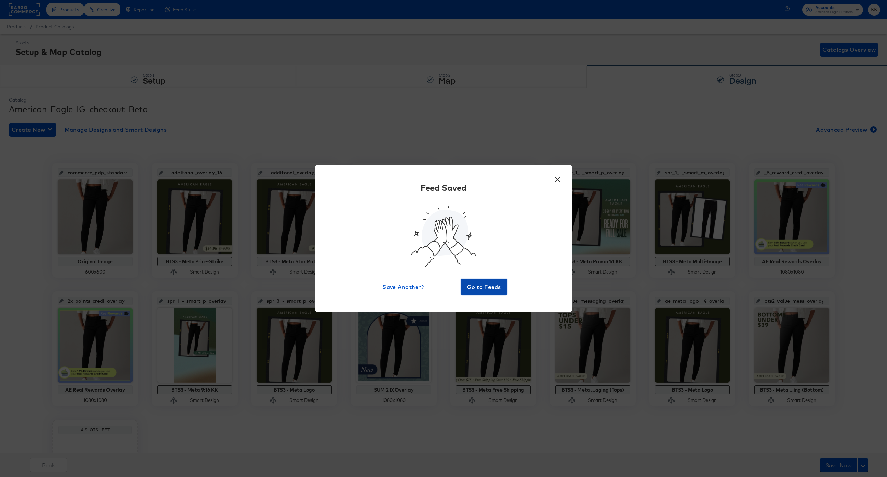
click at [479, 293] on button "Go to Feeds" at bounding box center [484, 287] width 47 height 16
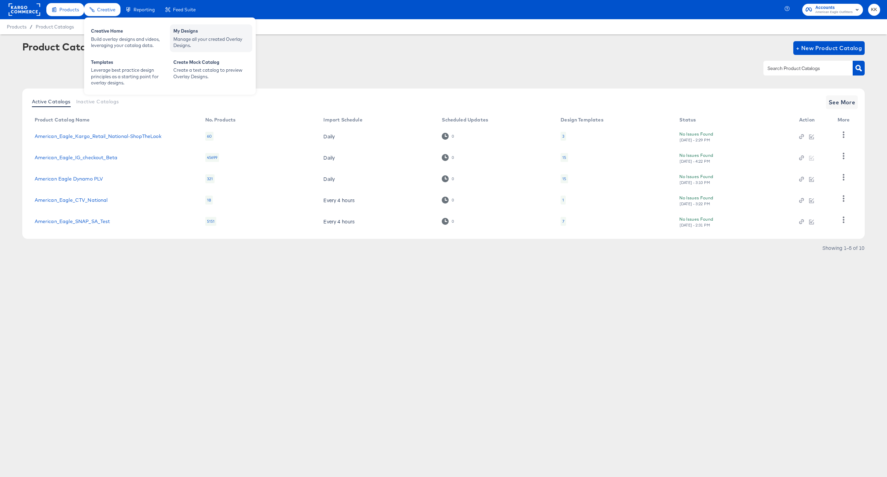
click at [178, 37] on div "Manage all your created Overlay Designs." at bounding box center [211, 42] width 76 height 13
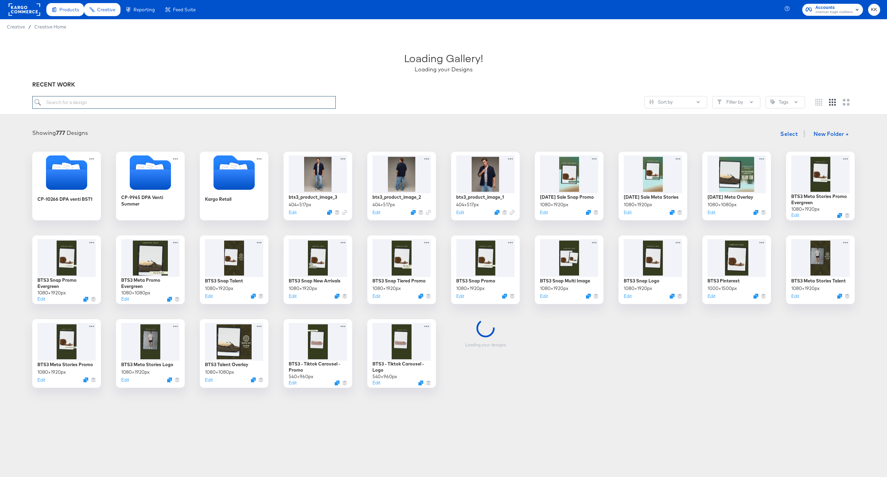
click at [115, 106] on input "search" at bounding box center [183, 102] width 303 height 13
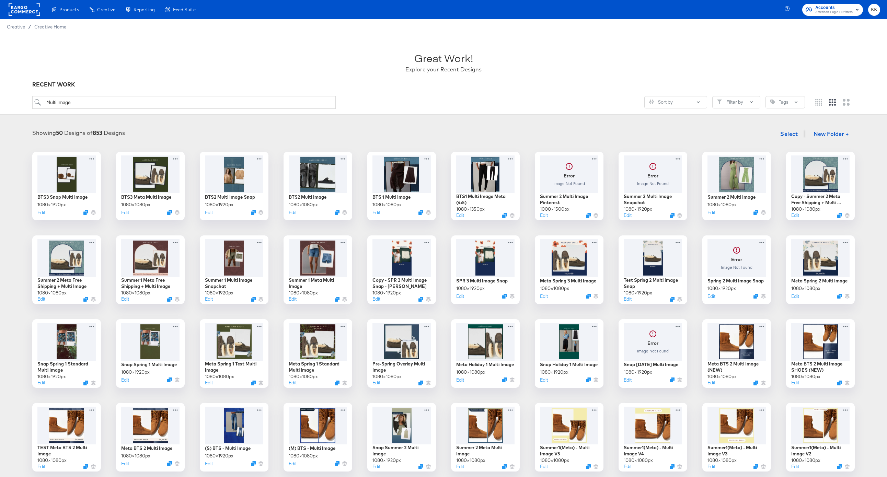
type input "Multi Image"
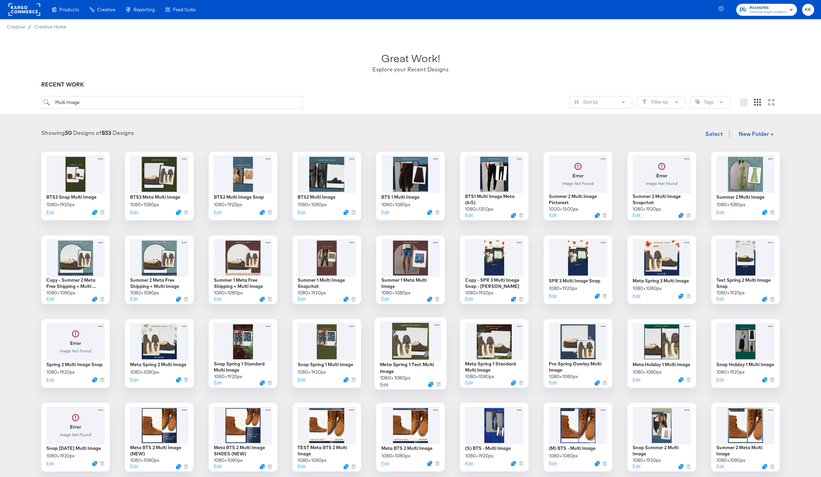
click at [383, 385] on button "Edit" at bounding box center [384, 384] width 8 height 7
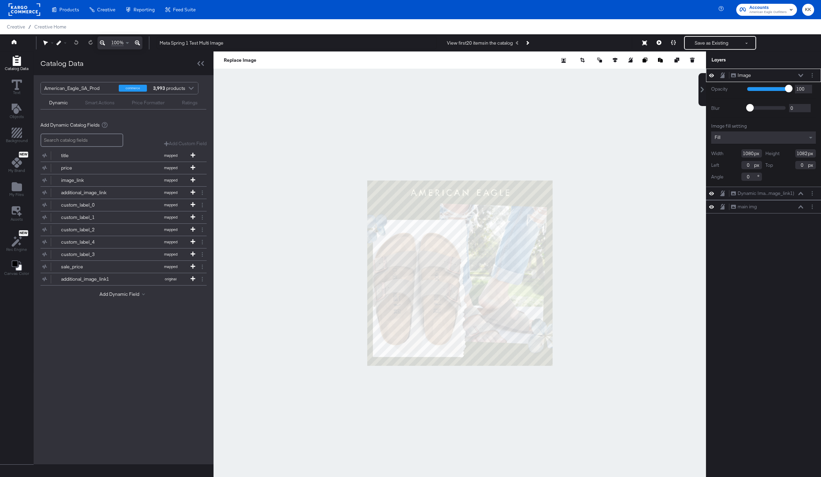
click at [334, 136] on div at bounding box center [459, 272] width 493 height 443
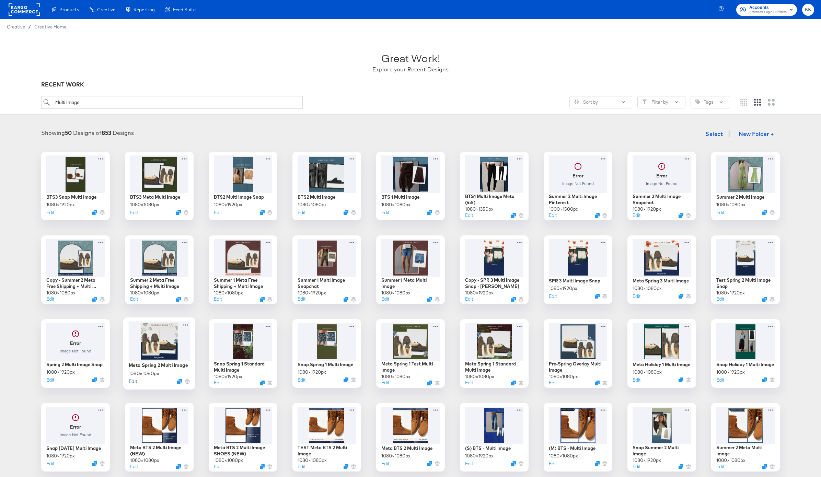
click at [132, 381] on button "Edit" at bounding box center [133, 381] width 8 height 7
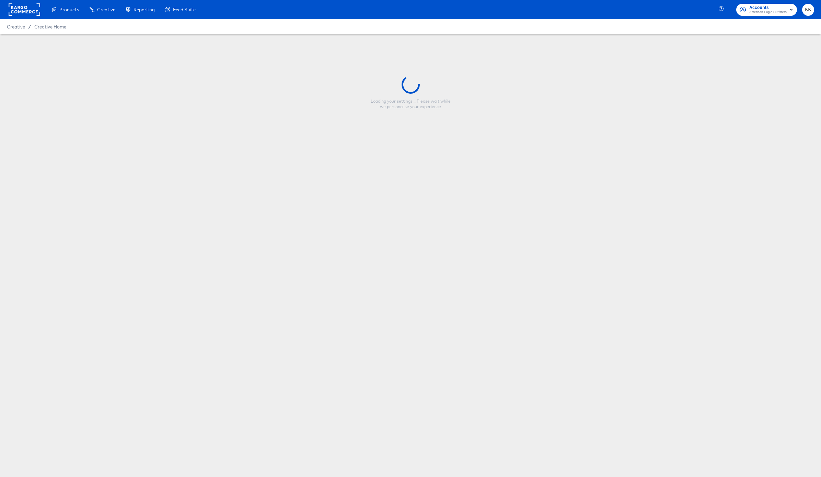
type input "Meta Spring 2 Multi Image"
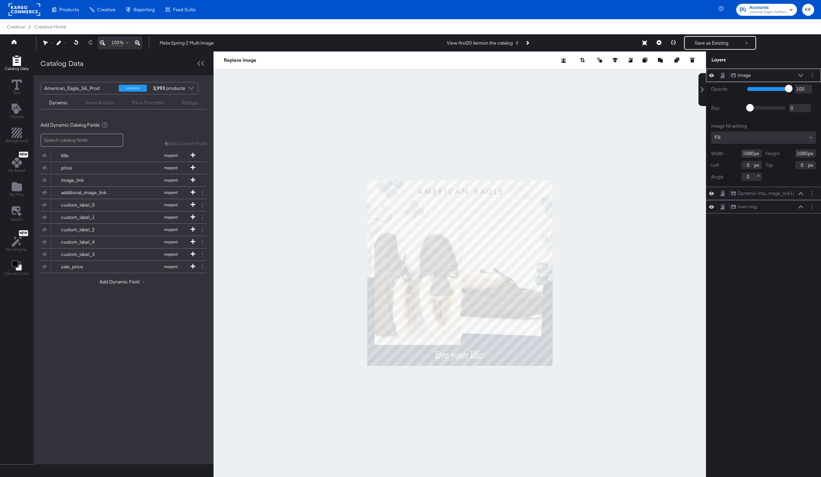
click at [136, 41] on icon at bounding box center [137, 43] width 5 height 8
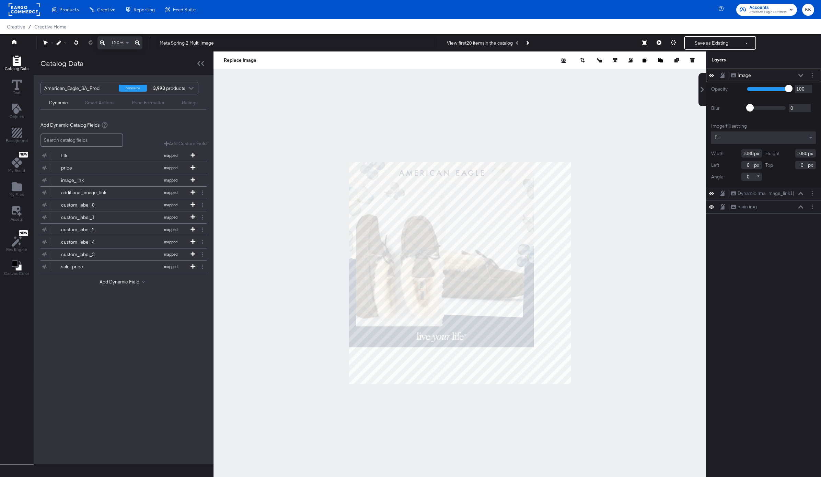
click at [136, 41] on icon at bounding box center [137, 43] width 5 height 8
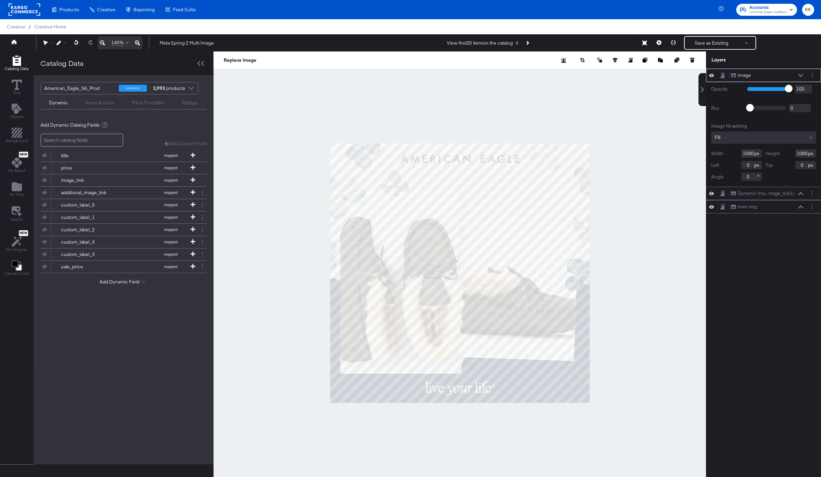
click at [247, 183] on div at bounding box center [459, 272] width 493 height 443
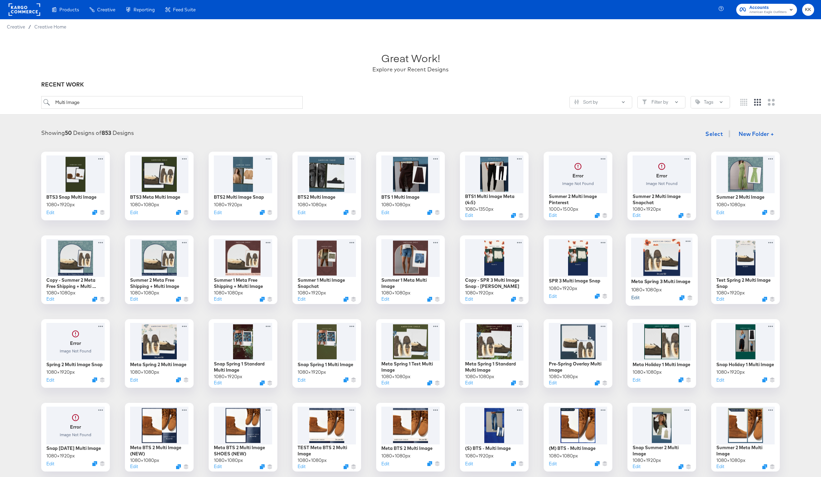
click at [635, 299] on button "Edit" at bounding box center [635, 297] width 8 height 7
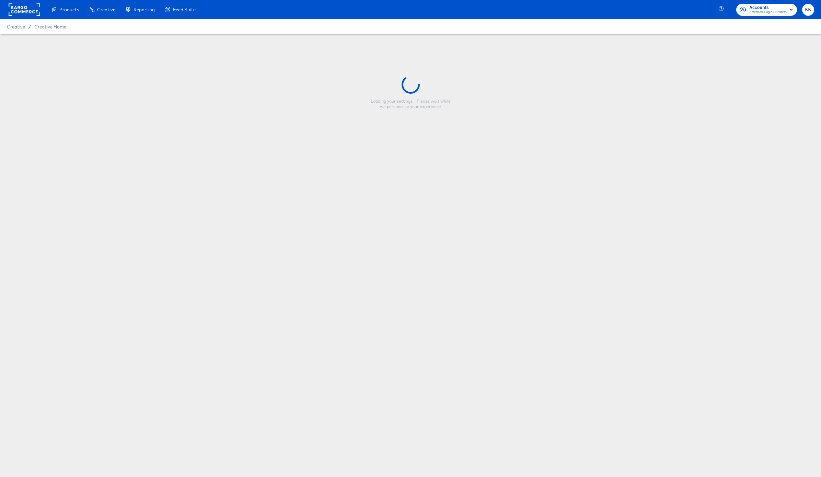
type input "Meta Spring 3 Multi Image"
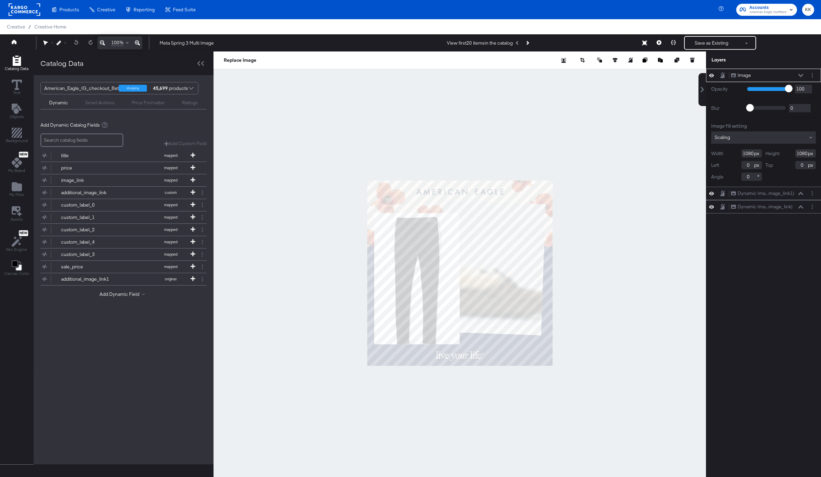
click at [135, 45] on icon at bounding box center [137, 43] width 5 height 8
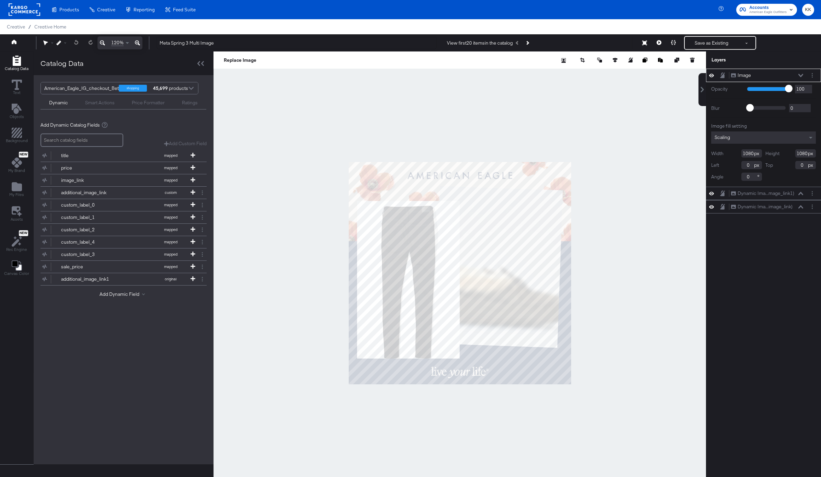
click at [135, 45] on icon at bounding box center [137, 43] width 5 height 8
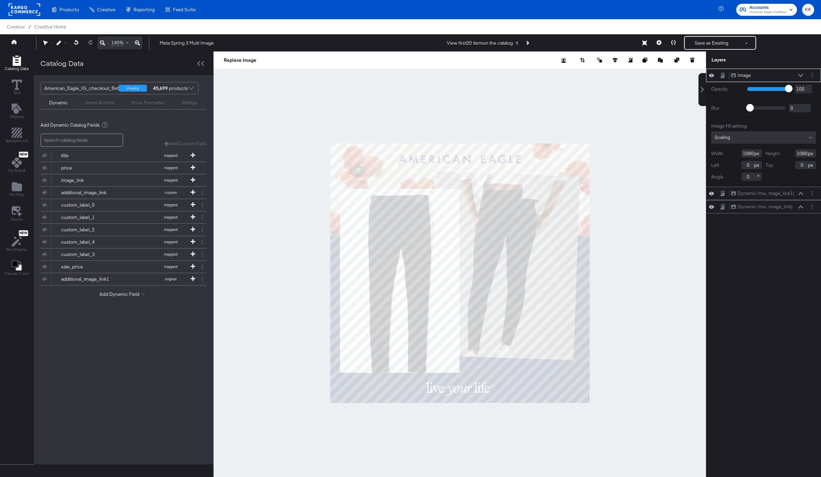
click at [280, 233] on div at bounding box center [459, 272] width 493 height 443
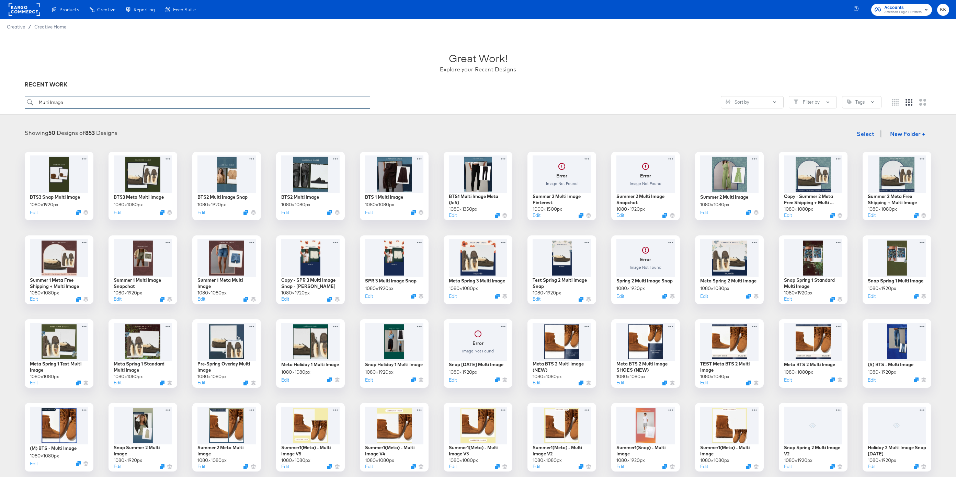
drag, startPoint x: 91, startPoint y: 101, endPoint x: 18, endPoint y: 101, distance: 72.4
click at [18, 101] on div "Great Work! Explore your Recent Designs RECENT WORK Multi Image Sort by Filter …" at bounding box center [478, 74] width 956 height 80
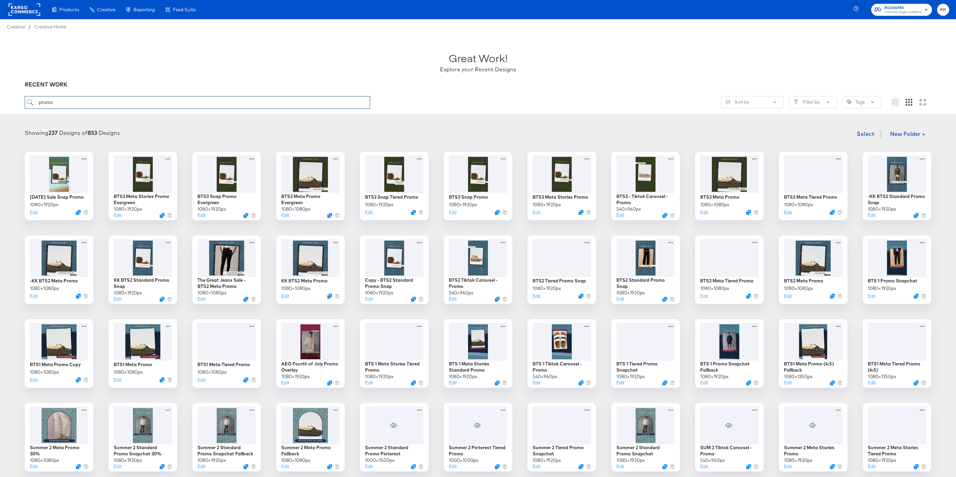
drag, startPoint x: 59, startPoint y: 103, endPoint x: 33, endPoint y: 103, distance: 26.1
click at [33, 103] on input "promo" at bounding box center [197, 102] width 345 height 13
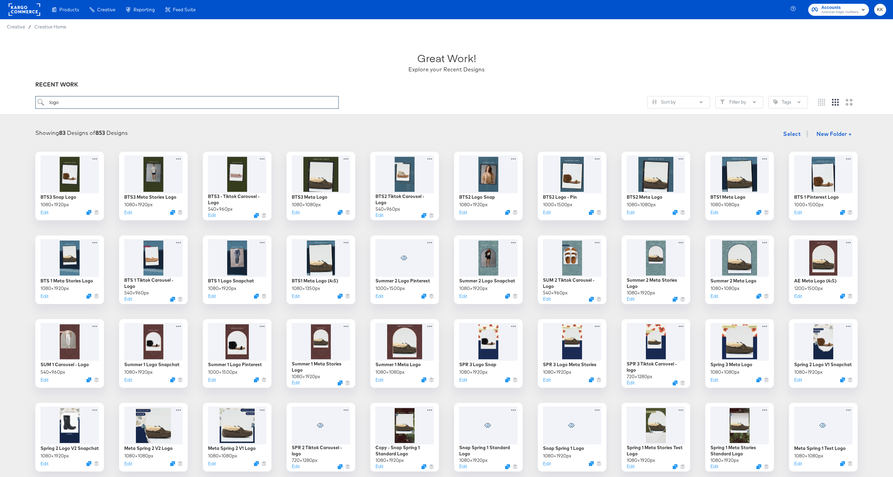
type input "logo"
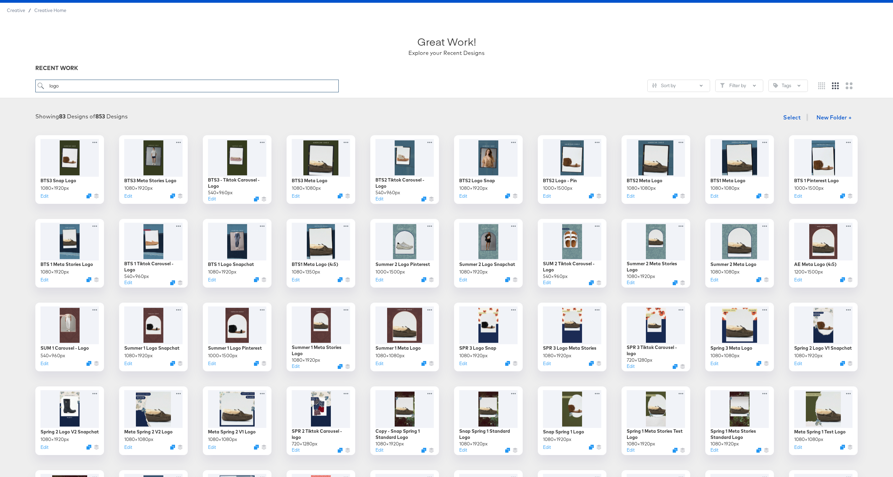
scroll to position [26, 0]
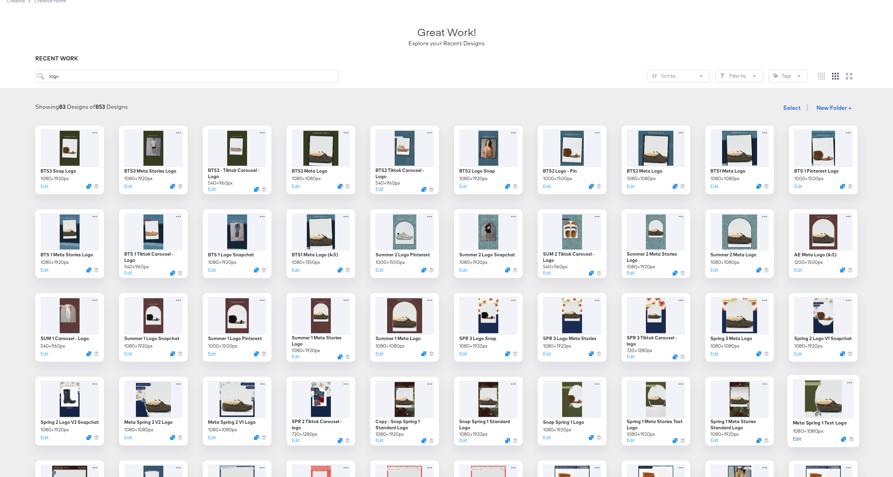
click at [798, 438] on button "Edit" at bounding box center [797, 439] width 8 height 7
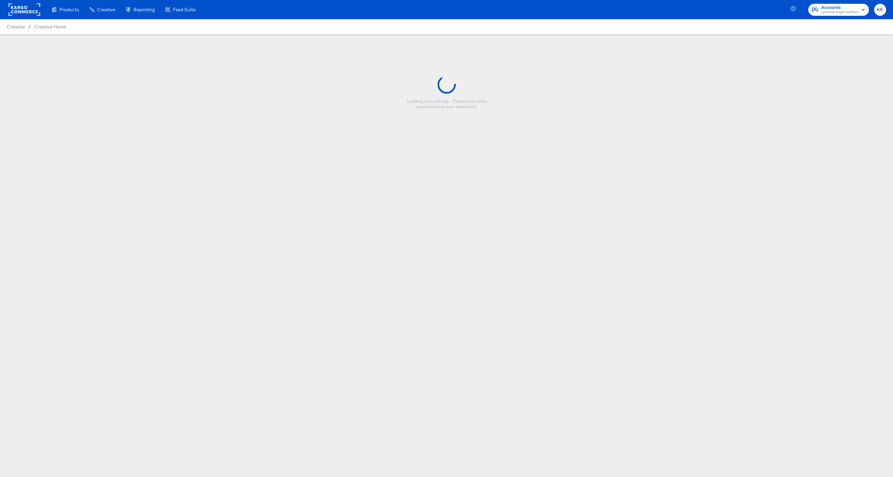
type input "Meta Spring 1 Test Logo"
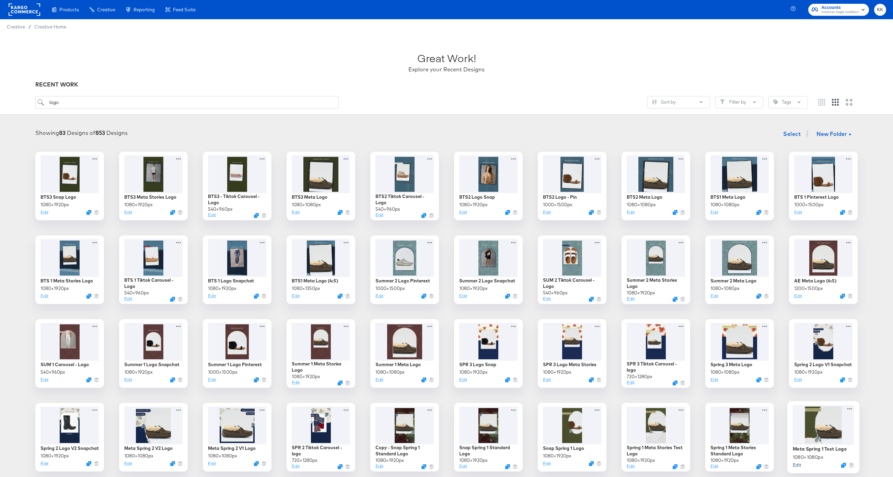
click at [797, 466] on button "Edit" at bounding box center [797, 465] width 8 height 7
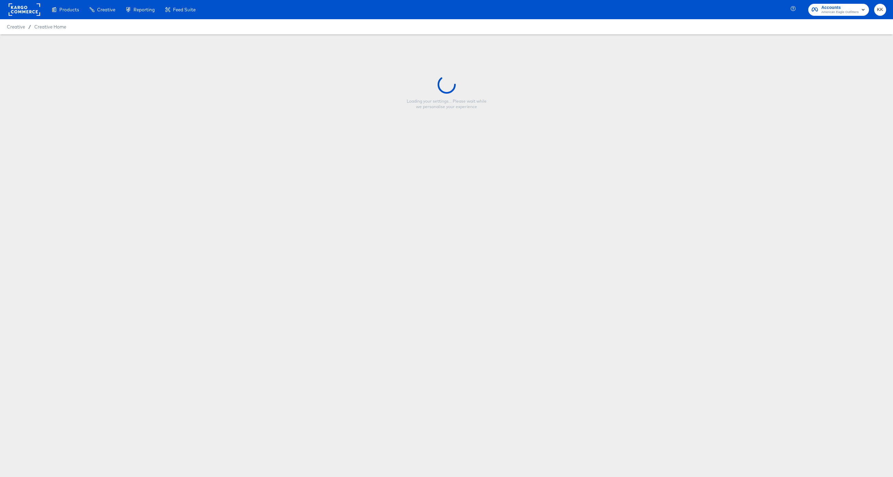
type input "Meta Spring 1 Test Logo"
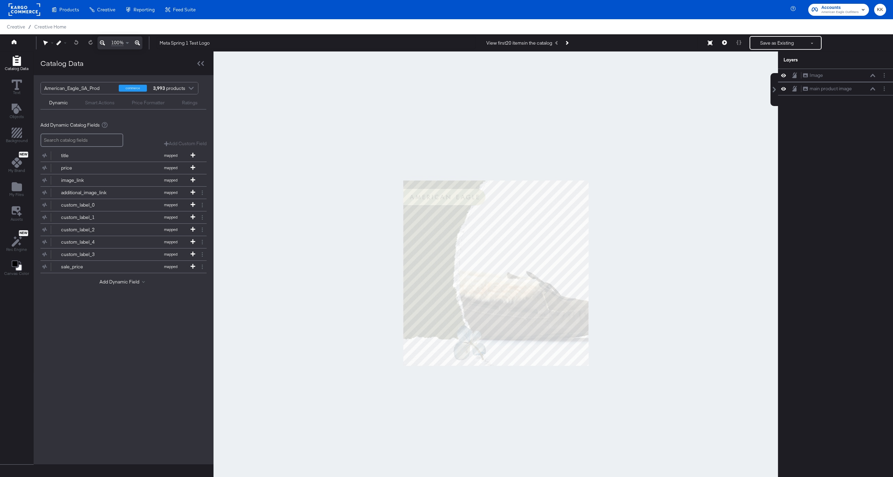
click at [368, 285] on div at bounding box center [495, 272] width 565 height 443
click at [137, 41] on icon at bounding box center [137, 43] width 5 height 8
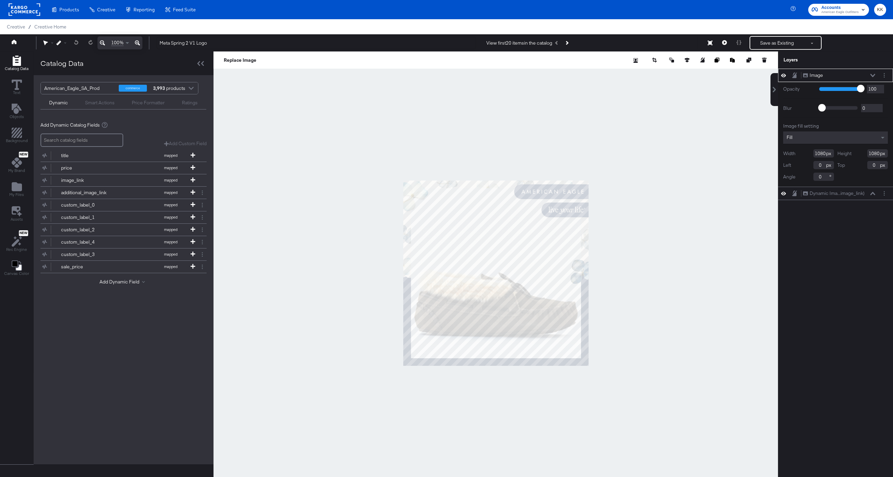
click at [267, 260] on div at bounding box center [495, 272] width 565 height 443
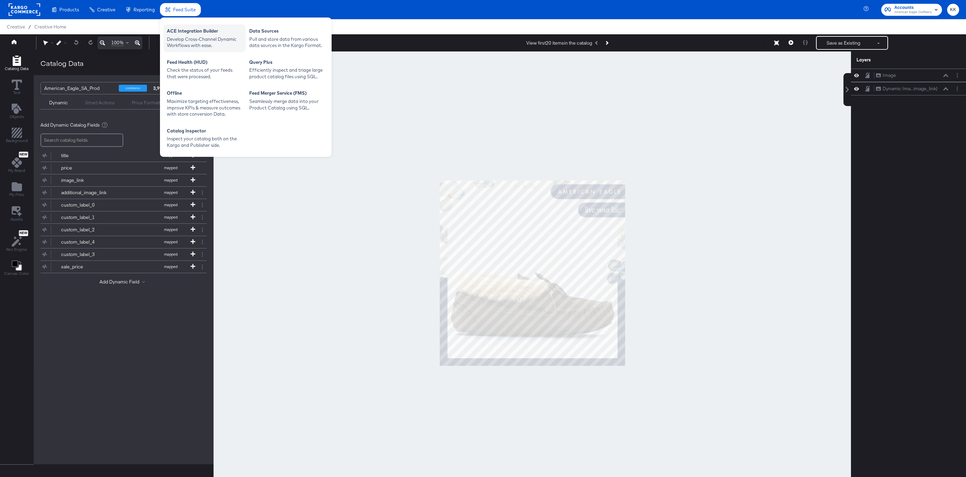
click at [178, 35] on div "ACE Integration Builder" at bounding box center [205, 32] width 76 height 8
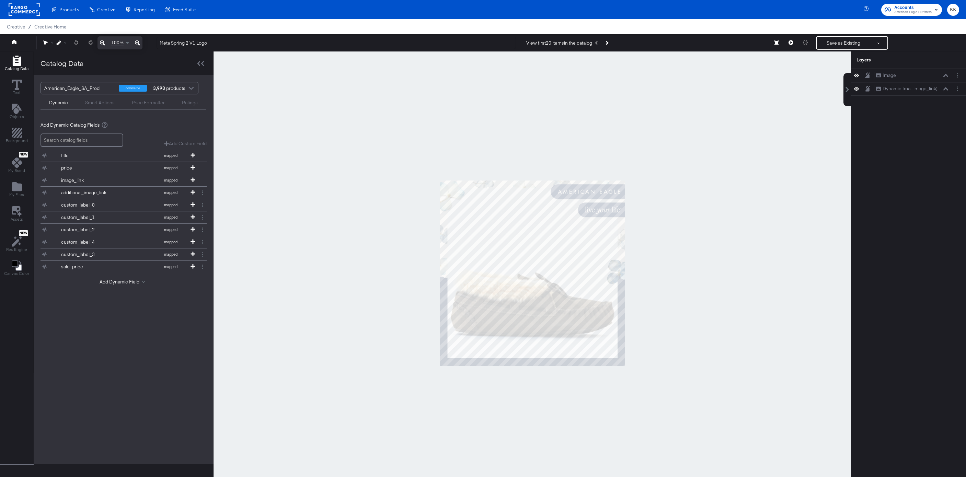
click at [447, 80] on div at bounding box center [531, 272] width 637 height 443
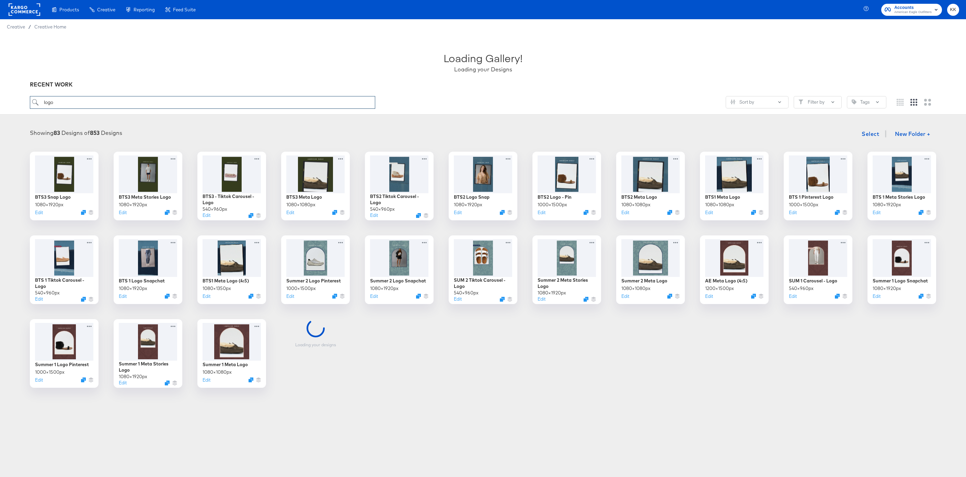
drag, startPoint x: 62, startPoint y: 99, endPoint x: 32, endPoint y: 102, distance: 29.7
click at [32, 102] on input "logo" at bounding box center [202, 102] width 345 height 13
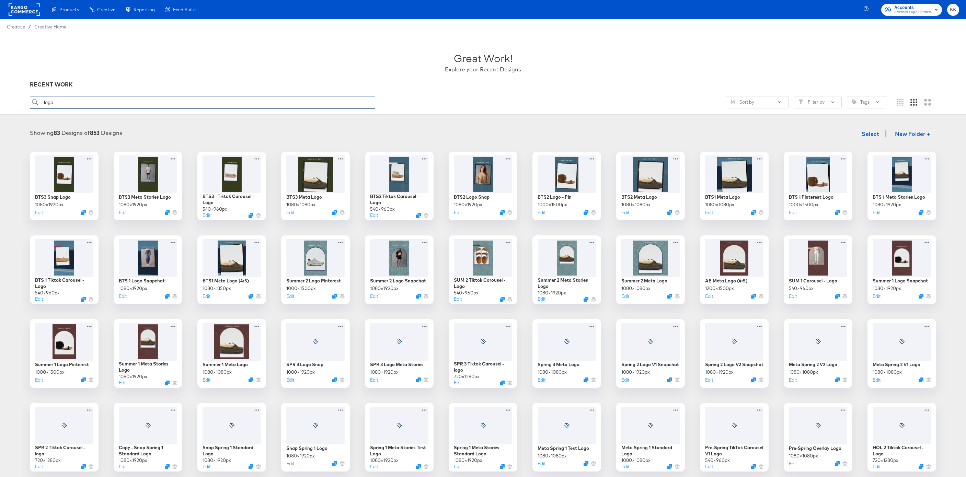
click at [19, 103] on div "Great Work! Explore your Recent Designs RECENT WORK logo Sort by Filter by Tags" at bounding box center [483, 74] width 966 height 80
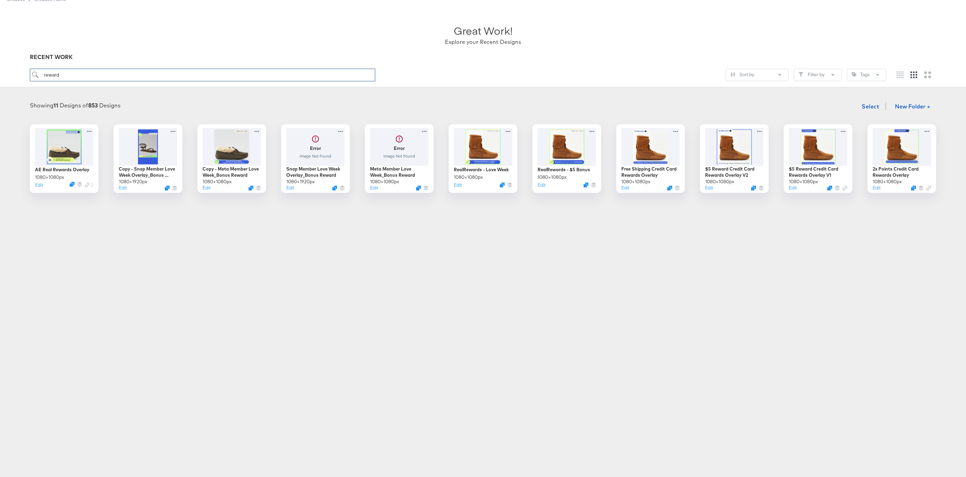
scroll to position [26, 0]
type input "reward"
click at [709, 192] on button "Edit" at bounding box center [708, 190] width 8 height 7
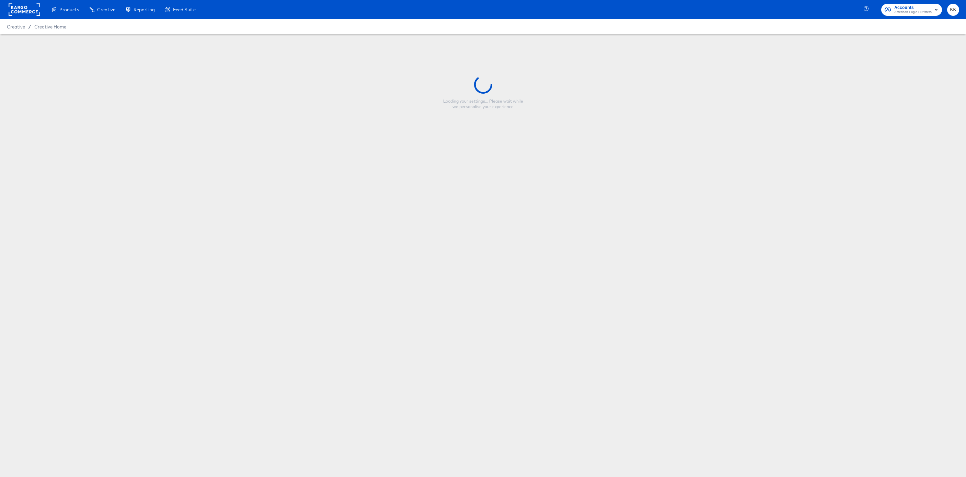
type input "$5 Reward Credit Card Rewards Overlay V2"
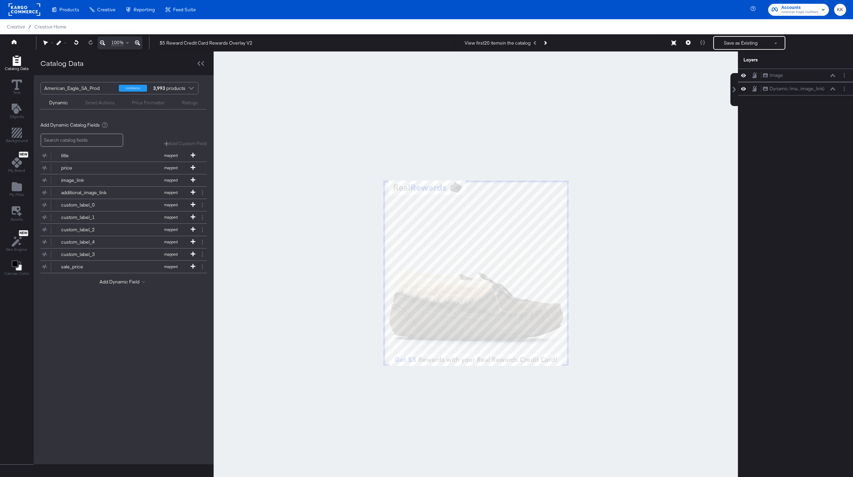
click at [537, 125] on div at bounding box center [475, 272] width 524 height 443
click at [546, 43] on icon "Next Product" at bounding box center [545, 43] width 4 height 4
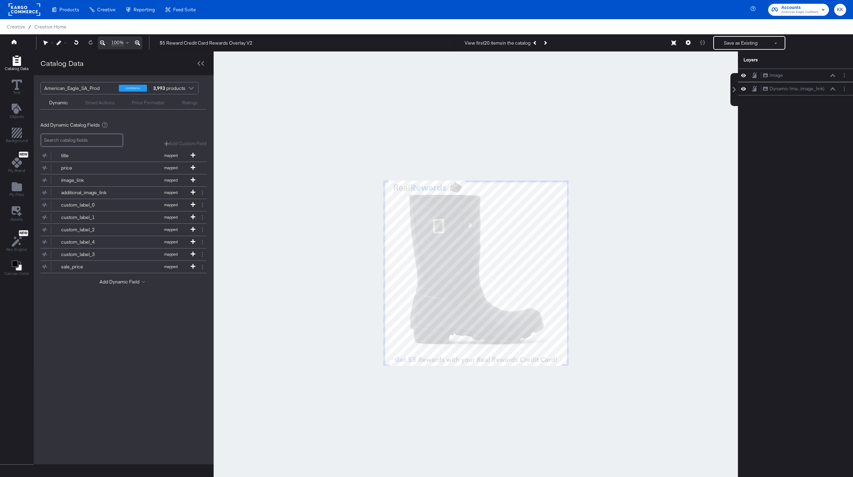
click at [553, 43] on div "View first 20 items in the catalog Next Product" at bounding box center [560, 43] width 202 height 12
click at [548, 43] on button "Next Product" at bounding box center [545, 43] width 10 height 12
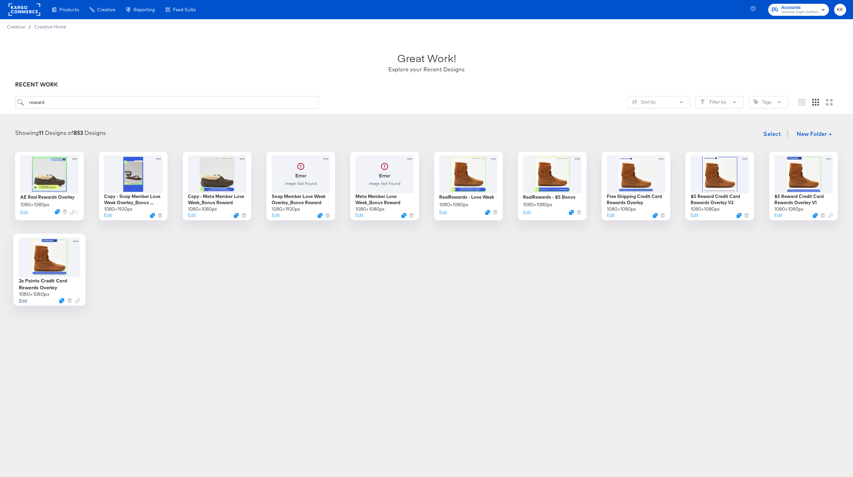
click at [24, 299] on button "Edit" at bounding box center [23, 300] width 8 height 7
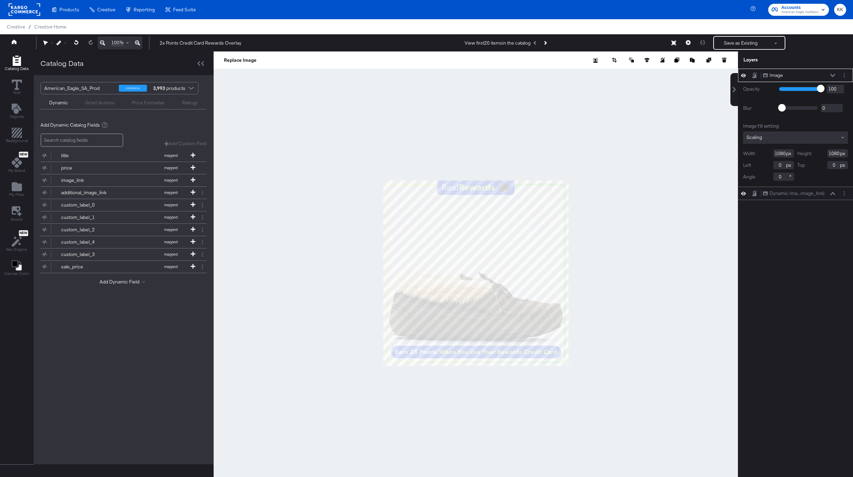
click at [502, 78] on div at bounding box center [475, 272] width 524 height 443
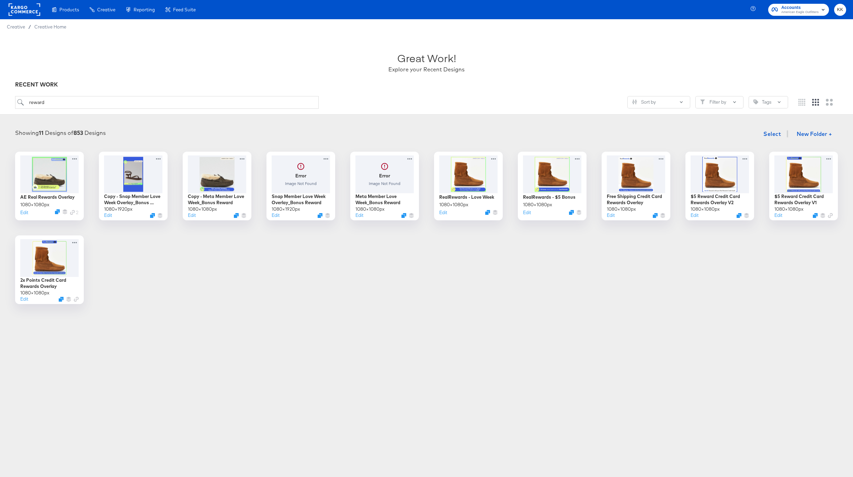
click at [70, 109] on div "reward Sort by Filter by Tags" at bounding box center [426, 105] width 822 height 18
drag, startPoint x: 63, startPoint y: 103, endPoint x: 20, endPoint y: 103, distance: 43.6
click at [20, 103] on input "reward" at bounding box center [166, 102] width 303 height 13
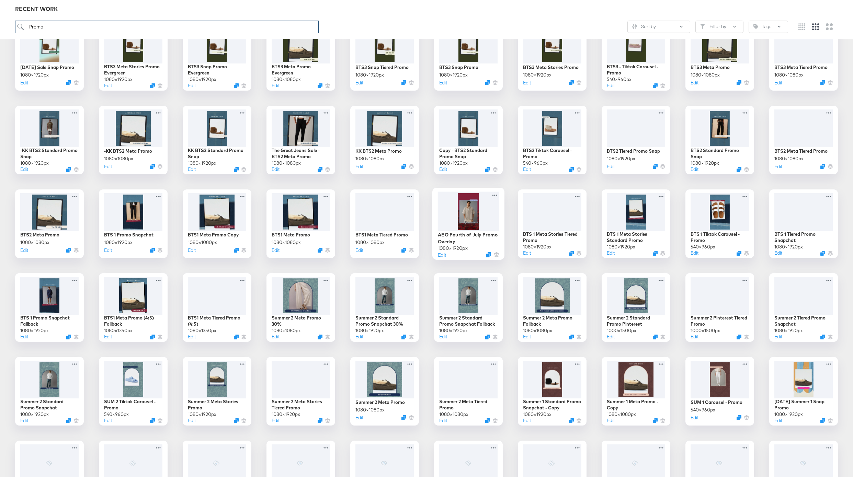
scroll to position [132, 0]
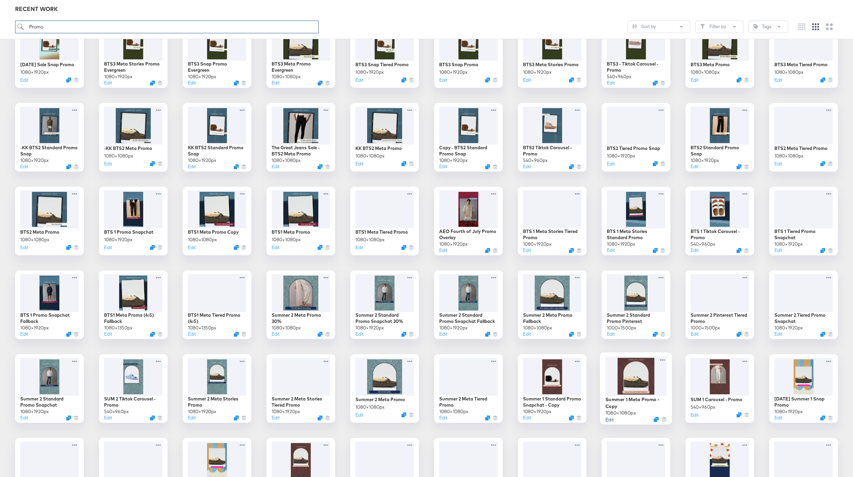
type input "Promo"
click at [610, 419] on button "Edit" at bounding box center [609, 419] width 8 height 7
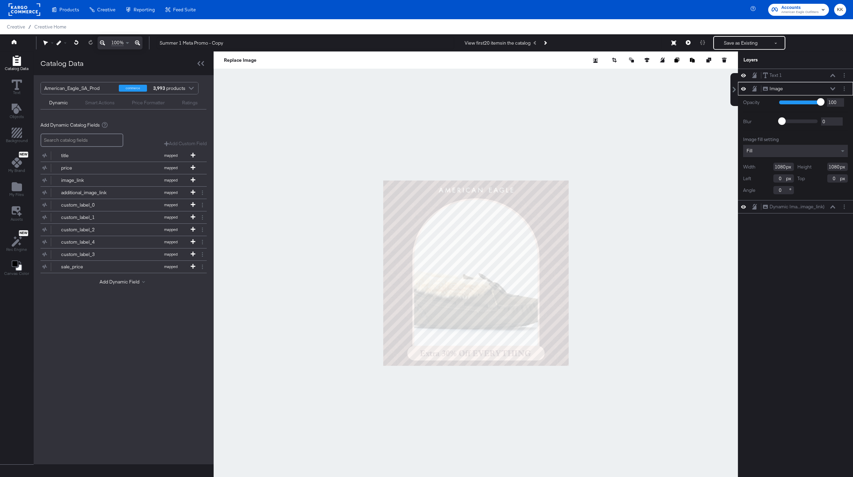
click at [471, 123] on div at bounding box center [475, 272] width 524 height 443
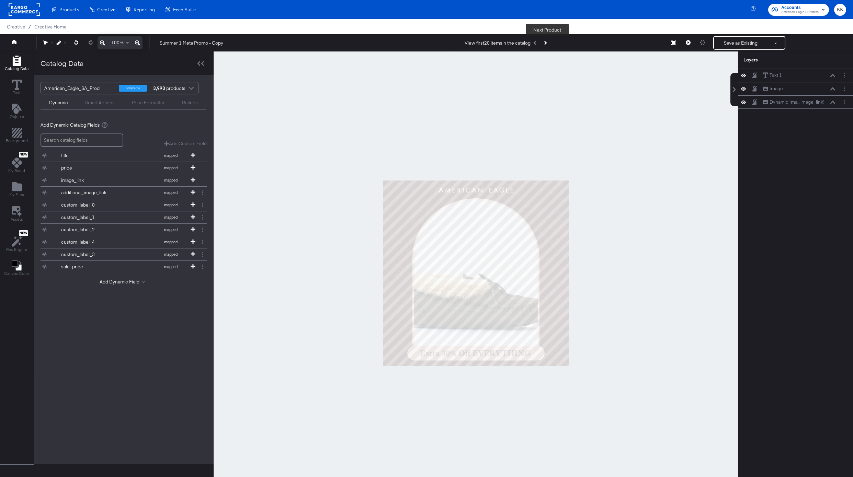
click at [548, 42] on button "Next Product" at bounding box center [545, 43] width 10 height 12
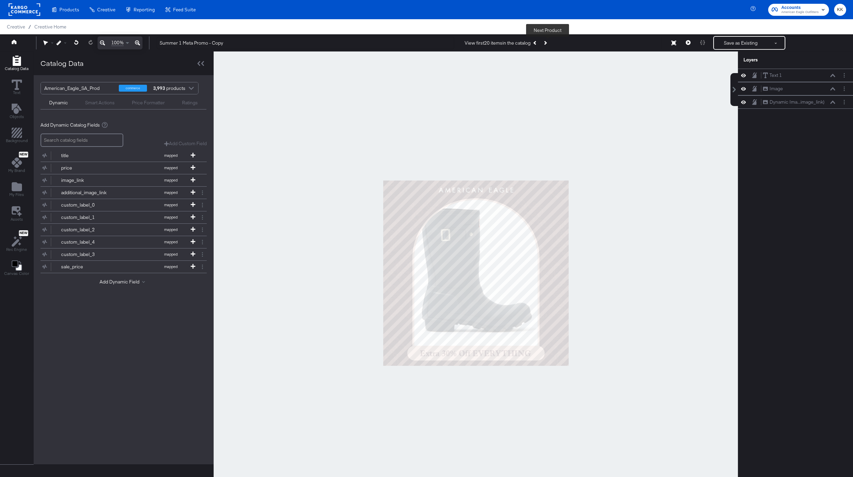
click at [548, 42] on button "Next Product" at bounding box center [545, 43] width 10 height 12
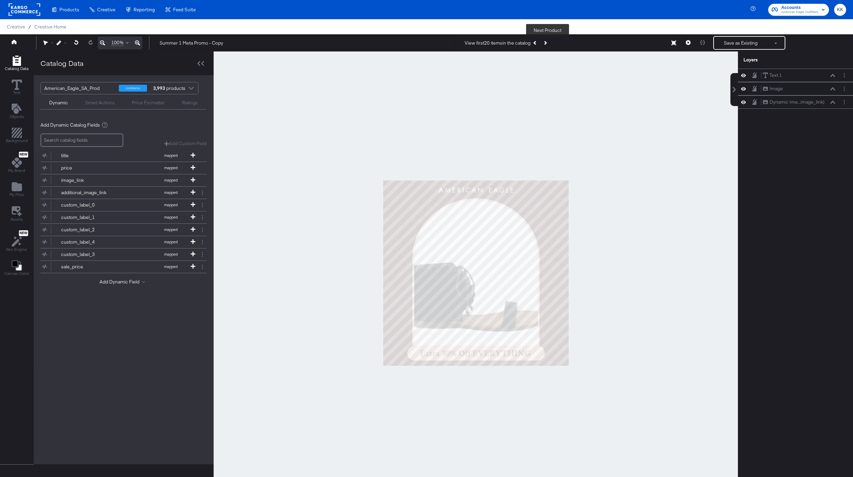
click at [548, 42] on button "Next Product" at bounding box center [545, 43] width 10 height 12
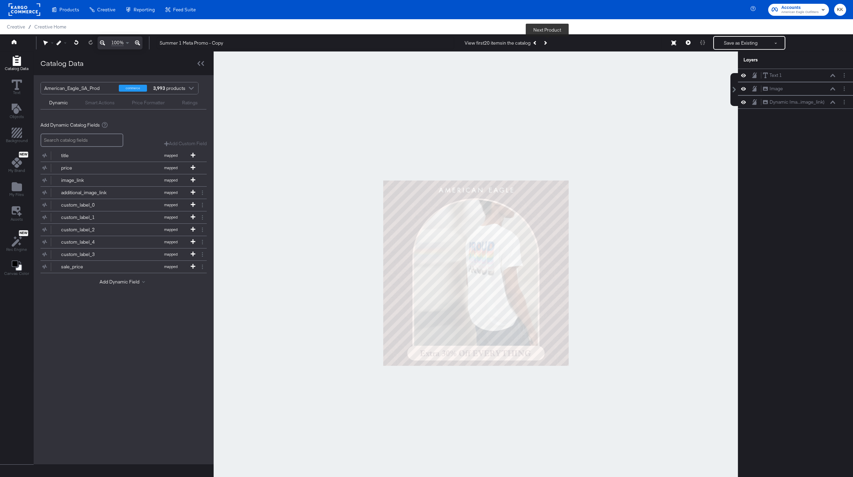
click at [485, 158] on div at bounding box center [475, 272] width 524 height 443
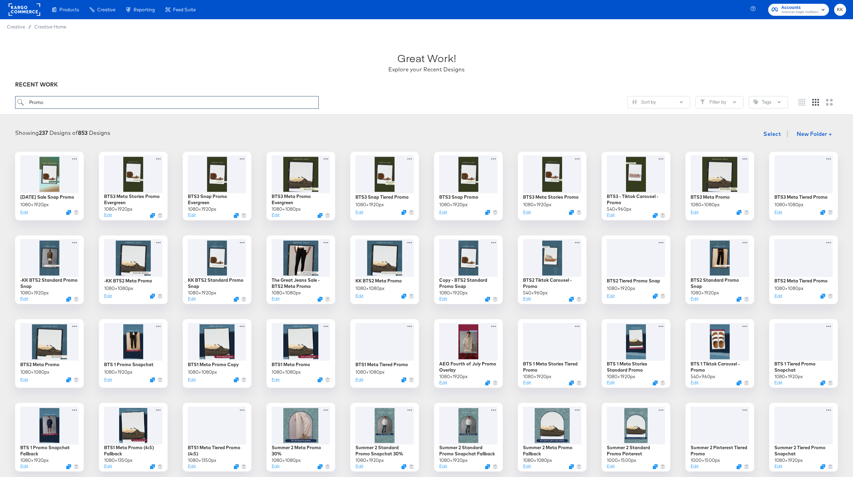
drag, startPoint x: 56, startPoint y: 105, endPoint x: -14, endPoint y: 105, distance: 70.0
click at [0, 105] on html "Products Products Product Catalogs Enhance Your Product Catalog, Map Them to Pu…" at bounding box center [426, 238] width 853 height 477
type input "Multi Image"
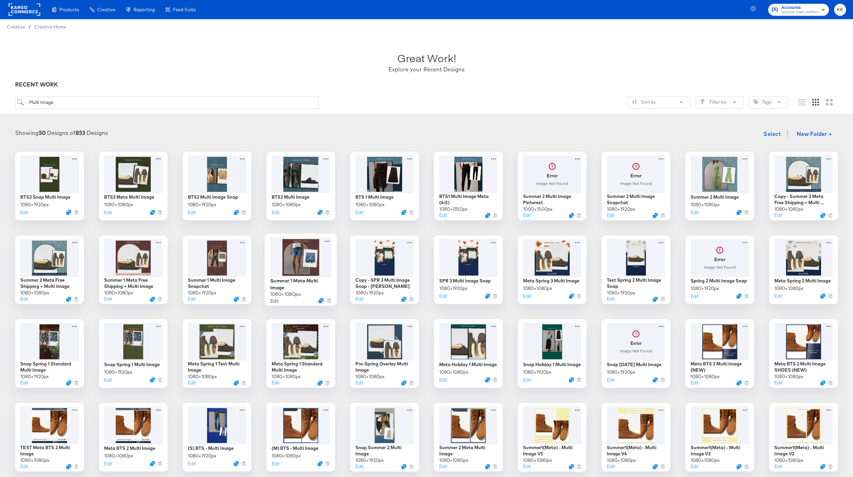
type input "Multi Image"
click at [277, 301] on button "Edit" at bounding box center [274, 300] width 8 height 7
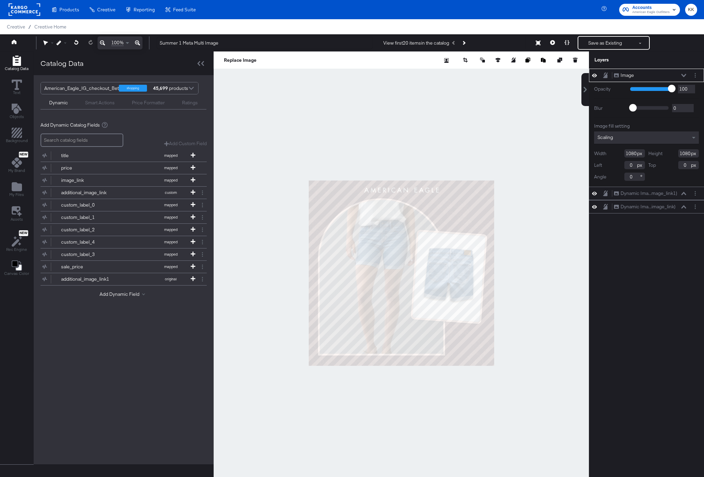
click at [388, 157] on div at bounding box center [400, 272] width 375 height 443
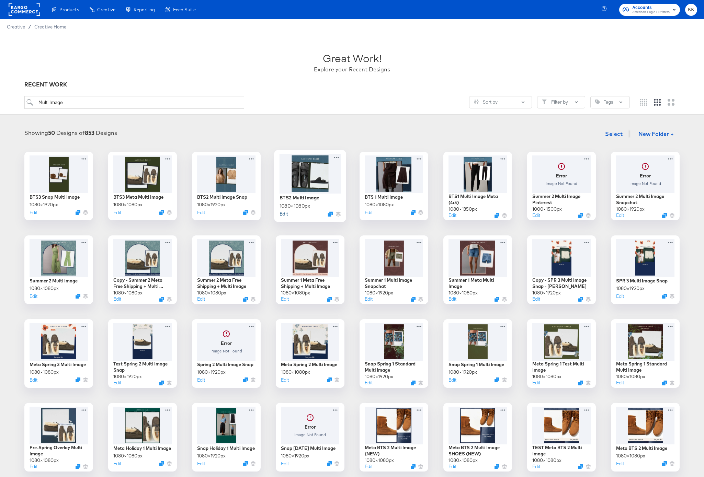
click at [286, 213] on button "Edit" at bounding box center [283, 213] width 8 height 7
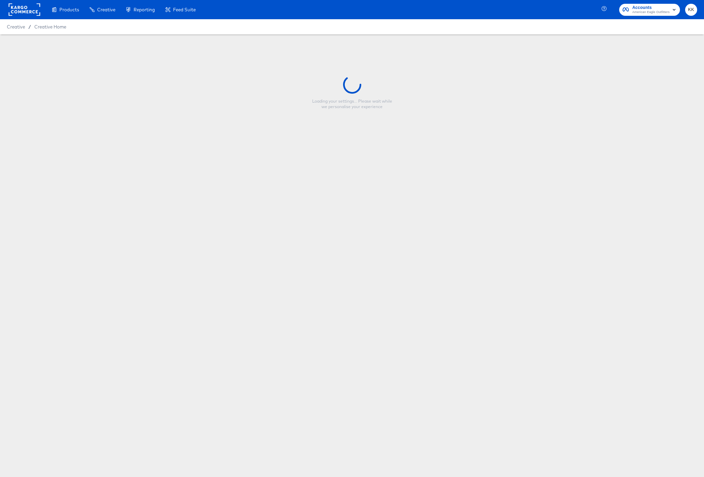
type input "BTS2 Multi Image"
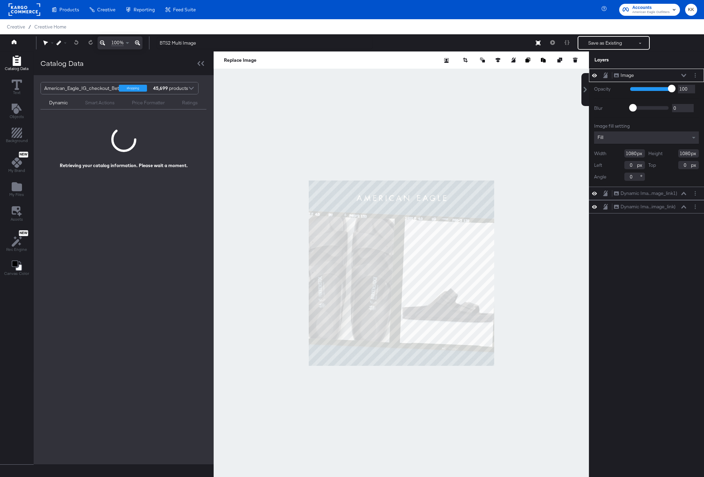
click at [264, 159] on div at bounding box center [400, 272] width 375 height 443
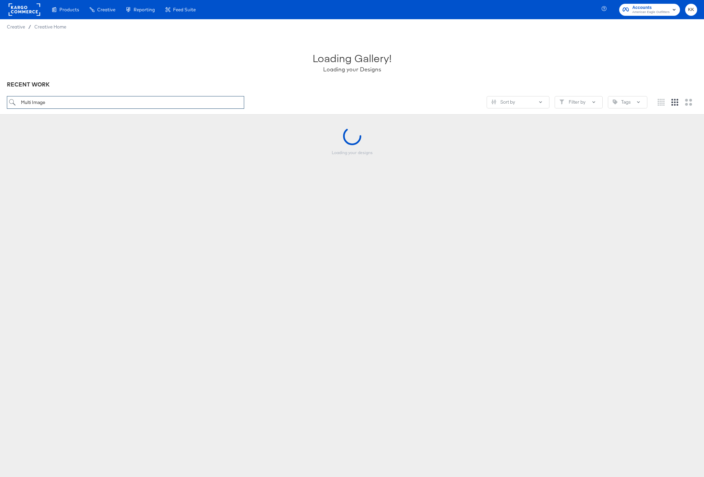
drag, startPoint x: 50, startPoint y: 103, endPoint x: -4, endPoint y: 102, distance: 53.9
click at [0, 102] on html "Products Products Product Catalogs Enhance Your Product Catalog, Map Them to Pu…" at bounding box center [352, 238] width 704 height 477
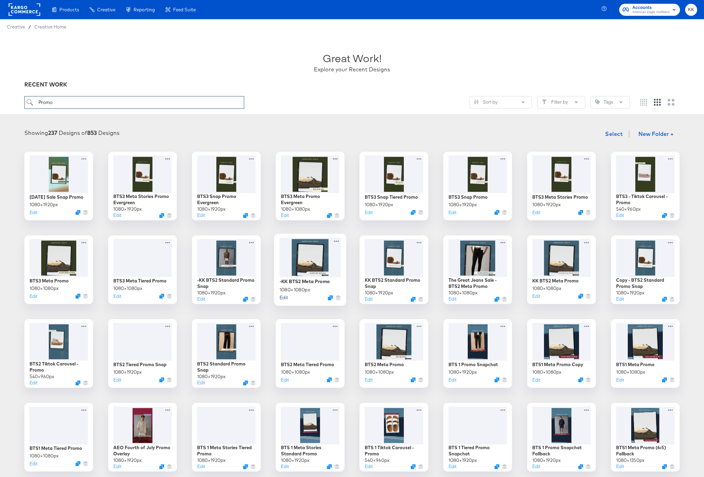
type input "Promo"
click at [285, 298] on button "Edit" at bounding box center [283, 297] width 8 height 7
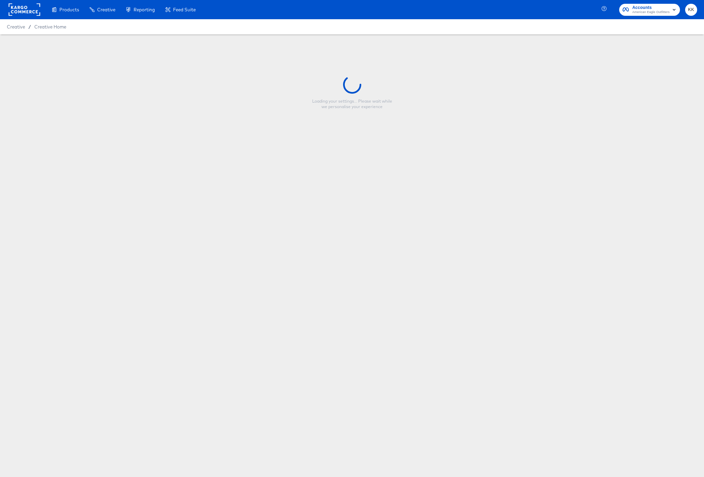
type input "-KK BTS2 Meta Promo"
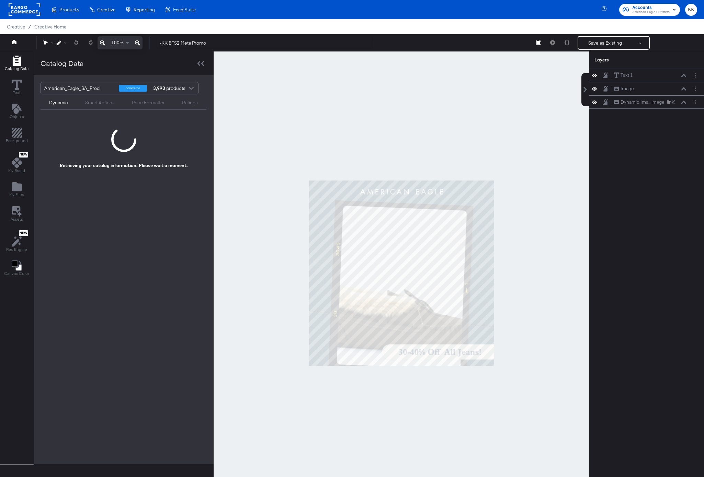
click at [263, 313] on div at bounding box center [400, 272] width 375 height 443
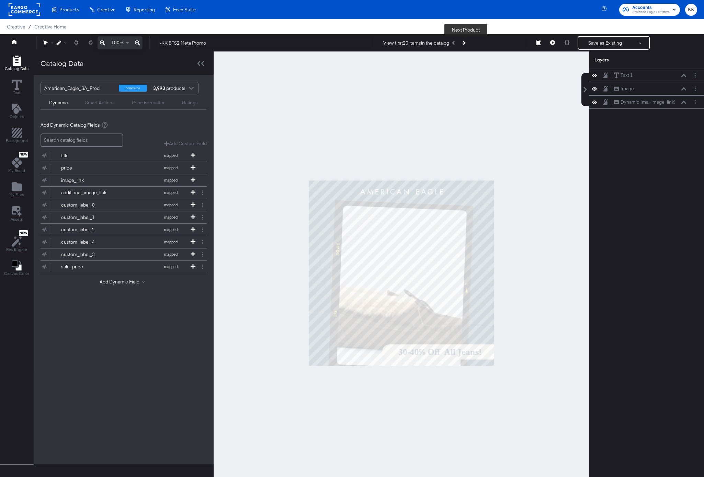
click at [465, 41] on button "Next Product" at bounding box center [464, 43] width 10 height 12
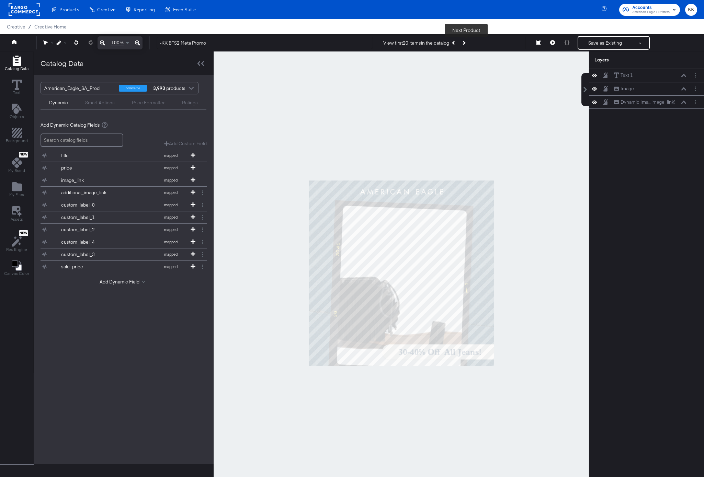
click at [465, 41] on button "Next Product" at bounding box center [464, 43] width 10 height 12
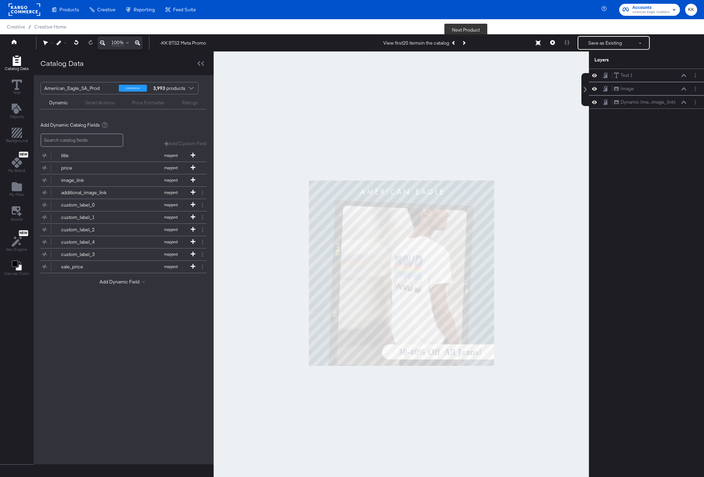
click at [465, 41] on icon "Next Product" at bounding box center [463, 43] width 4 height 4
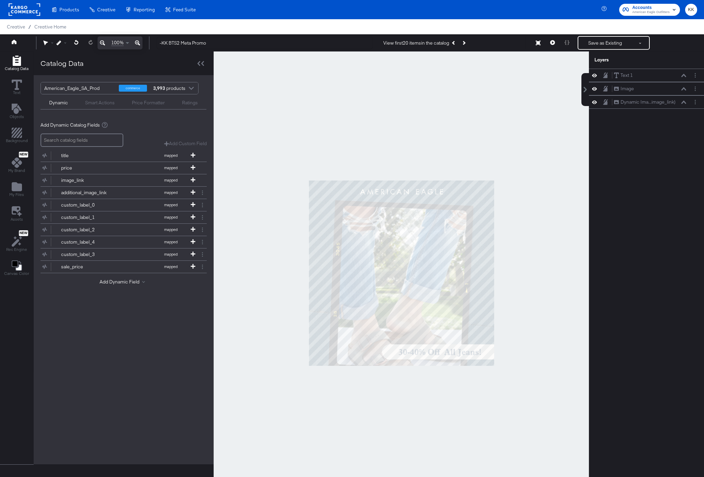
click at [288, 113] on div at bounding box center [400, 272] width 375 height 443
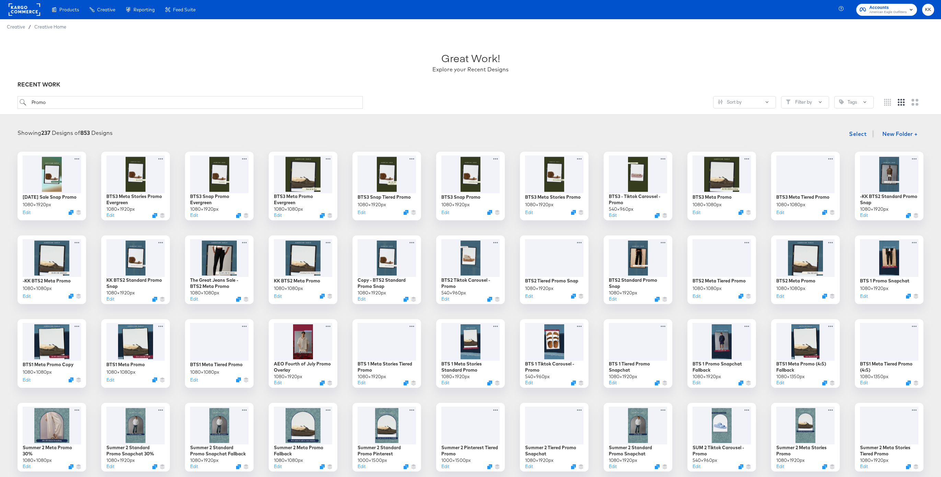
click at [18, 5] on rect at bounding box center [25, 9] width 32 height 12
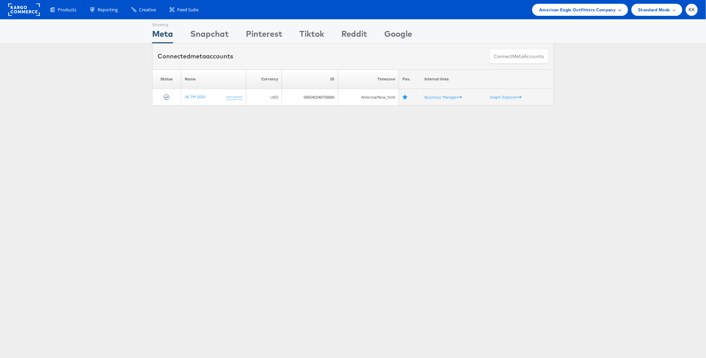
click at [563, 10] on span "American Eagle Outfitters Company" at bounding box center [577, 9] width 77 height 7
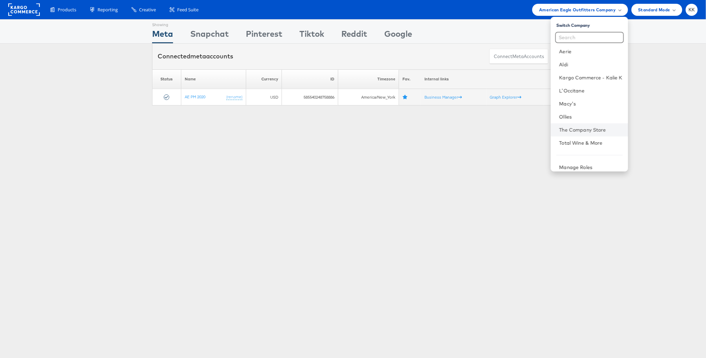
click at [583, 126] on li "The Company Store" at bounding box center [589, 129] width 77 height 13
click at [585, 125] on li "The Company Store" at bounding box center [589, 129] width 77 height 13
click at [588, 127] on link "The Company Store" at bounding box center [590, 129] width 63 height 7
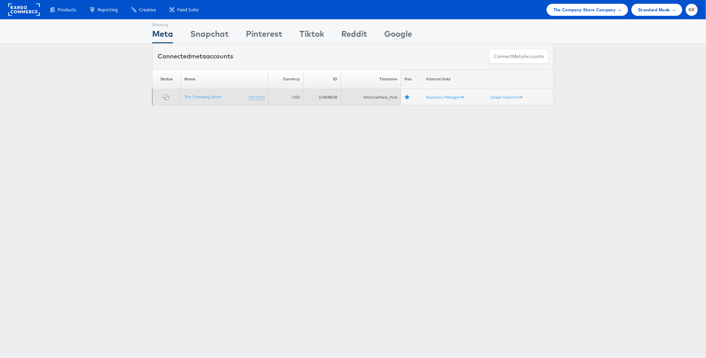
click at [203, 93] on td "The Company Store (rename)" at bounding box center [225, 97] width 88 height 16
click at [203, 97] on link "The Company Store" at bounding box center [202, 96] width 37 height 5
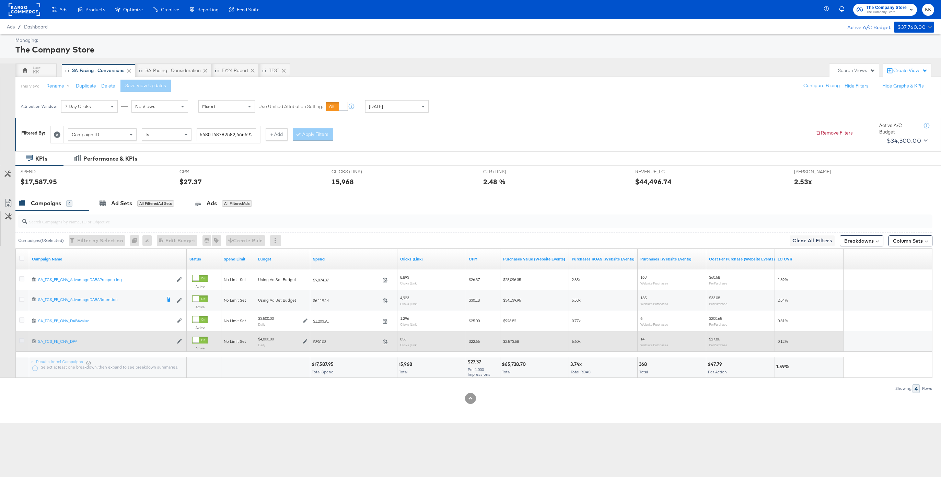
click at [21, 340] on icon at bounding box center [21, 340] width 5 height 5
click at [0, 0] on input "checkbox" at bounding box center [0, 0] width 0 height 0
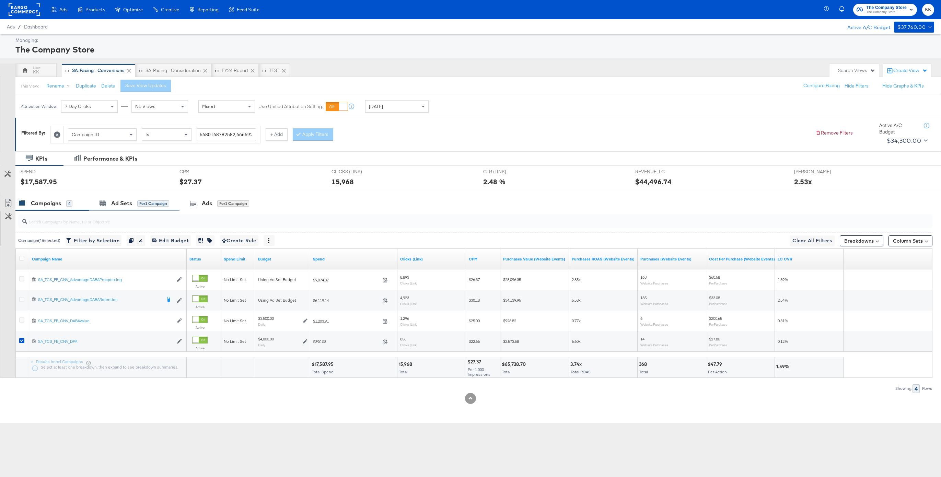
click at [155, 208] on div "Ad Sets for 1 Campaign" at bounding box center [134, 203] width 90 height 15
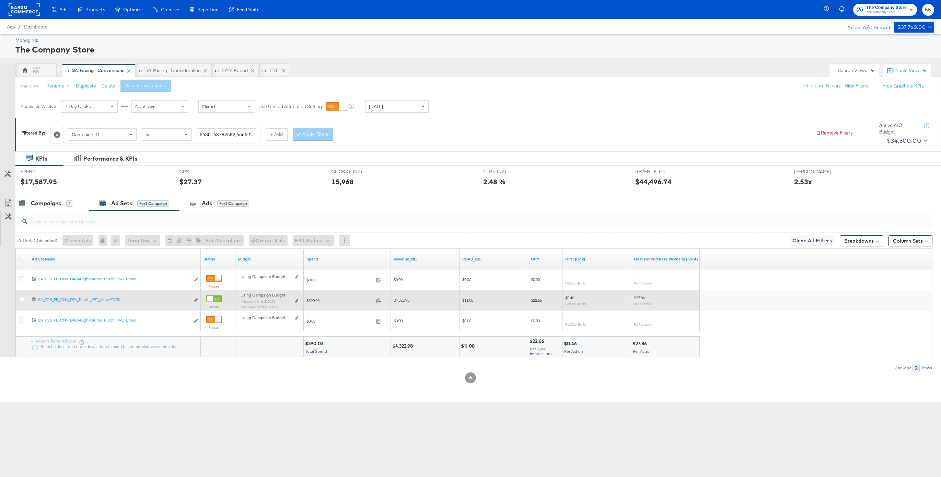
click at [297, 301] on icon at bounding box center [296, 301] width 3 height 4
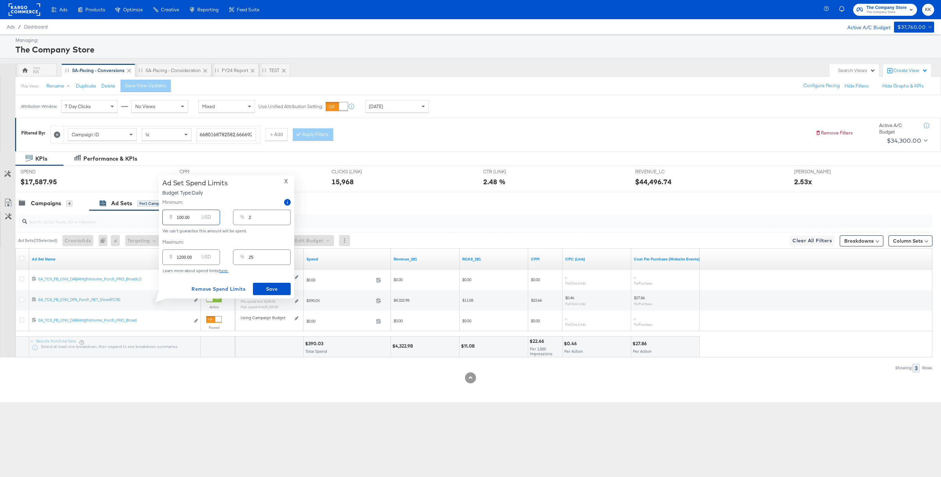
click at [178, 217] on input "100.00" at bounding box center [188, 214] width 22 height 15
type input "1500.00"
type input "31"
type input "15000.00"
type input "313"
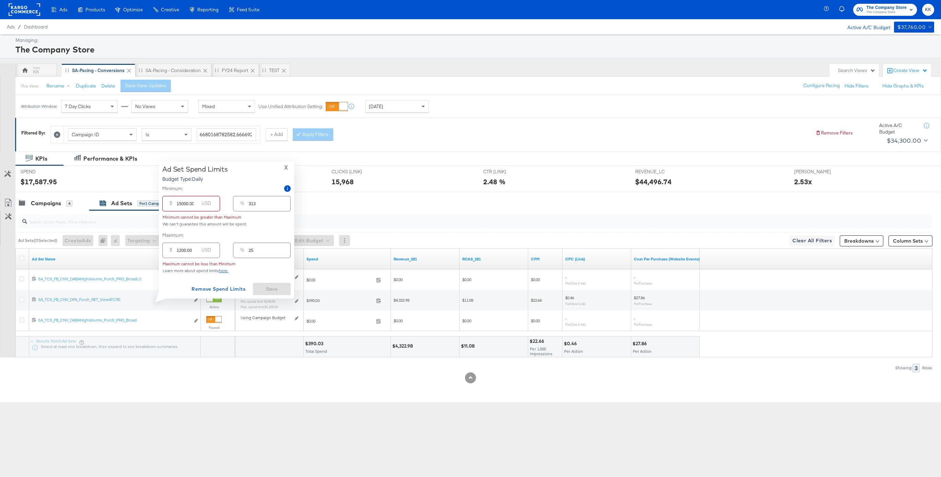
type input "1500.00"
type input "31"
type input "100.00"
type input "2"
type input "1000.00"
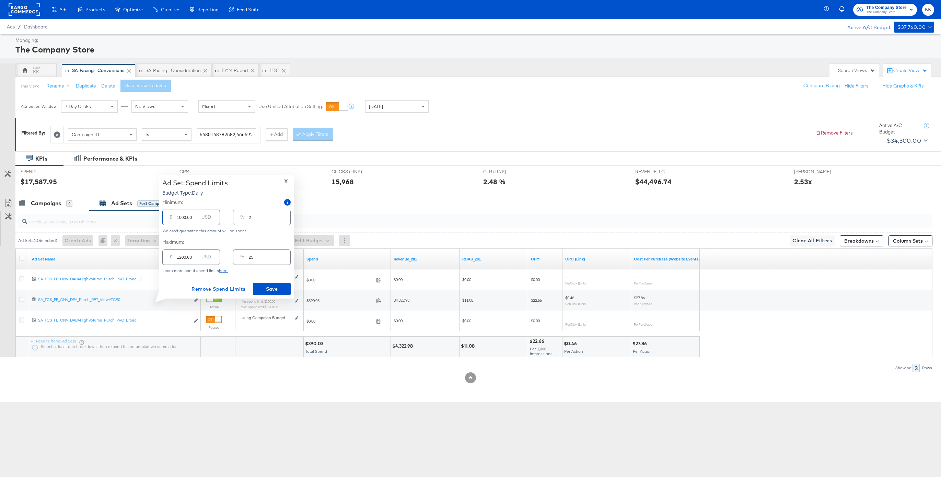
type input "21"
type input "1000.00"
click at [278, 297] on div "Ad Set Spend Limits Budget Type: Daily X Minimum: $ 1000.00 USD % 21 We can't g…" at bounding box center [226, 236] width 135 height 123
click at [278, 292] on span "Save" at bounding box center [272, 289] width 32 height 9
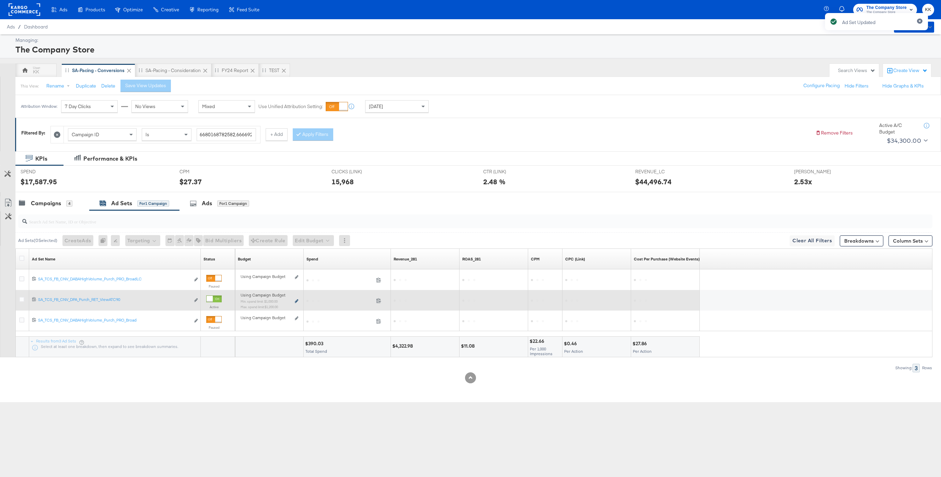
click at [297, 300] on icon at bounding box center [296, 301] width 3 height 4
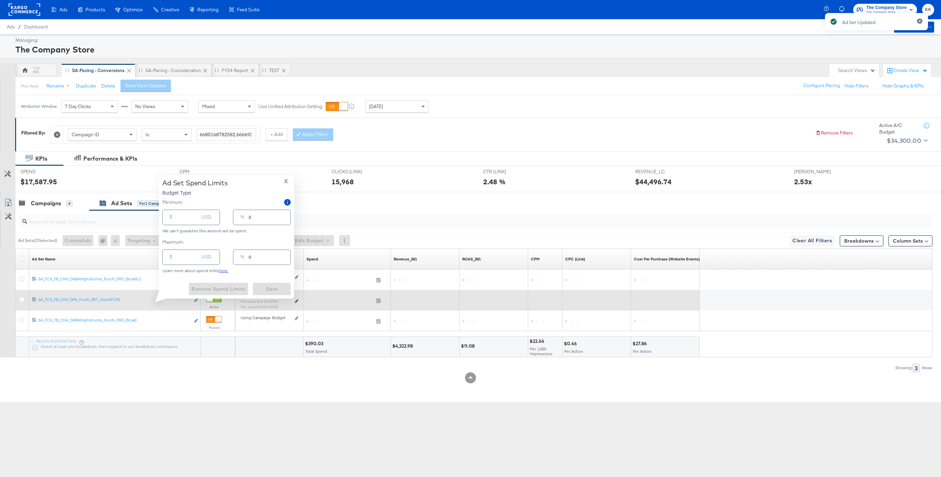
type input "1000.00"
type input "21"
type input "1200.00"
type input "25"
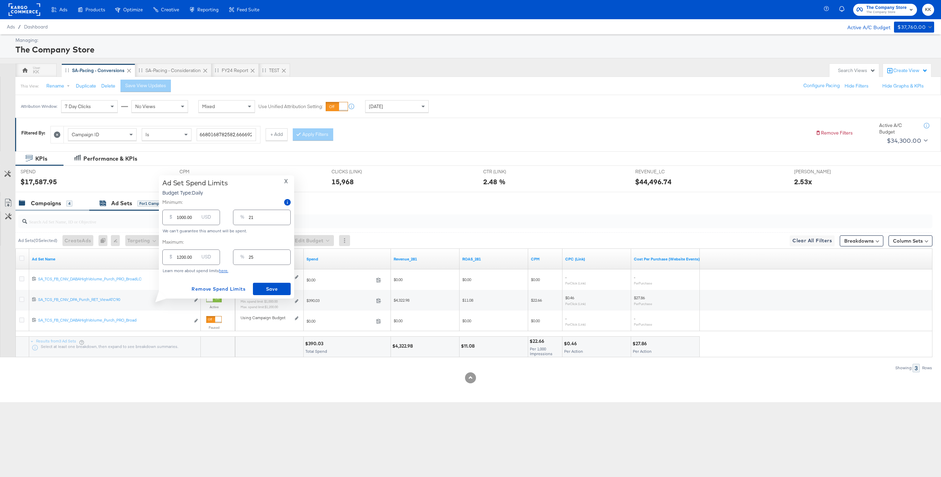
click at [58, 202] on div "Campaigns" at bounding box center [46, 203] width 30 height 8
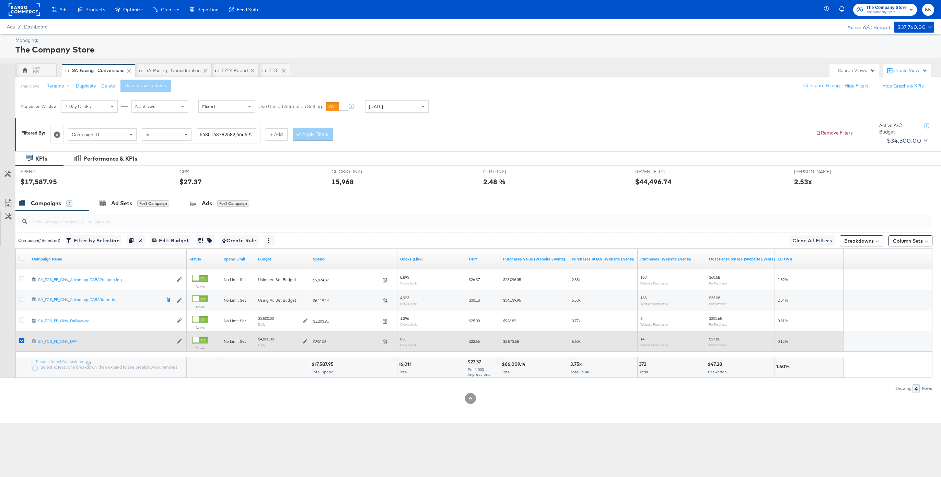
click at [20, 340] on icon at bounding box center [21, 340] width 5 height 5
click at [0, 0] on input "checkbox" at bounding box center [0, 0] width 0 height 0
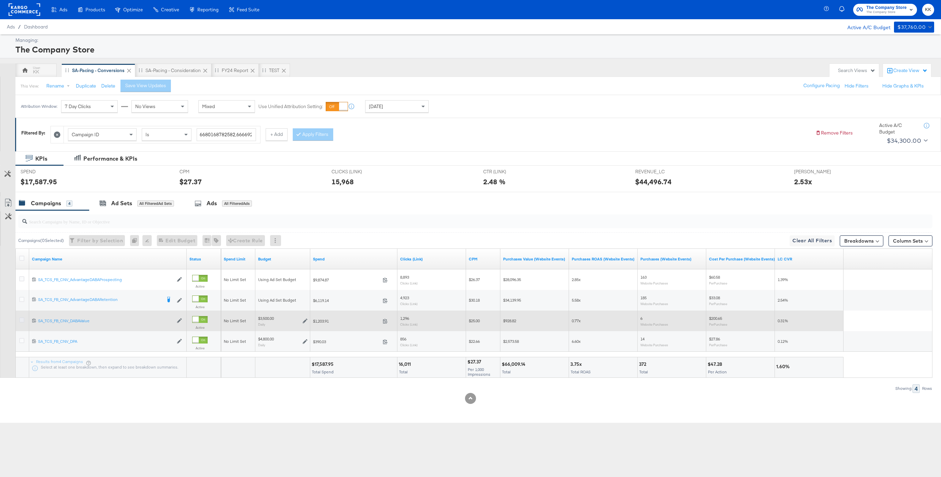
click at [22, 318] on icon at bounding box center [21, 319] width 5 height 5
click at [0, 0] on input "checkbox" at bounding box center [0, 0] width 0 height 0
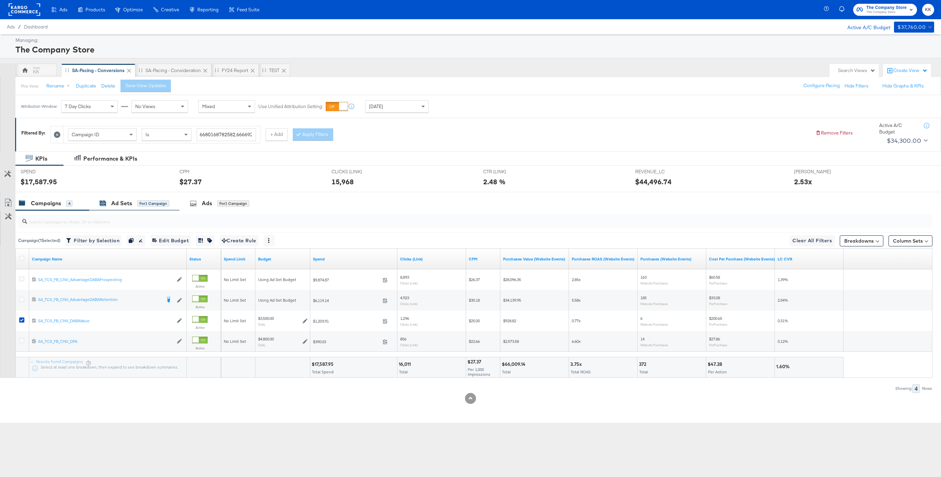
click at [154, 207] on div "Ad Sets for 1 Campaign" at bounding box center [135, 203] width 70 height 8
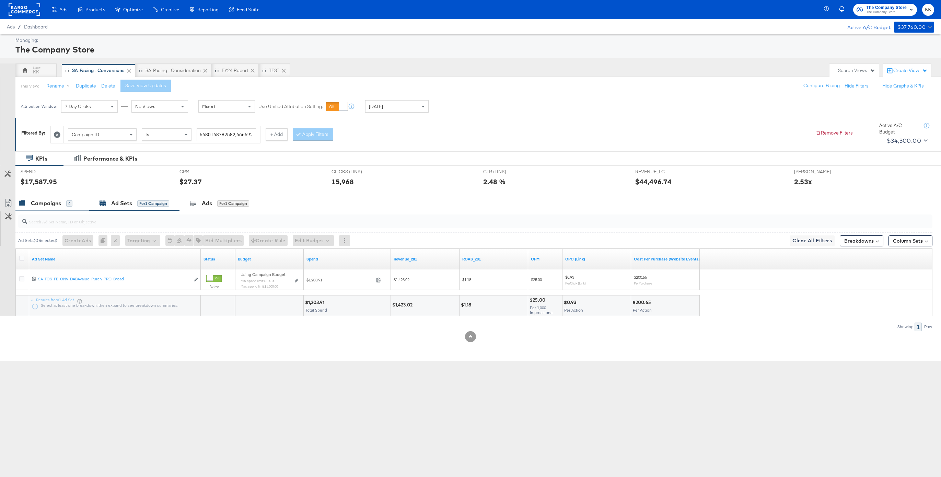
click at [55, 205] on div "Campaigns" at bounding box center [46, 203] width 30 height 8
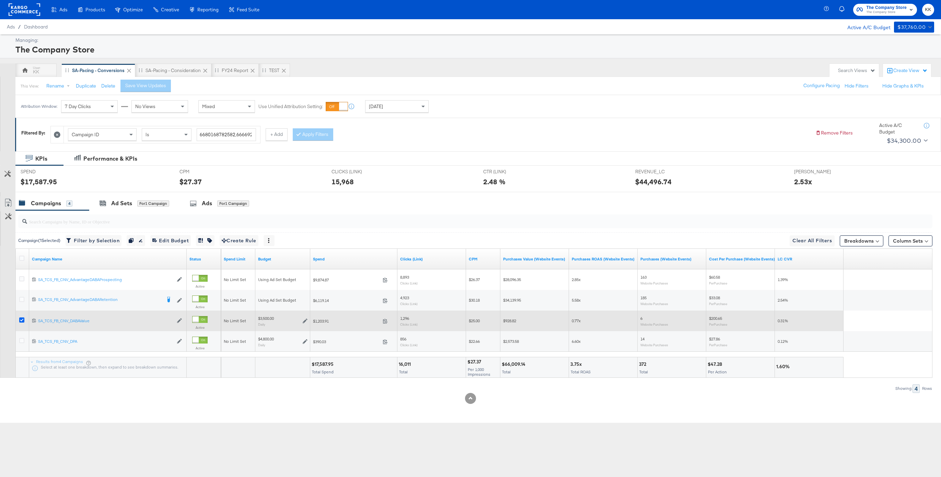
click at [19, 322] on icon at bounding box center [21, 319] width 5 height 5
click at [0, 0] on input "checkbox" at bounding box center [0, 0] width 0 height 0
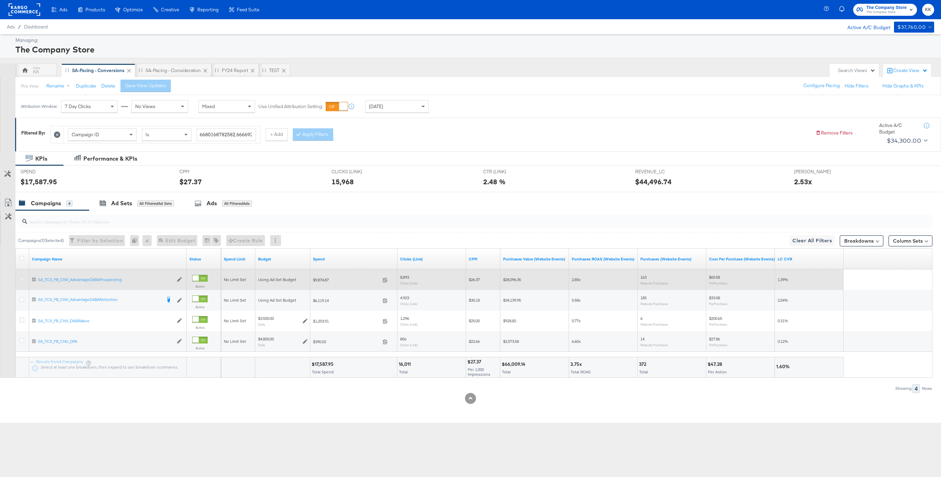
click at [21, 278] on icon at bounding box center [21, 278] width 5 height 5
click at [0, 0] on input "checkbox" at bounding box center [0, 0] width 0 height 0
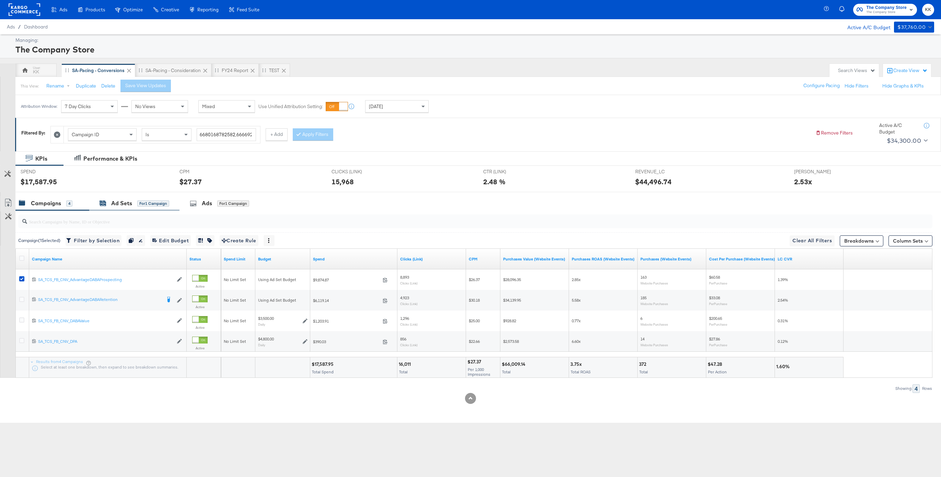
click at [149, 199] on div "Ad Sets for 1 Campaign" at bounding box center [135, 203] width 70 height 8
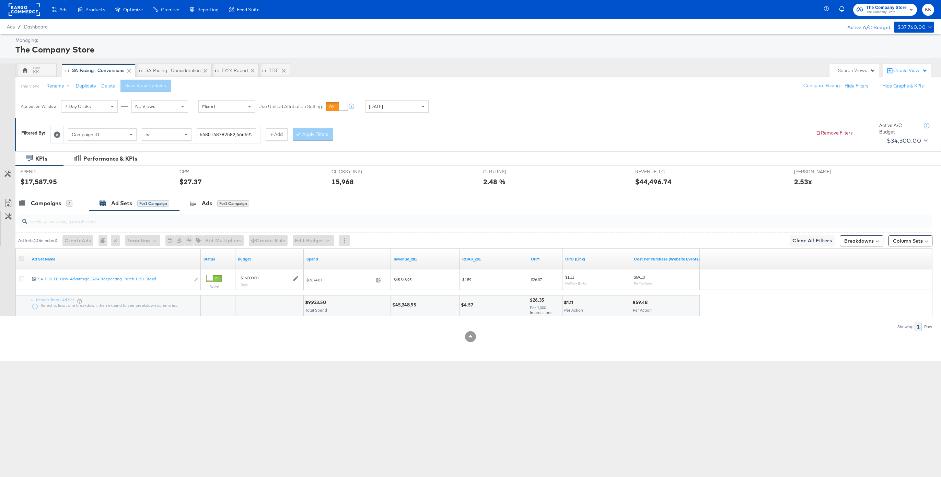
click at [21, 260] on icon at bounding box center [21, 258] width 5 height 5
click at [0, 0] on input "checkbox" at bounding box center [0, 0] width 0 height 0
click at [307, 244] on button "Edit Budget" at bounding box center [304, 240] width 41 height 11
click at [307, 256] on span "Edit Ad Set Budget" at bounding box center [306, 258] width 39 height 9
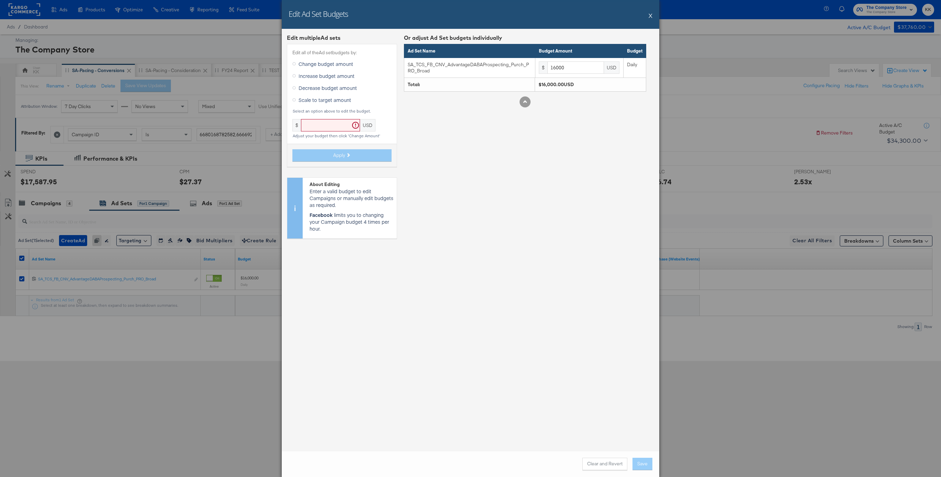
click at [320, 70] on div "Change budget amount" at bounding box center [341, 65] width 99 height 12
click at [322, 73] on span "Increase budget amount" at bounding box center [327, 75] width 56 height 7
click at [0, 0] on input "Increase budget amount" at bounding box center [0, 0] width 0 height 0
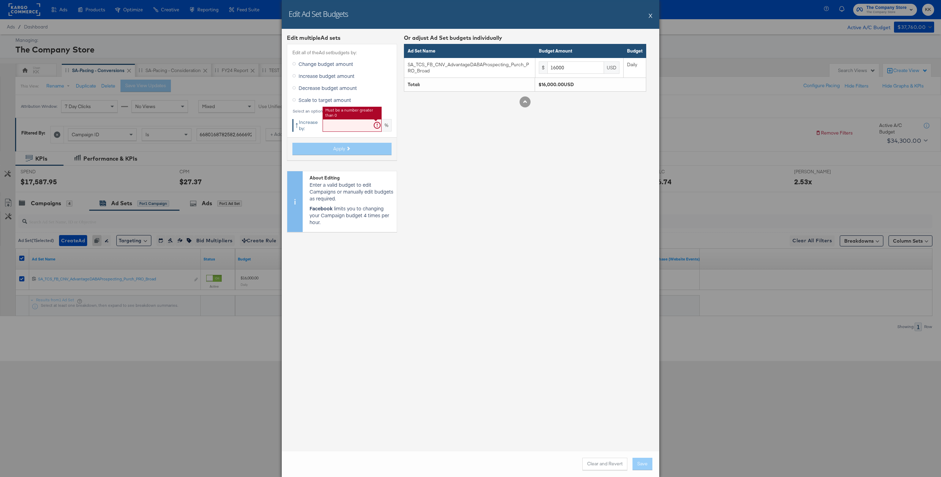
click at [333, 127] on input "text" at bounding box center [352, 125] width 59 height 13
type input "15"
click at [346, 148] on button "Apply" at bounding box center [341, 149] width 99 height 12
type input "18400"
click at [645, 457] on div "Clear and Revert Save" at bounding box center [471, 464] width 378 height 26
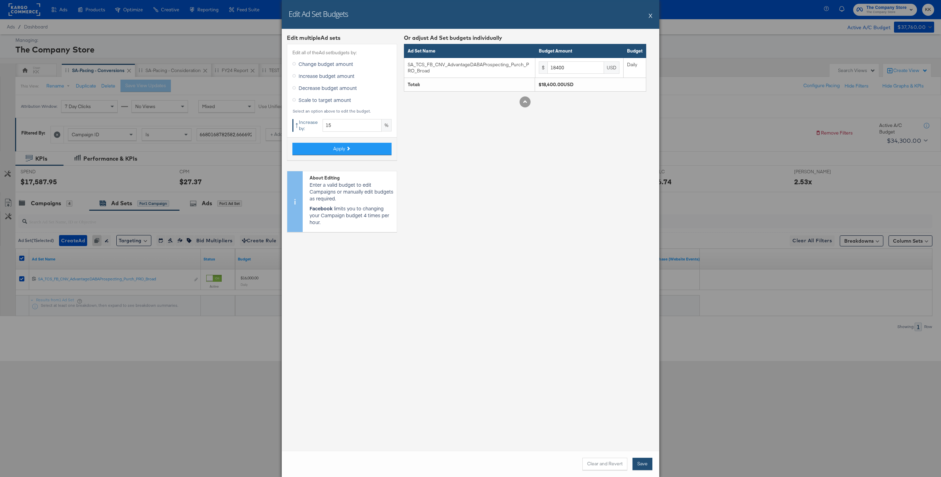
click at [645, 463] on button "Save" at bounding box center [643, 464] width 20 height 12
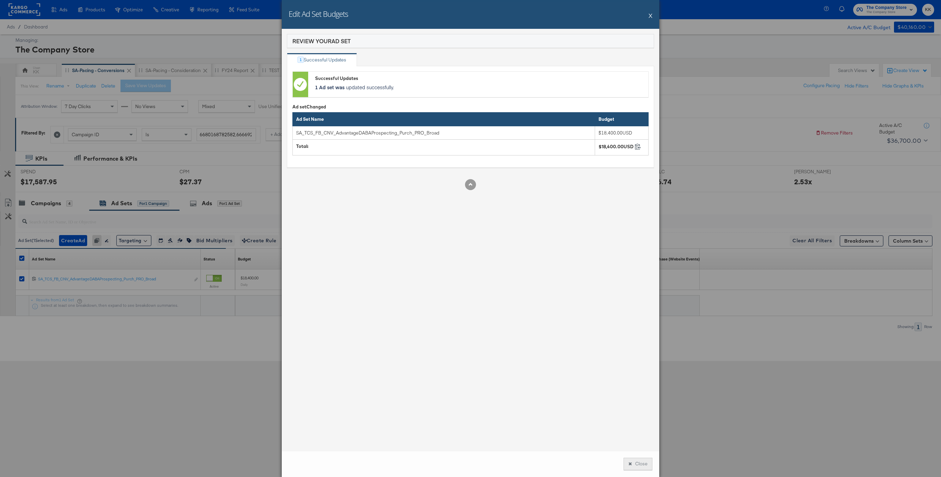
click at [639, 462] on button "Close" at bounding box center [638, 464] width 29 height 12
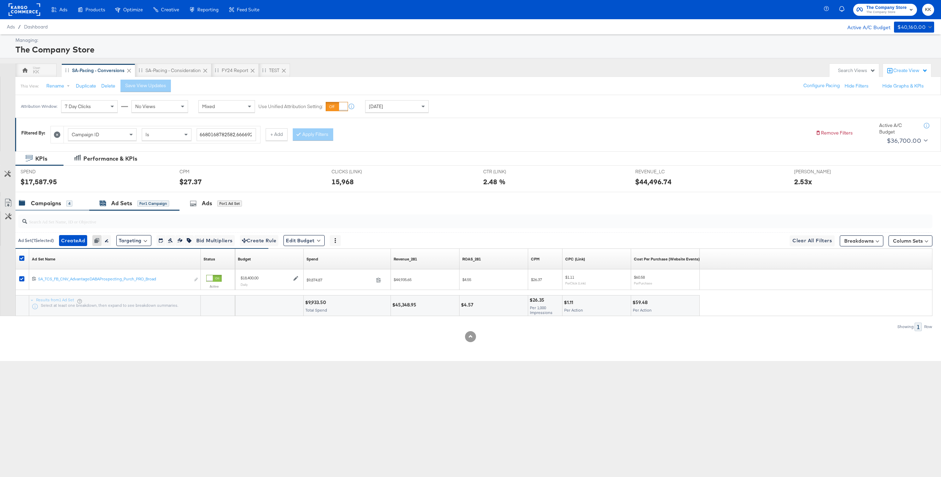
click at [43, 206] on div "Campaigns" at bounding box center [46, 203] width 30 height 8
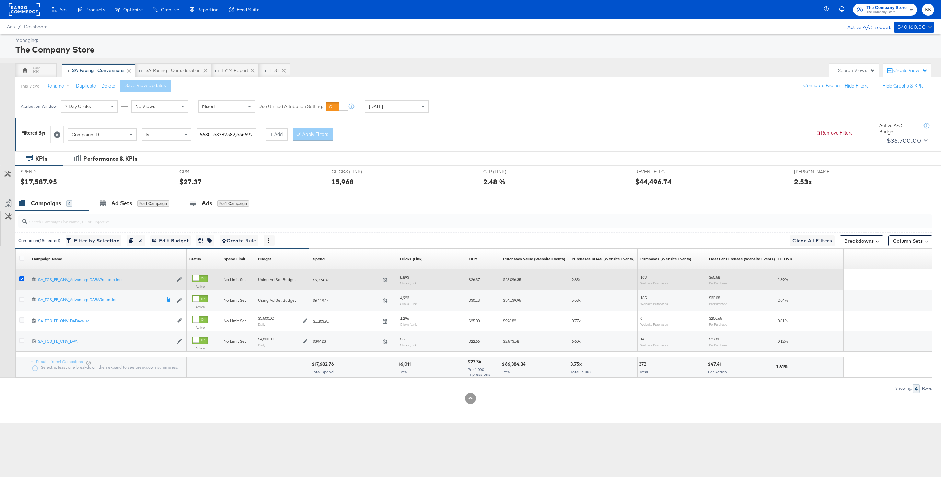
click at [21, 281] on icon at bounding box center [21, 278] width 5 height 5
click at [0, 0] on input "checkbox" at bounding box center [0, 0] width 0 height 0
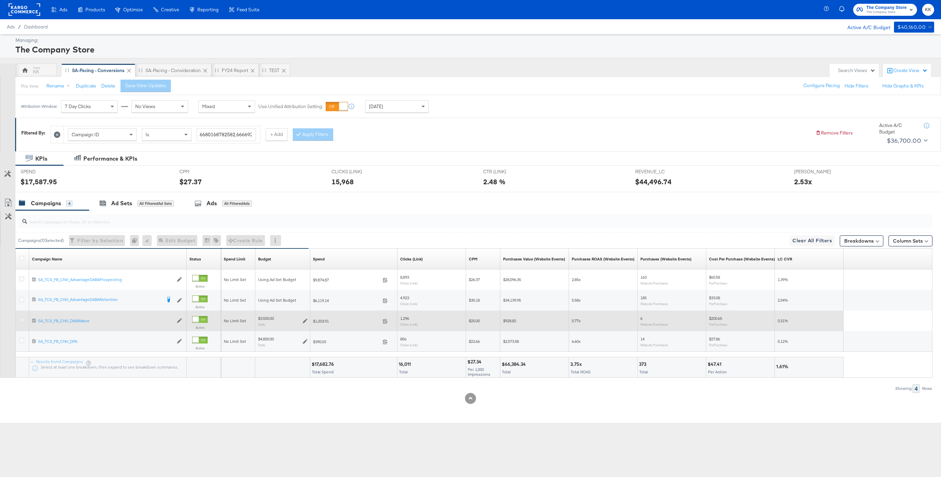
click at [23, 322] on icon at bounding box center [21, 319] width 5 height 5
click at [0, 0] on input "checkbox" at bounding box center [0, 0] width 0 height 0
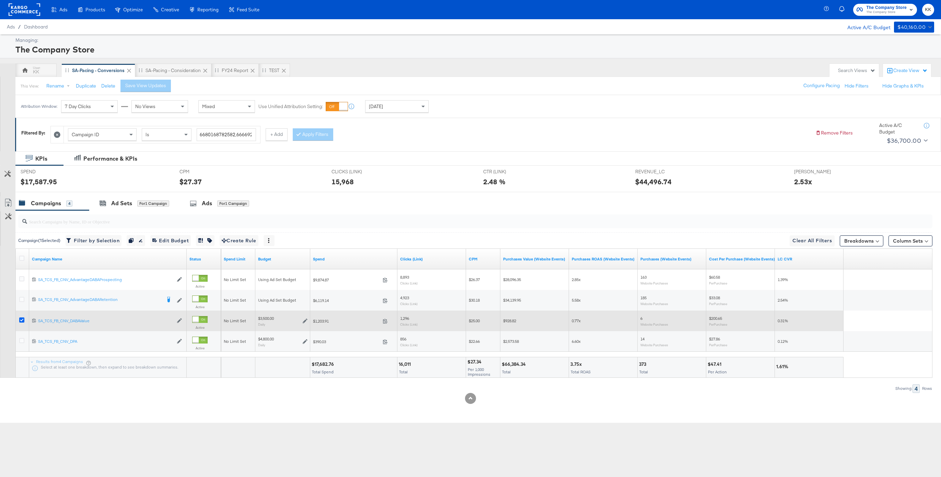
click at [20, 322] on icon at bounding box center [21, 319] width 5 height 5
click at [0, 0] on input "checkbox" at bounding box center [0, 0] width 0 height 0
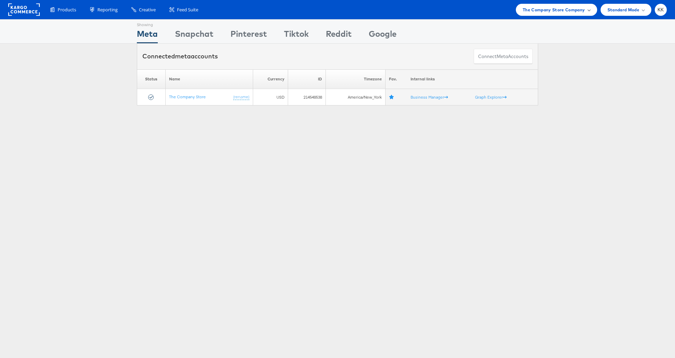
click at [551, 11] on span "The Company Store Company" at bounding box center [554, 9] width 62 height 7
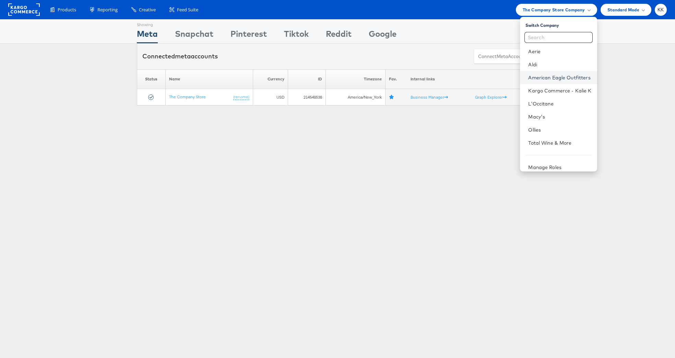
click at [566, 79] on link "American Eagle Outfitters" at bounding box center [560, 77] width 63 height 7
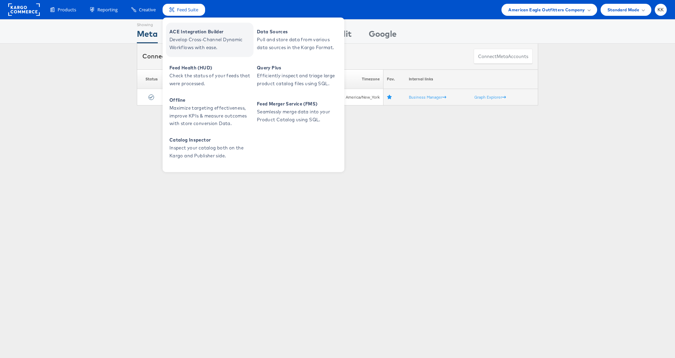
click at [188, 35] on span "ACE Integration Builder" at bounding box center [211, 32] width 82 height 8
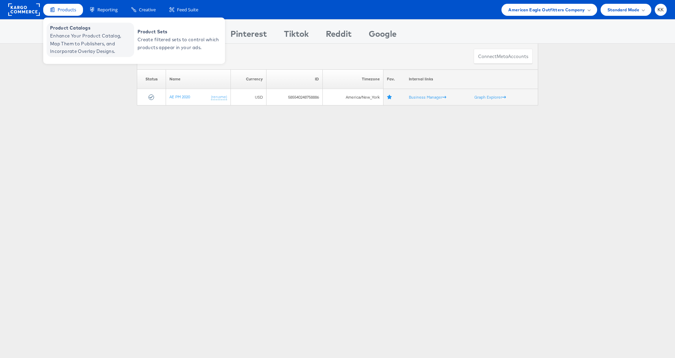
click at [75, 41] on span "Enhance Your Product Catalog, Map Them to Publishers, and Incorporate Overlay D…" at bounding box center [91, 43] width 82 height 23
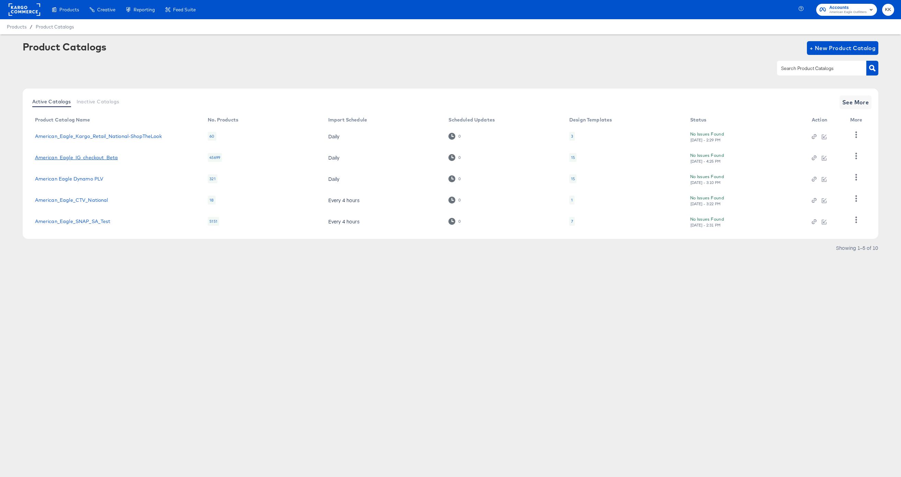
click at [89, 155] on link "American_Eagle_IG_checkout_Beta" at bounding box center [76, 157] width 83 height 5
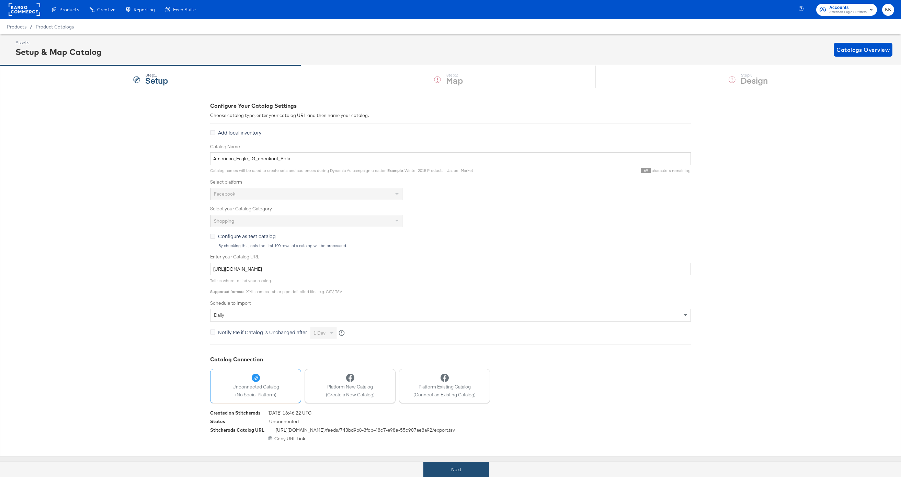
click at [456, 463] on button "Next" at bounding box center [456, 469] width 66 height 15
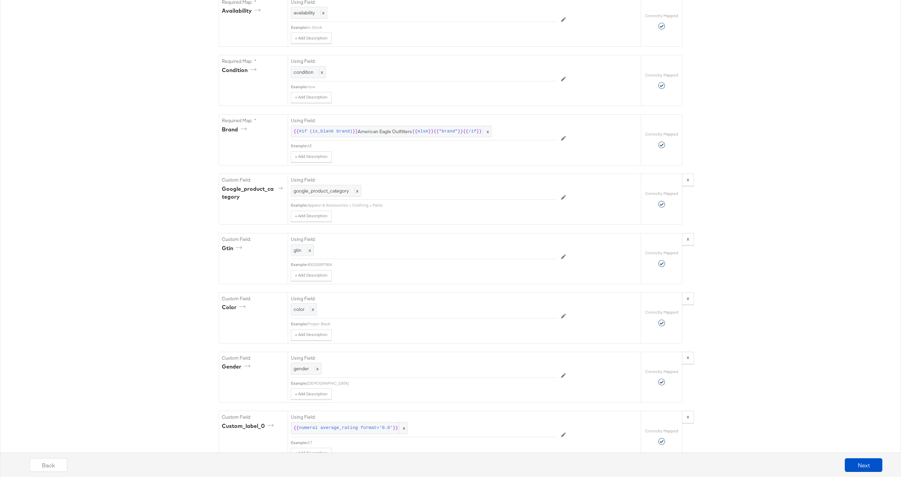
scroll to position [701, 0]
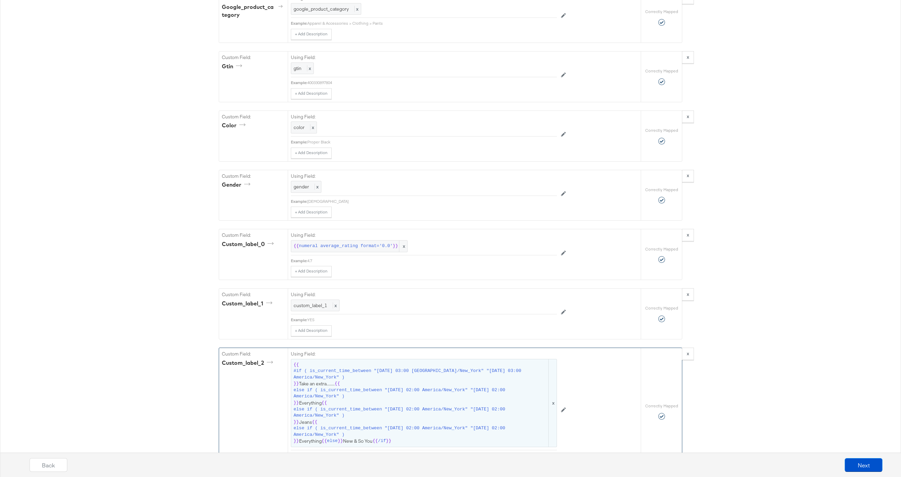
click at [433, 397] on span "else if ( is_current_time_between "[DATE] 02:00 America/New_York" "[DATE] 02:00…" at bounding box center [420, 393] width 254 height 13
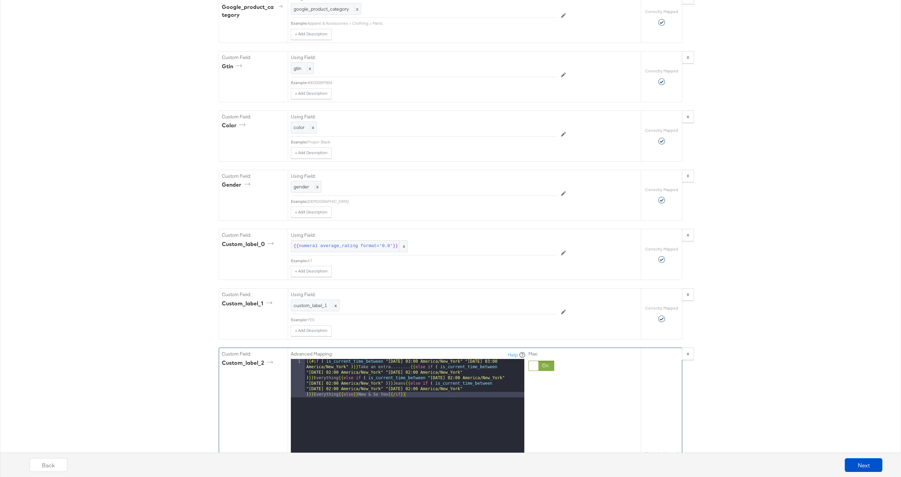
click at [397, 369] on div "{{# if ( is_current_time_between "2024-06-28 03:00 America/New_York" "2024-06-2…" at bounding box center [414, 483] width 219 height 248
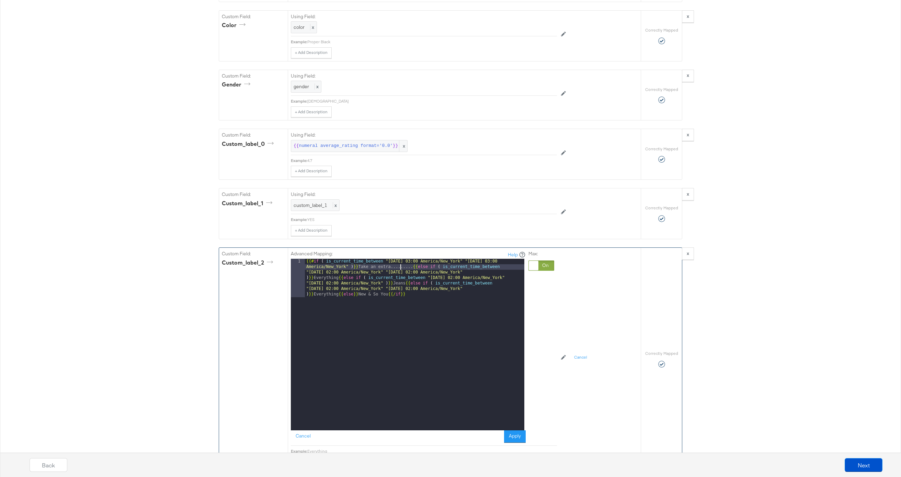
scroll to position [822, 0]
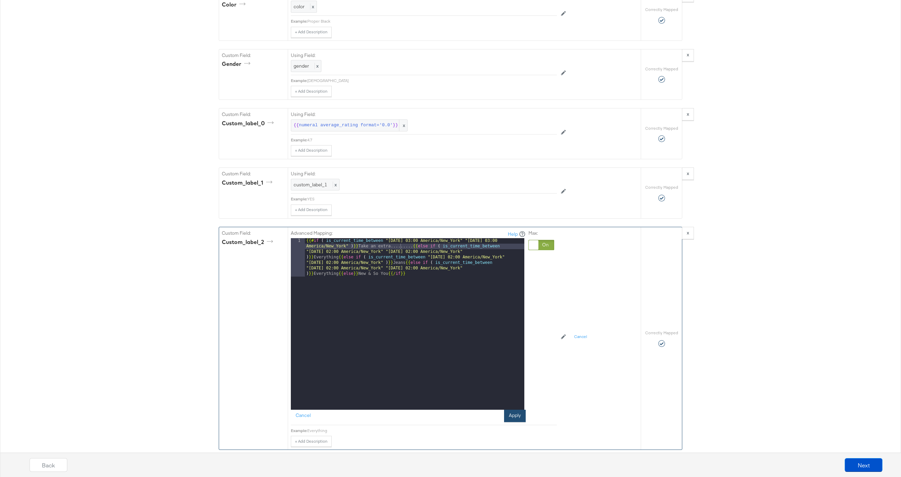
click at [513, 415] on button "Apply" at bounding box center [515, 416] width 22 height 12
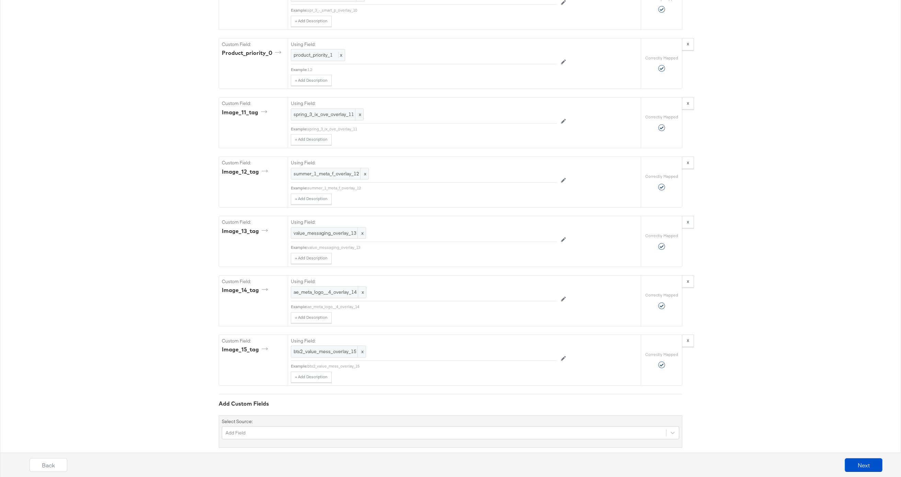
scroll to position [2426, 0]
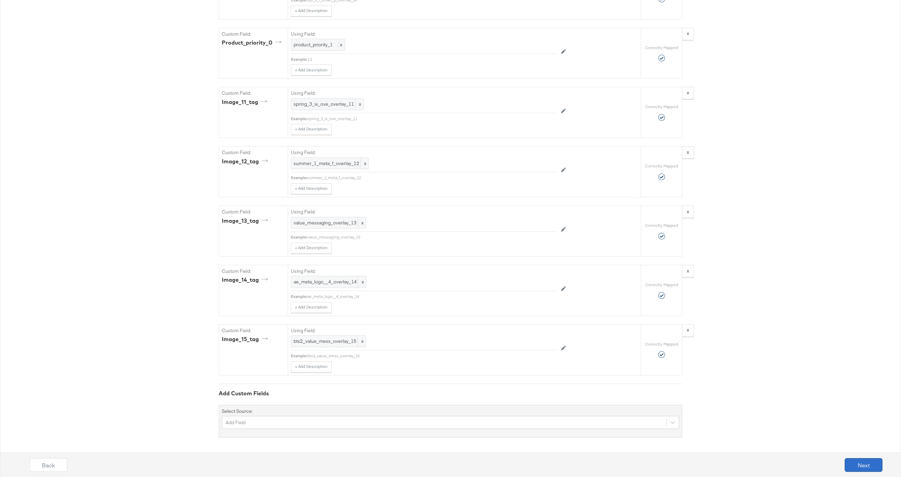
click at [856, 465] on button "Next" at bounding box center [863, 465] width 38 height 14
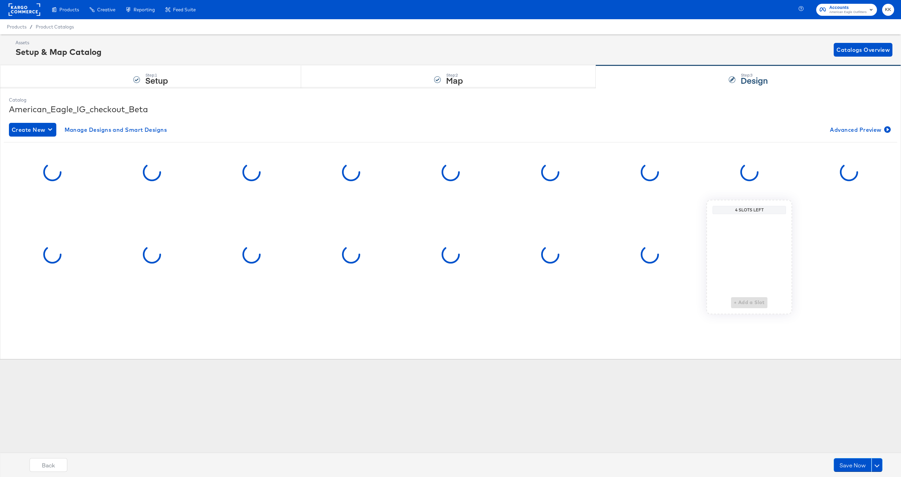
scroll to position [0, 0]
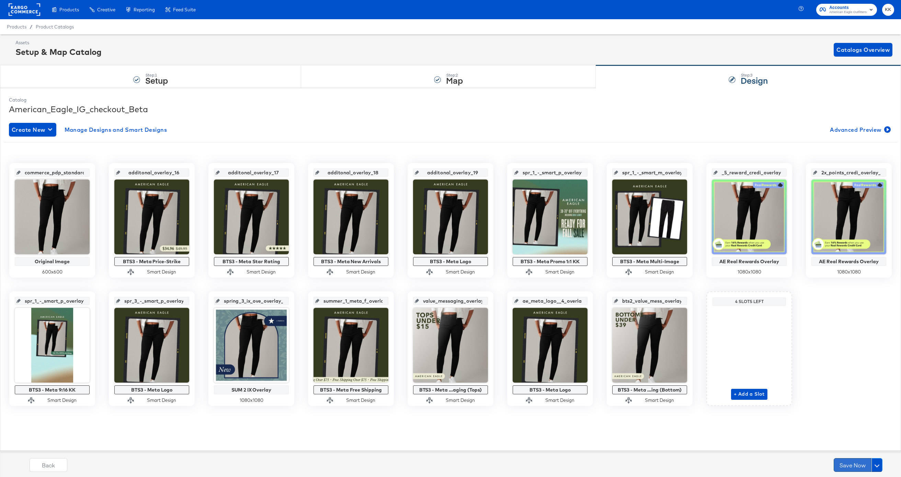
click at [840, 467] on button "Save Now" at bounding box center [852, 465] width 38 height 14
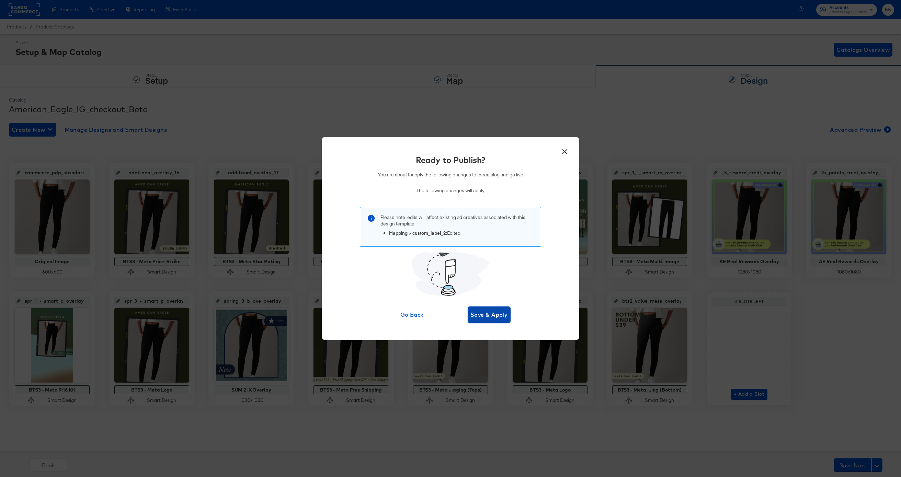
click at [495, 313] on span "Save & Apply" at bounding box center [488, 315] width 37 height 10
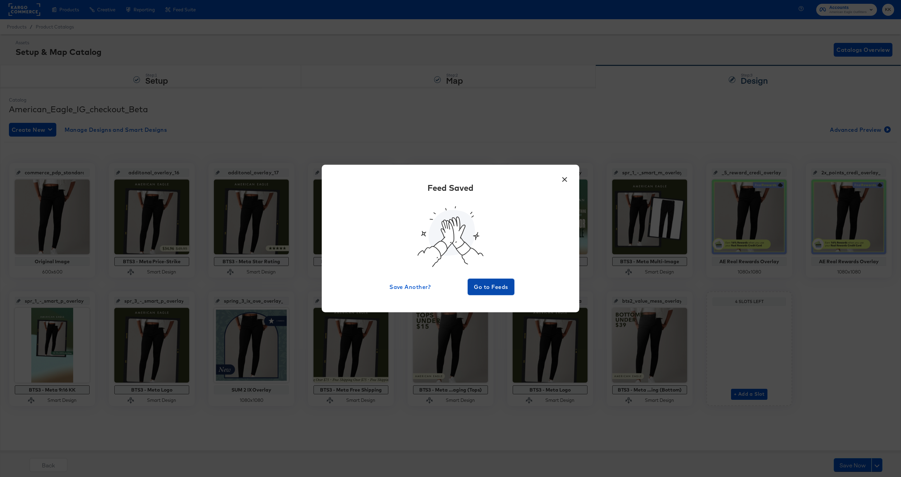
click at [489, 289] on span "Go to Feeds" at bounding box center [490, 287] width 41 height 10
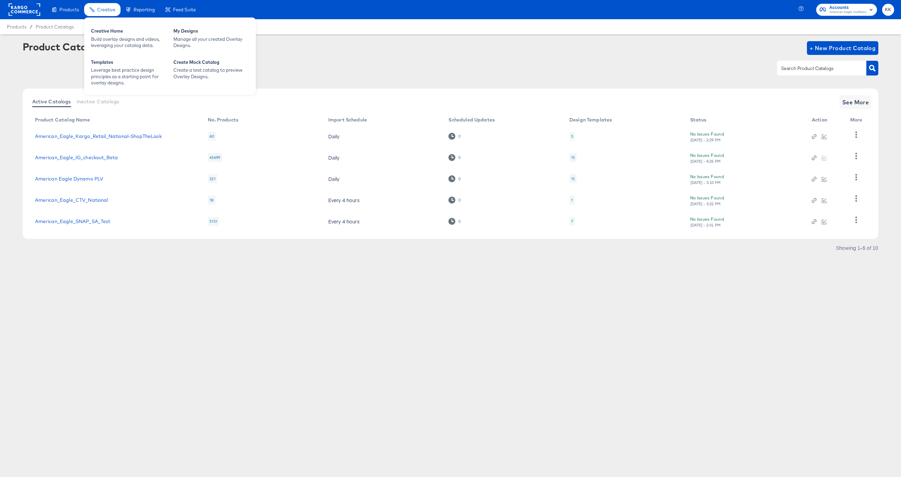
click at [100, 10] on span "Creative" at bounding box center [106, 9] width 18 height 5
click at [221, 28] on div "My Designs" at bounding box center [211, 32] width 76 height 8
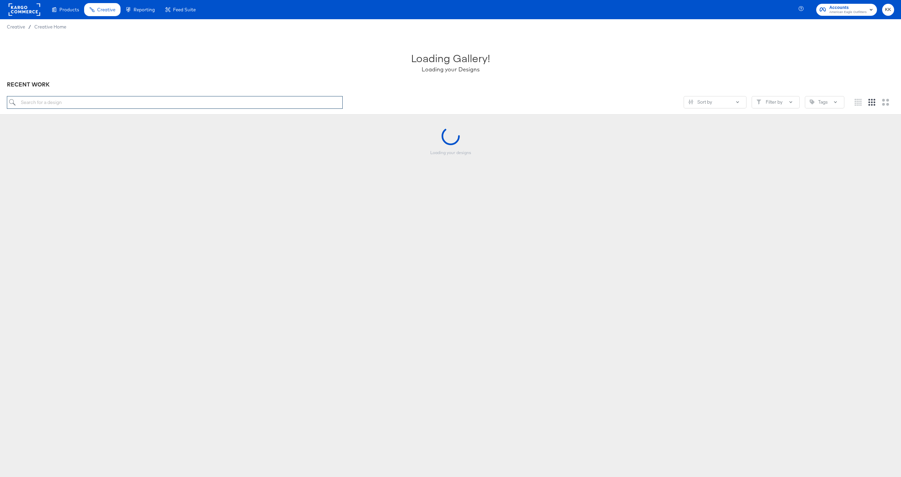
click at [78, 102] on input "search" at bounding box center [175, 102] width 336 height 13
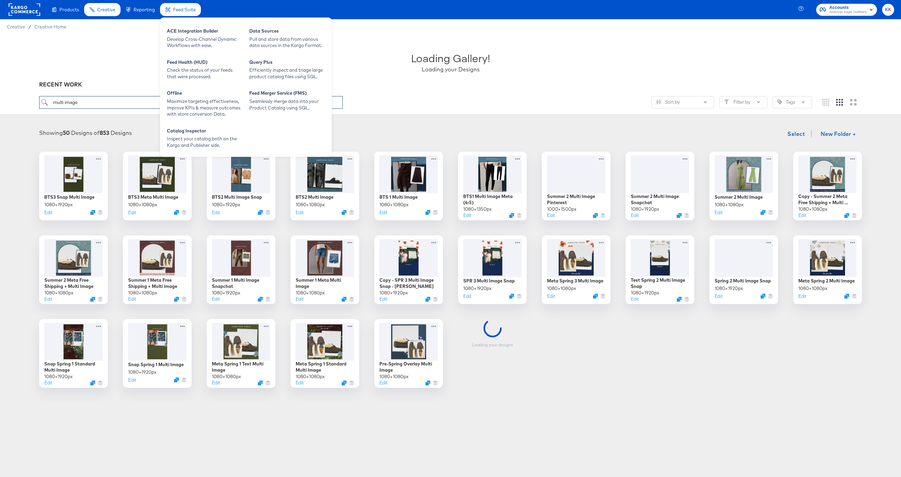
type input "multi image"
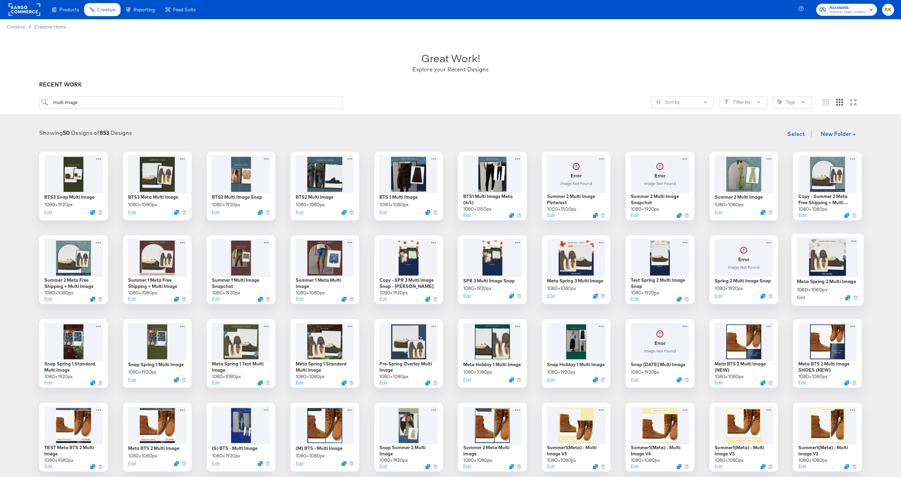
click at [803, 296] on button "Edit" at bounding box center [801, 297] width 8 height 7
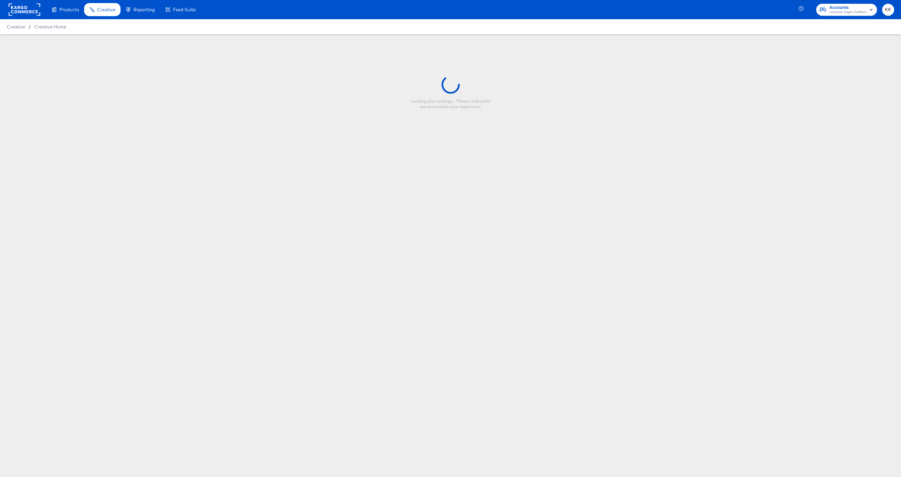
type input "Meta Spring 2 Multi Image"
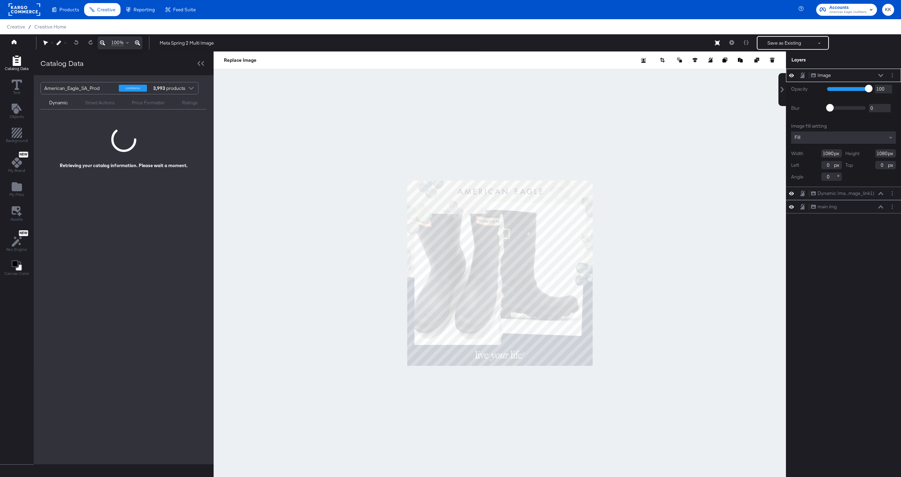
click at [307, 250] on div at bounding box center [499, 272] width 572 height 443
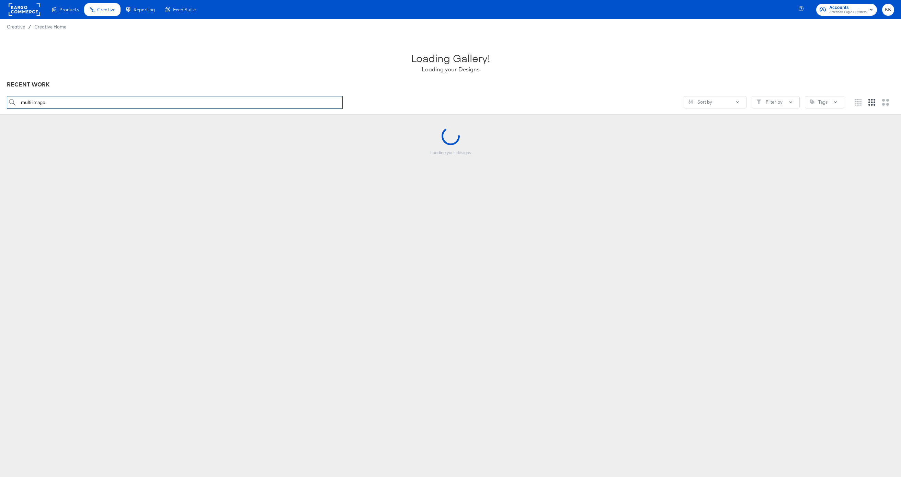
drag, startPoint x: 56, startPoint y: 102, endPoint x: -14, endPoint y: 101, distance: 69.7
click at [0, 101] on html "Products Products Product Catalogs Enhance Your Product Catalog, Map Them to Pu…" at bounding box center [450, 238] width 901 height 477
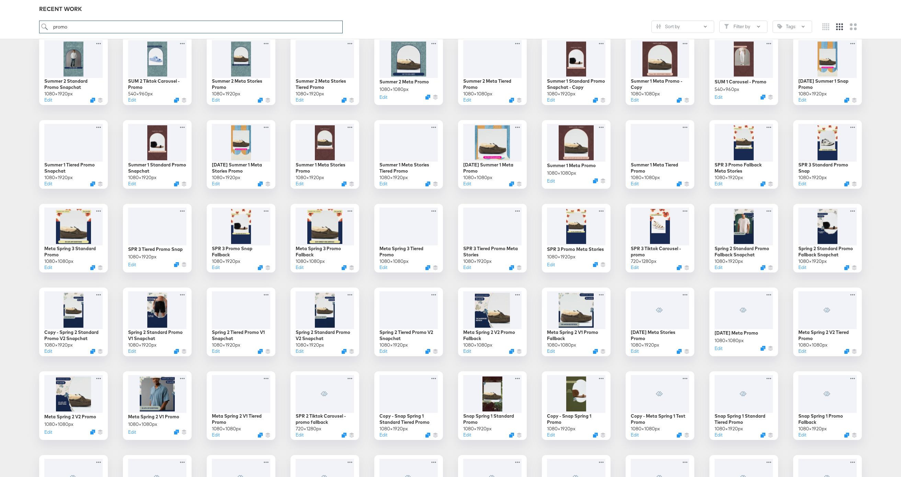
scroll to position [454, 0]
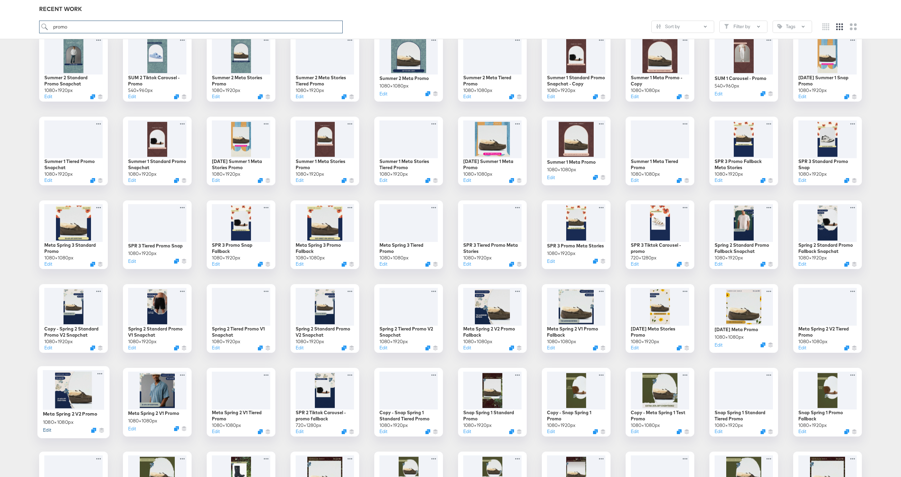
type input "promo"
click at [48, 430] on button "Edit" at bounding box center [47, 430] width 8 height 7
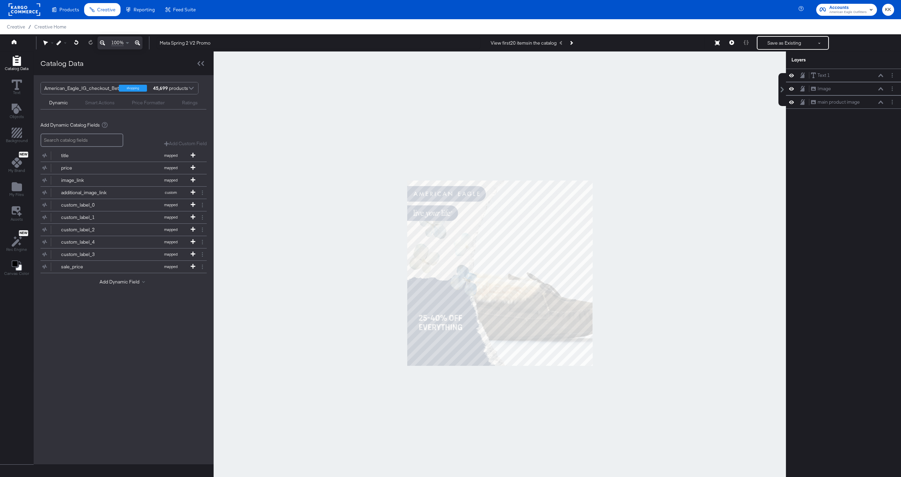
click at [433, 128] on div at bounding box center [499, 272] width 572 height 443
click at [573, 43] on icon "Next Product" at bounding box center [571, 43] width 4 height 4
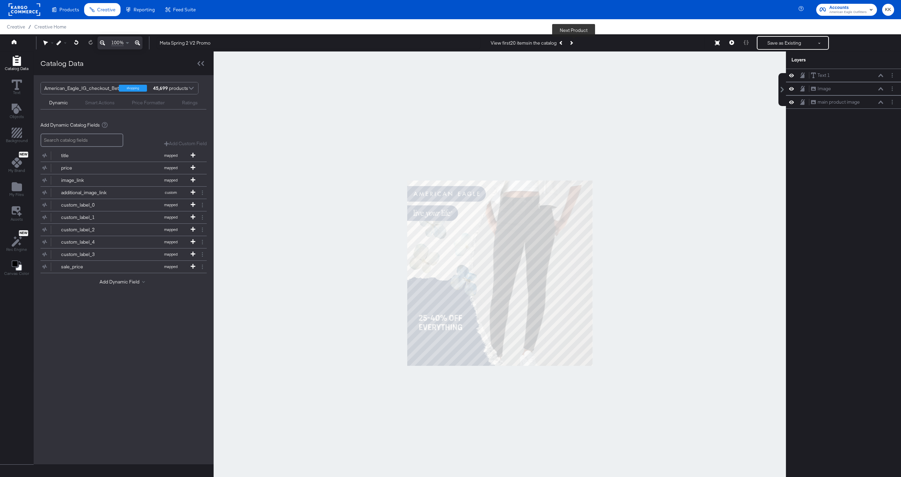
click at [573, 43] on icon "Next Product" at bounding box center [571, 43] width 4 height 4
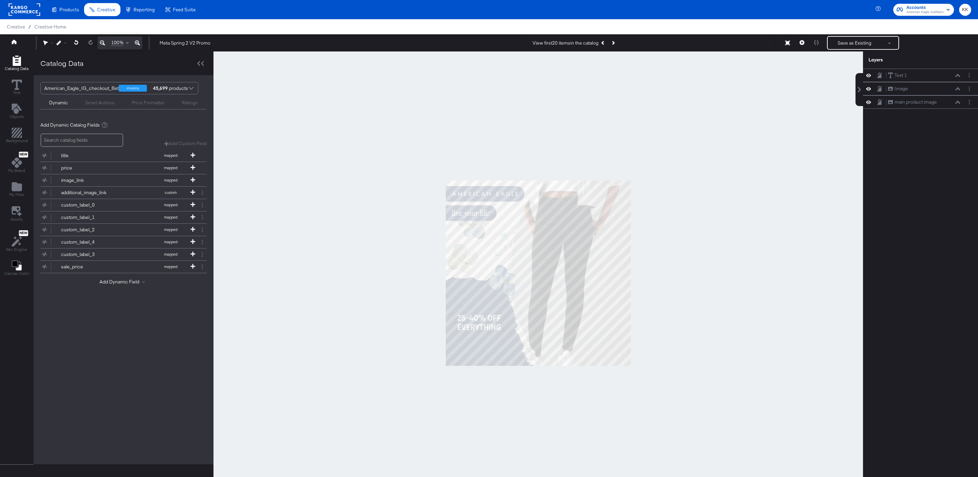
click at [25, 12] on rect at bounding box center [25, 9] width 32 height 12
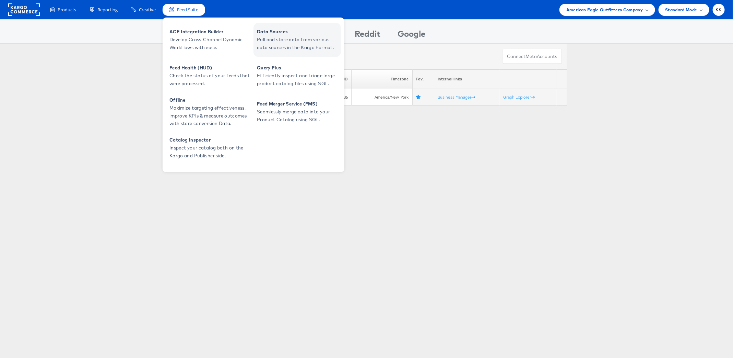
click at [280, 41] on span "Pull and store data from various data sources in the Kargo Format." at bounding box center [298, 44] width 82 height 16
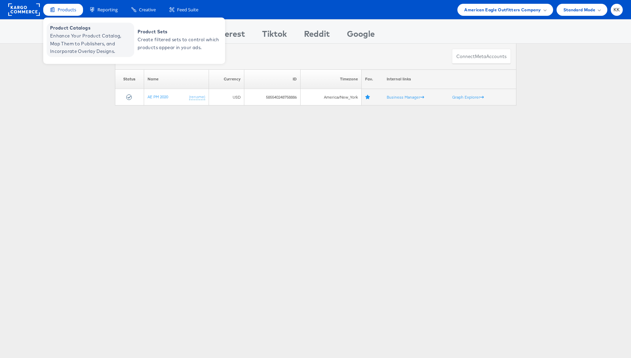
click at [67, 37] on span "Enhance Your Product Catalog, Map Them to Publishers, and Incorporate Overlay D…" at bounding box center [91, 43] width 82 height 23
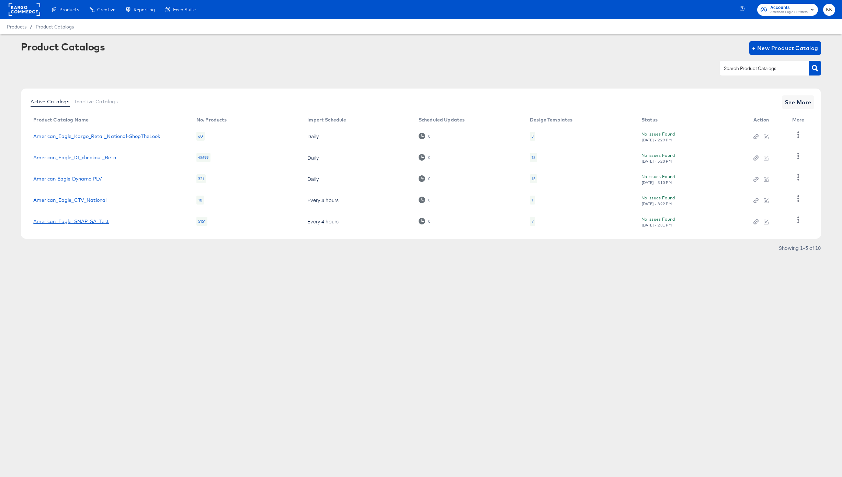
click at [83, 219] on link "American_Eagle_SNAP_SA_Test" at bounding box center [71, 221] width 76 height 5
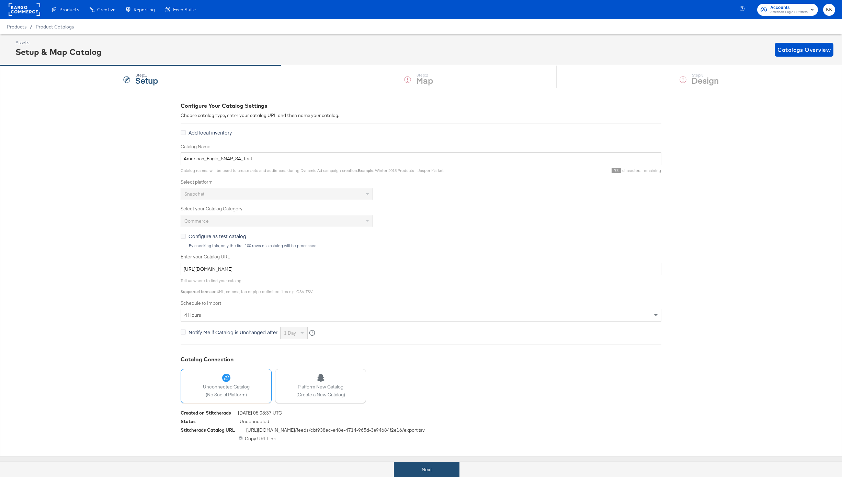
click at [418, 466] on button "Next" at bounding box center [427, 469] width 66 height 15
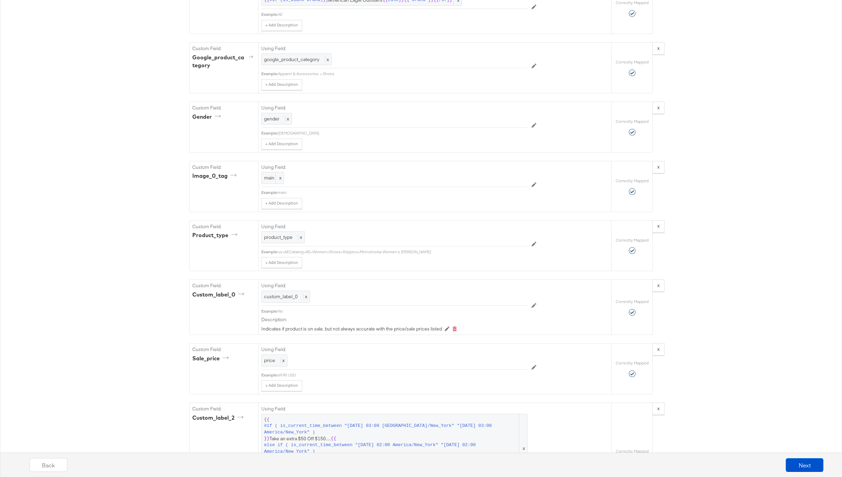
scroll to position [823, 0]
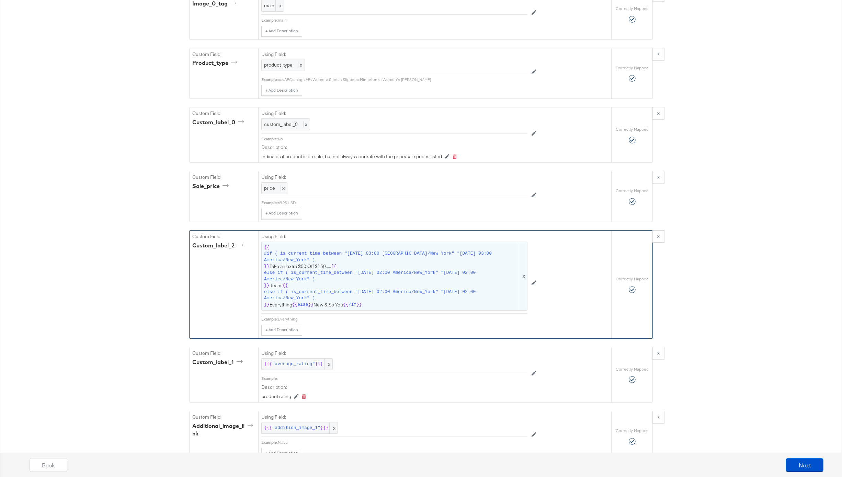
click at [365, 284] on span "{{ #if ( is_current_time_between "[DATE] 03:00 America/New_York" "[DATE] 03:00 …" at bounding box center [394, 276] width 261 height 64
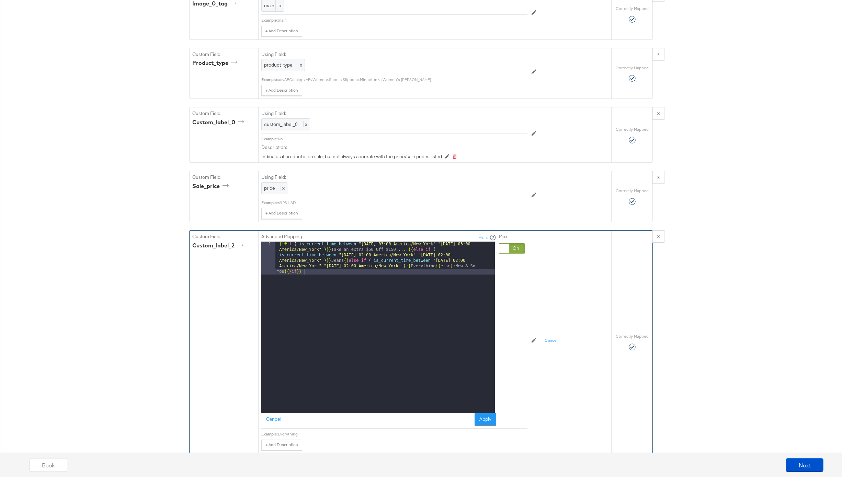
click at [401, 247] on div "{{# if ( is_current_time_between "[DATE] 03:00 America/New_York" "[DATE] 03:00 …" at bounding box center [384, 361] width 219 height 238
click at [490, 422] on button "Apply" at bounding box center [485, 419] width 22 height 12
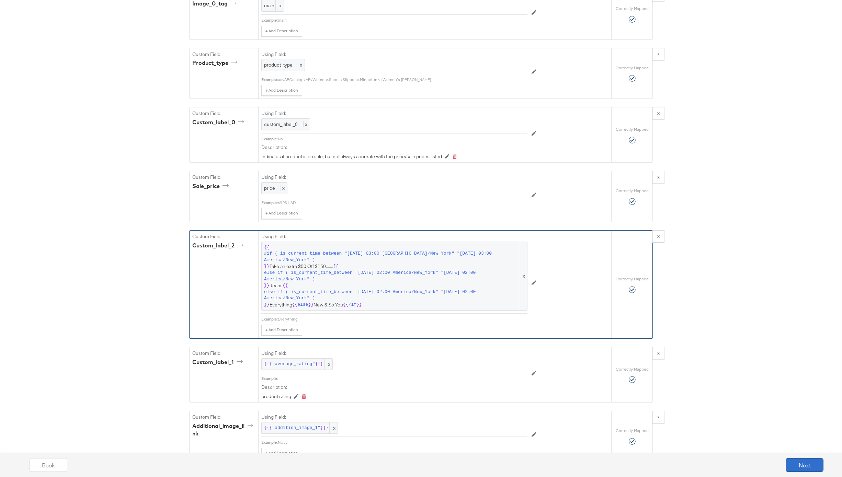
click at [804, 460] on button "Next" at bounding box center [804, 465] width 38 height 14
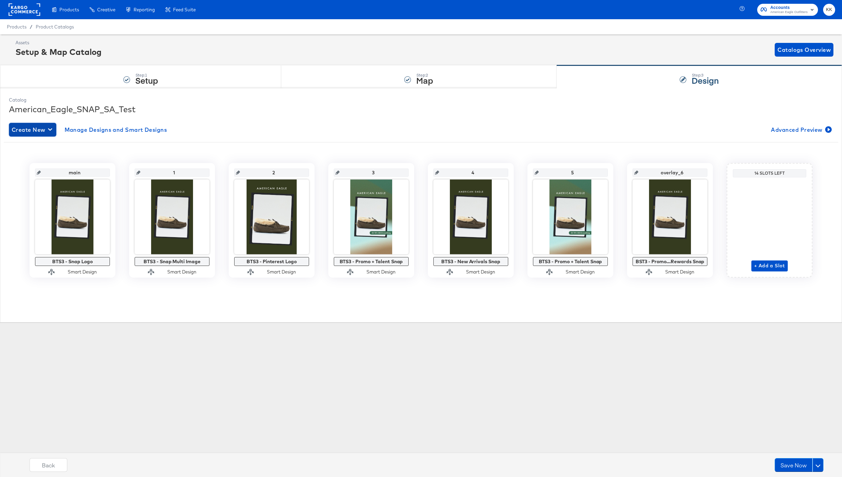
click at [50, 126] on icon "button" at bounding box center [50, 129] width 4 height 7
click at [51, 157] on div "Create New Smart Design" at bounding box center [45, 157] width 65 height 5
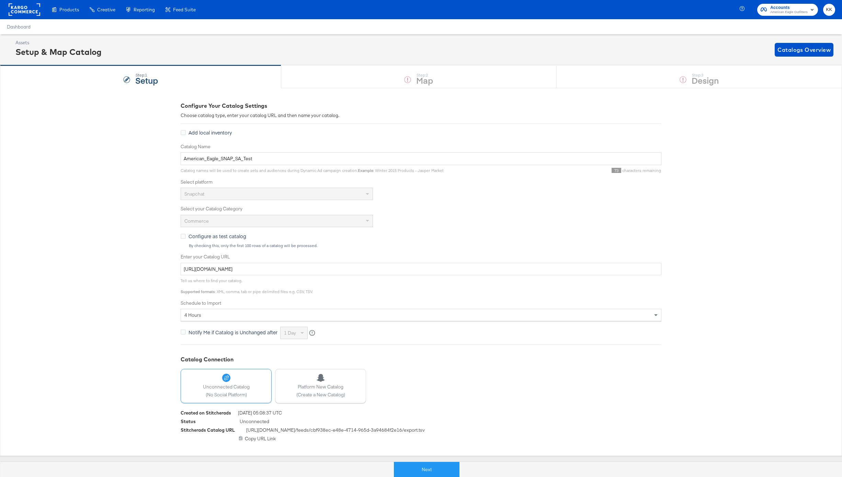
click at [425, 461] on div "Next" at bounding box center [426, 466] width 842 height 21
click at [428, 466] on button "Next" at bounding box center [427, 469] width 66 height 15
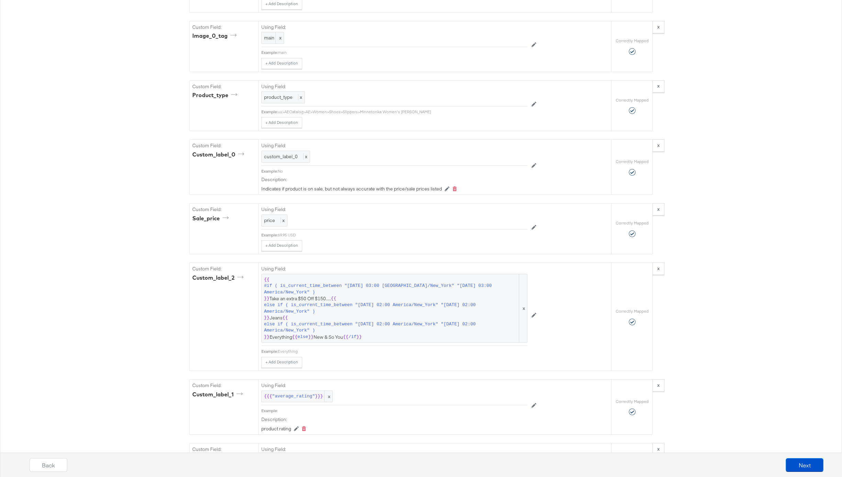
scroll to position [794, 0]
click at [365, 313] on span "{{ #if ( is_current_time_between "[DATE] 03:00 America/New_York" "[DATE] 03:00 …" at bounding box center [394, 305] width 261 height 64
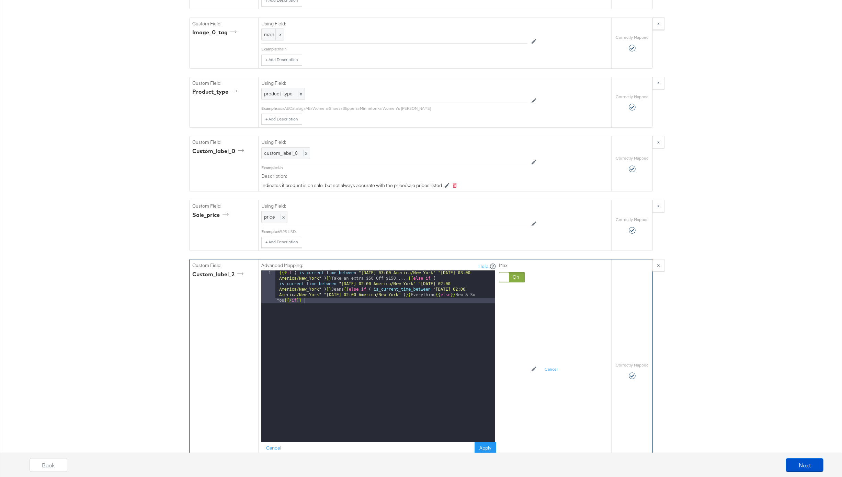
click at [403, 281] on div "{{# if ( is_current_time_between "[DATE] 03:00 America/New_York" "[DATE] 03:00 …" at bounding box center [384, 389] width 219 height 238
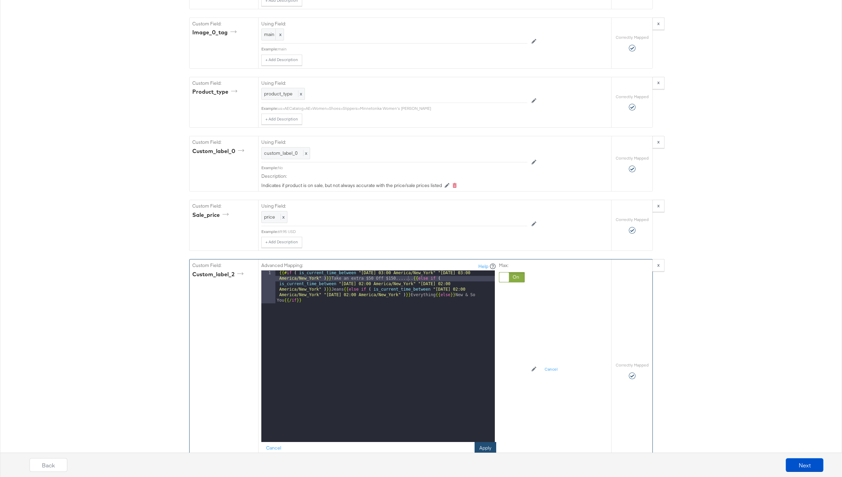
click at [482, 445] on button "Apply" at bounding box center [485, 448] width 22 height 12
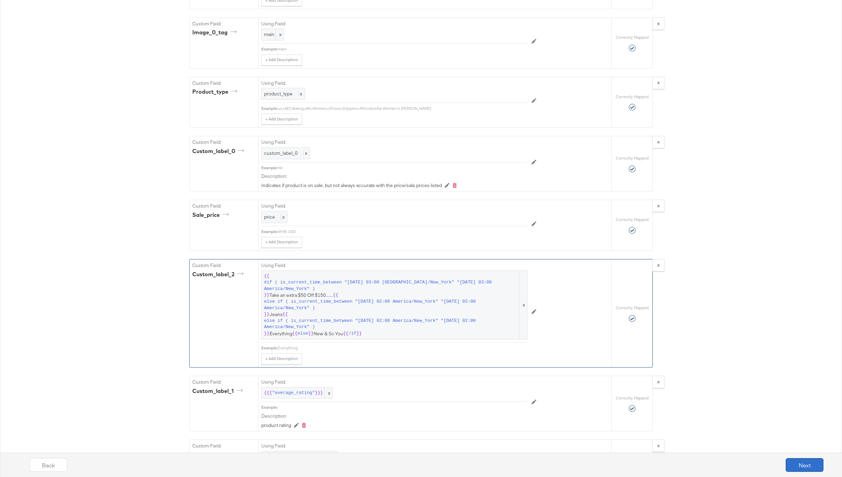
click at [821, 460] on button "Next" at bounding box center [804, 465] width 38 height 14
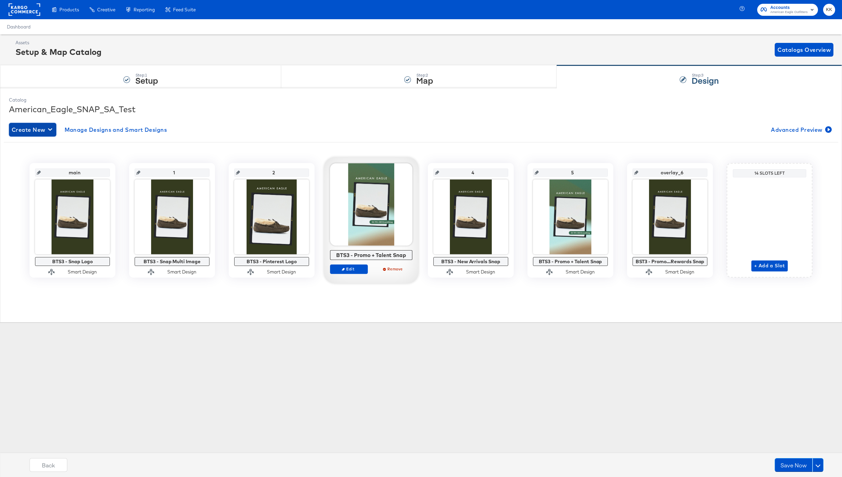
click at [33, 133] on span "Create New" at bounding box center [33, 130] width 42 height 10
click at [35, 157] on div "Create New Smart Design" at bounding box center [45, 157] width 65 height 5
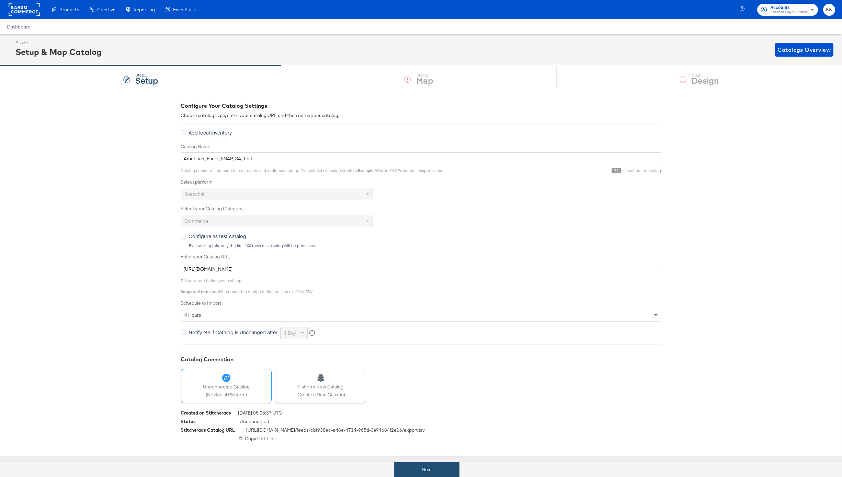
click at [426, 473] on button "Next" at bounding box center [427, 469] width 66 height 15
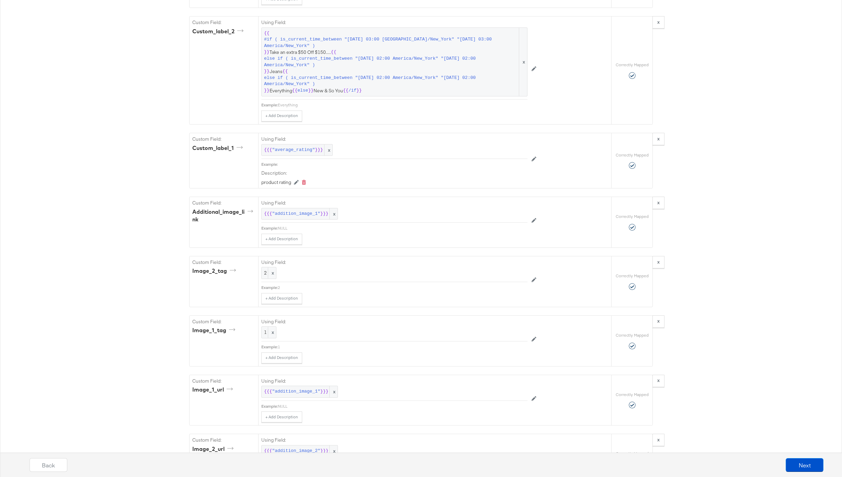
scroll to position [814, 0]
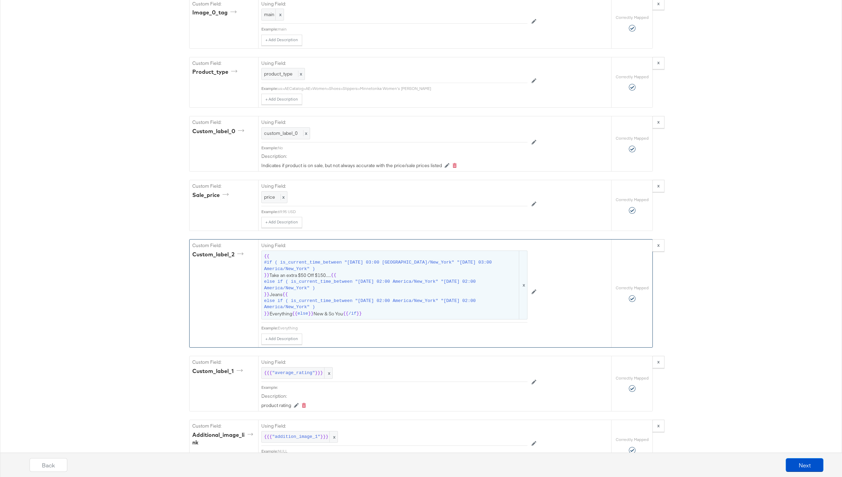
click at [332, 269] on span "#if ( is_current_time_between "[DATE] 03:00 [GEOGRAPHIC_DATA]/New_York" "[DATE]…" at bounding box center [391, 265] width 254 height 13
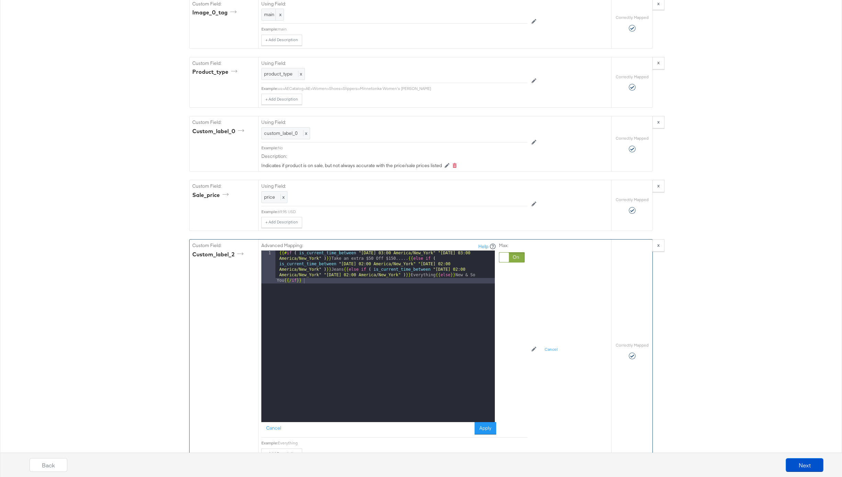
click at [342, 271] on div "{{# if ( is_current_time_between "2024-06-11 03:00 America/New_York" "2024-06-1…" at bounding box center [384, 370] width 219 height 238
click at [486, 428] on button "Apply" at bounding box center [485, 428] width 22 height 12
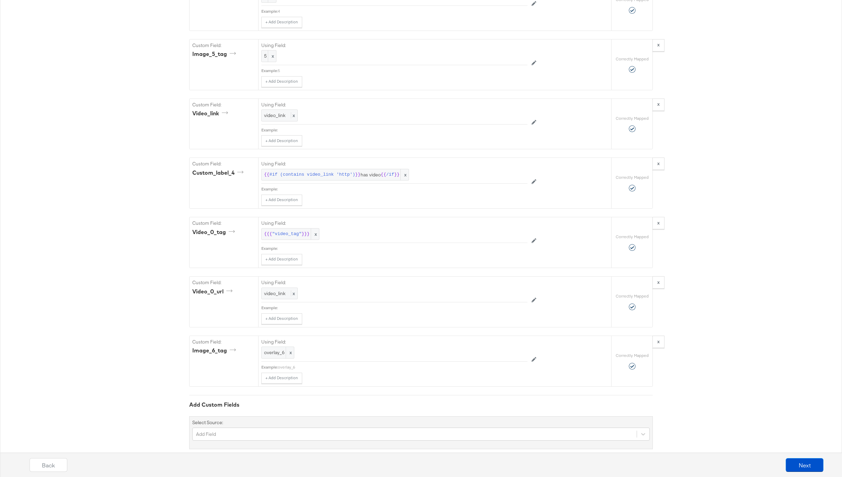
scroll to position [1681, 0]
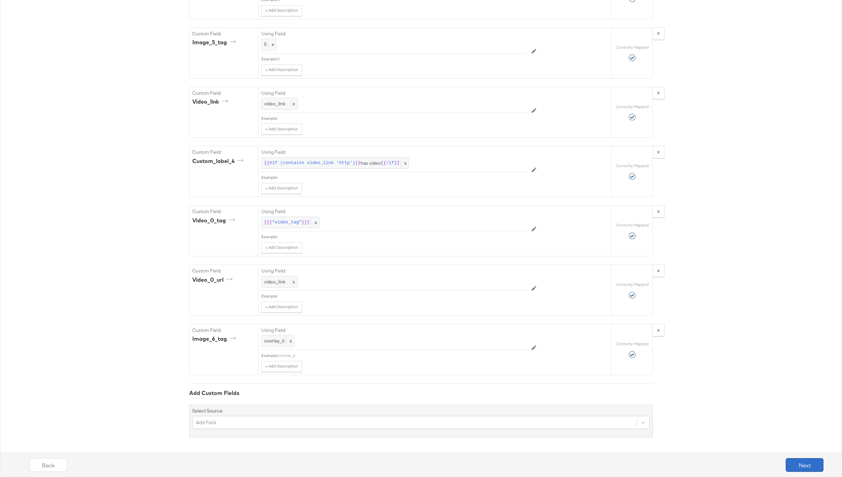
click at [801, 461] on button "Next" at bounding box center [804, 465] width 38 height 14
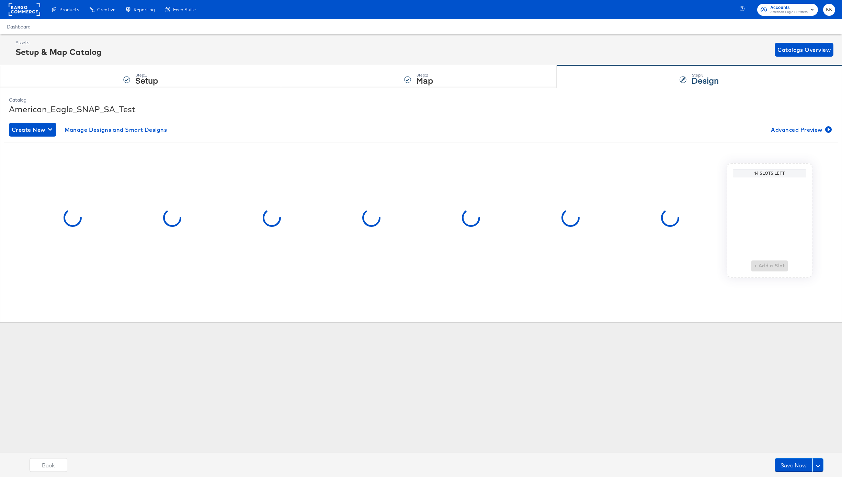
scroll to position [0, 0]
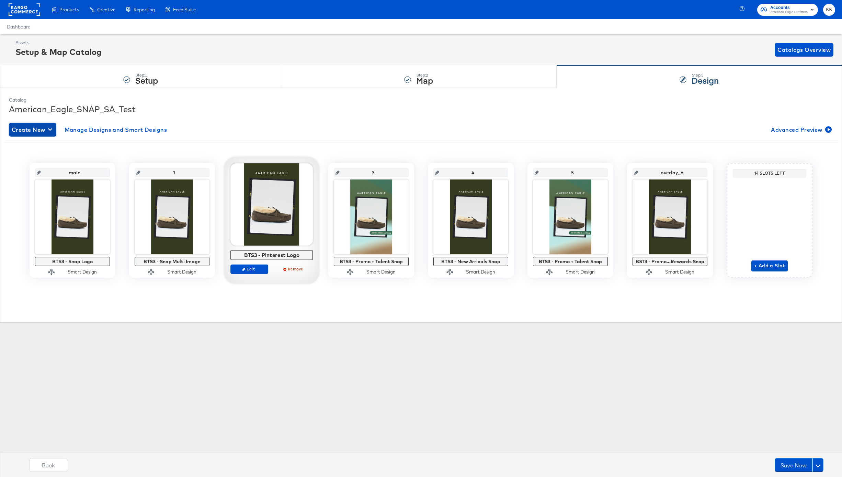
click at [23, 134] on span "Create New" at bounding box center [33, 130] width 42 height 10
click at [57, 155] on div "Create New Smart Design" at bounding box center [45, 157] width 65 height 5
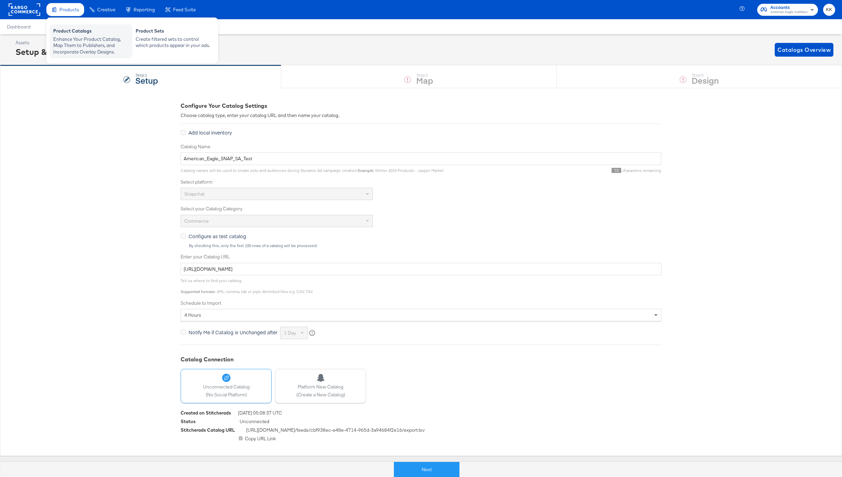
click at [69, 37] on div "Enhance Your Product Catalog, Map Them to Publishers, and Incorporate Overlay D…" at bounding box center [91, 45] width 76 height 19
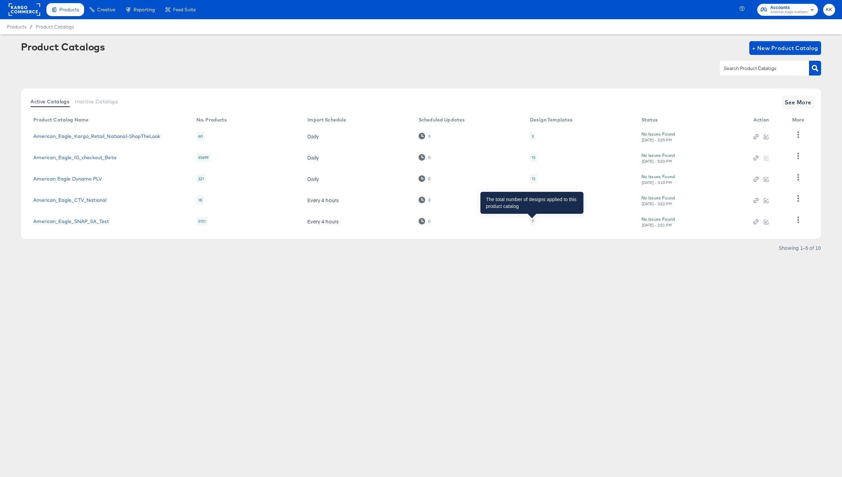
click at [532, 223] on div "7" at bounding box center [532, 221] width 2 height 5
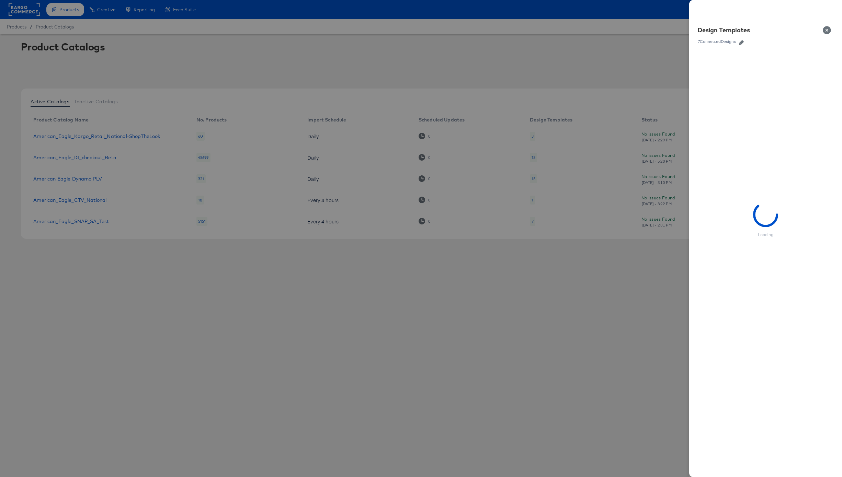
click at [739, 43] on icon "button" at bounding box center [741, 42] width 5 height 5
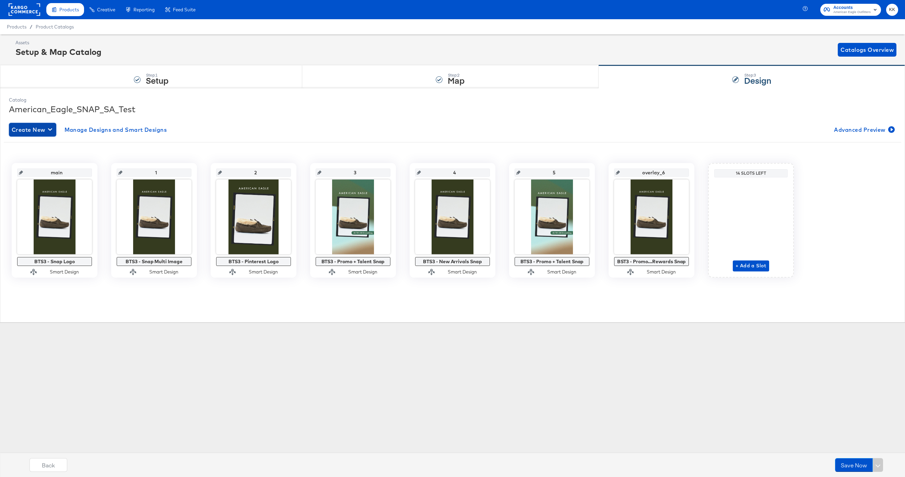
click at [30, 129] on span "Create New" at bounding box center [33, 130] width 42 height 10
click at [40, 157] on div "Create New Smart Design" at bounding box center [45, 157] width 65 height 5
click at [49, 132] on icon "button" at bounding box center [50, 129] width 4 height 7
click at [42, 158] on div "Create New Smart Design" at bounding box center [45, 157] width 65 height 5
